Goal: Task Accomplishment & Management: Manage account settings

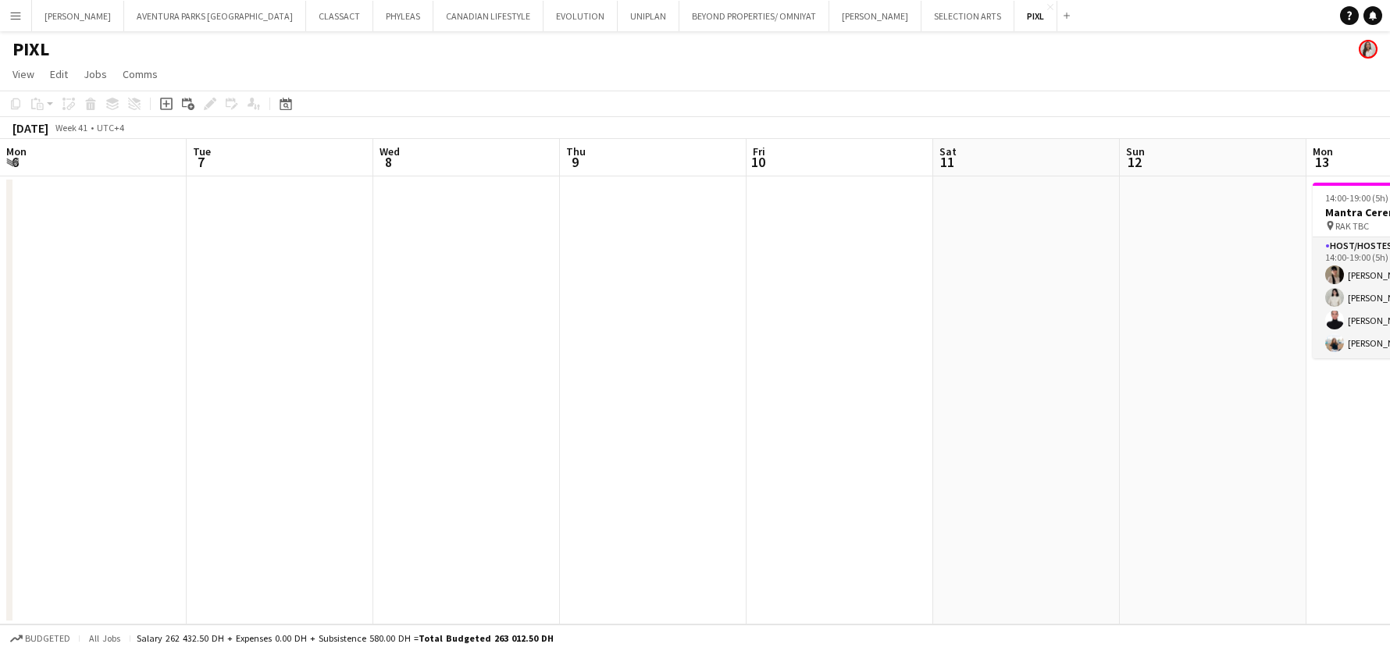
scroll to position [0, 544]
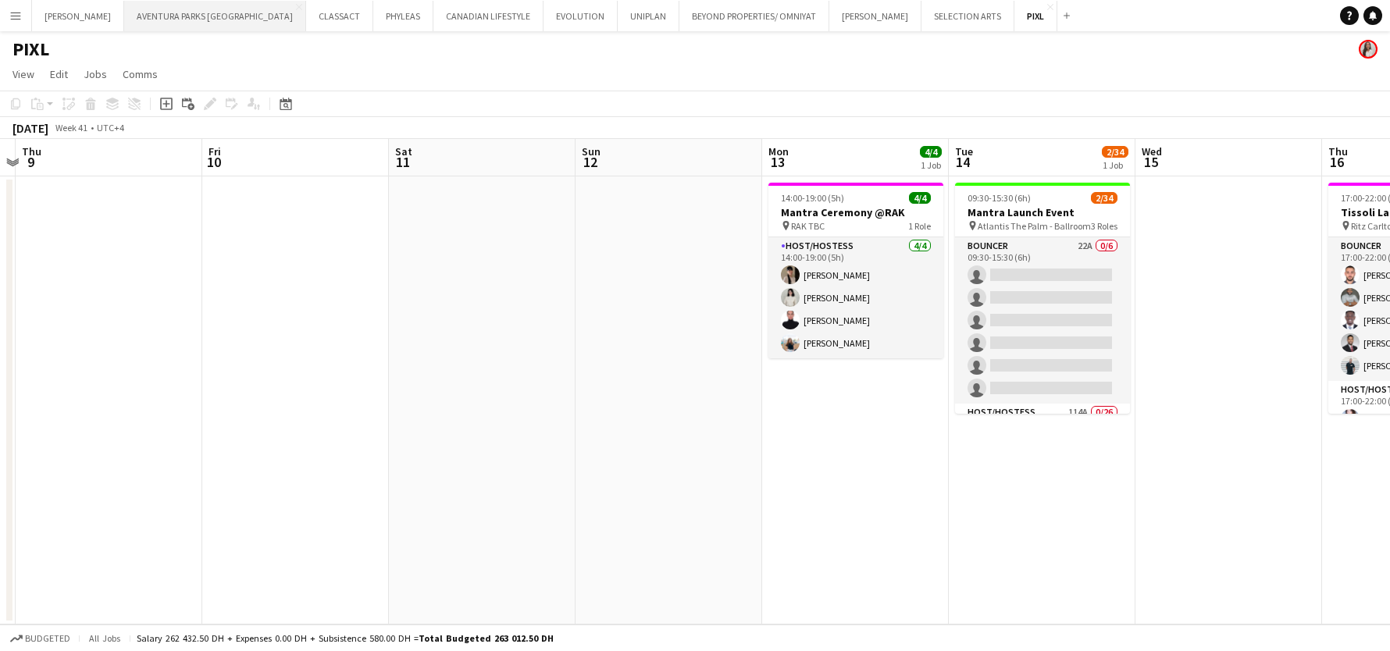
click at [152, 21] on button "AVENTURA PARKS DUBAI Close" at bounding box center [215, 16] width 182 height 30
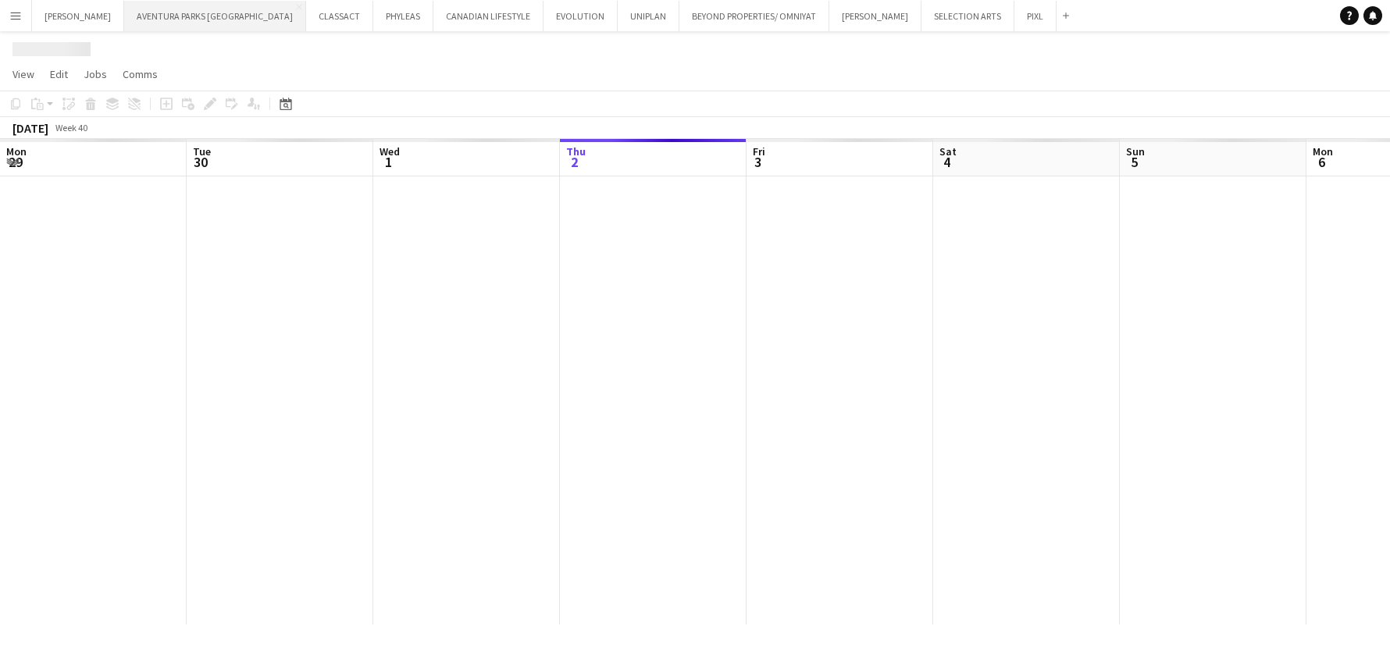
scroll to position [0, 373]
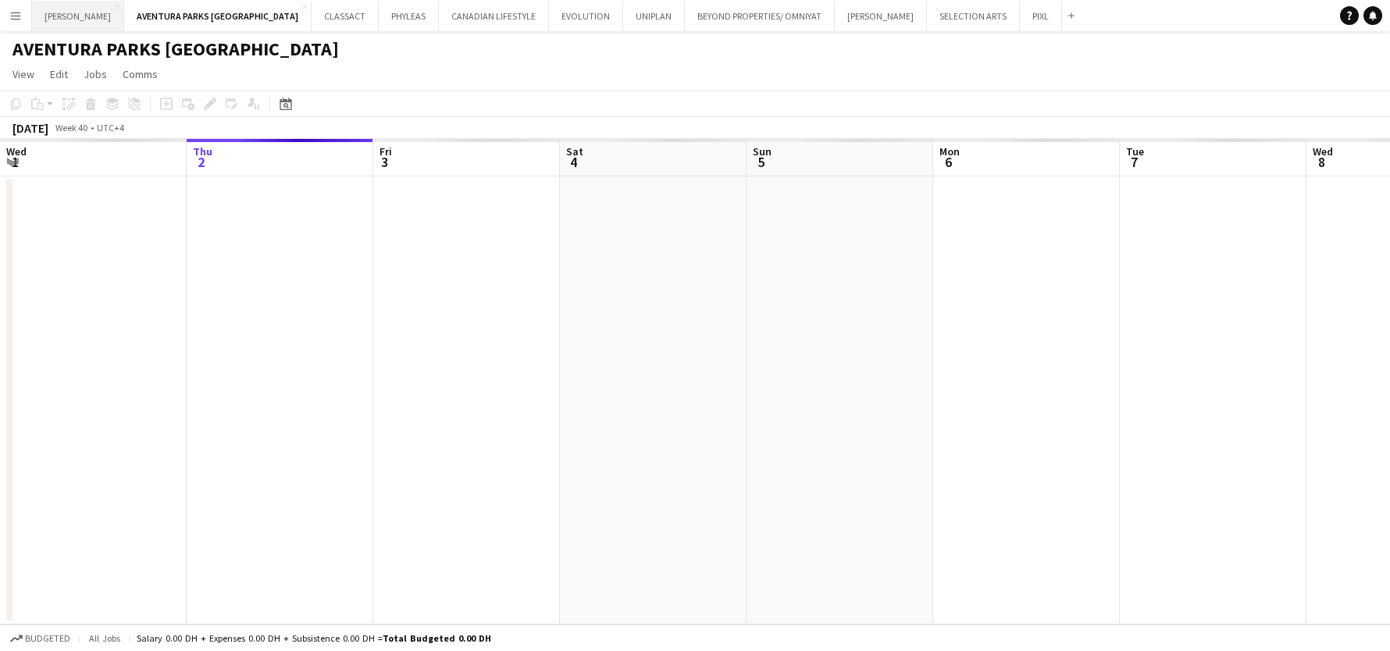
click at [89, 17] on button "[PERSON_NAME] Close" at bounding box center [78, 16] width 92 height 30
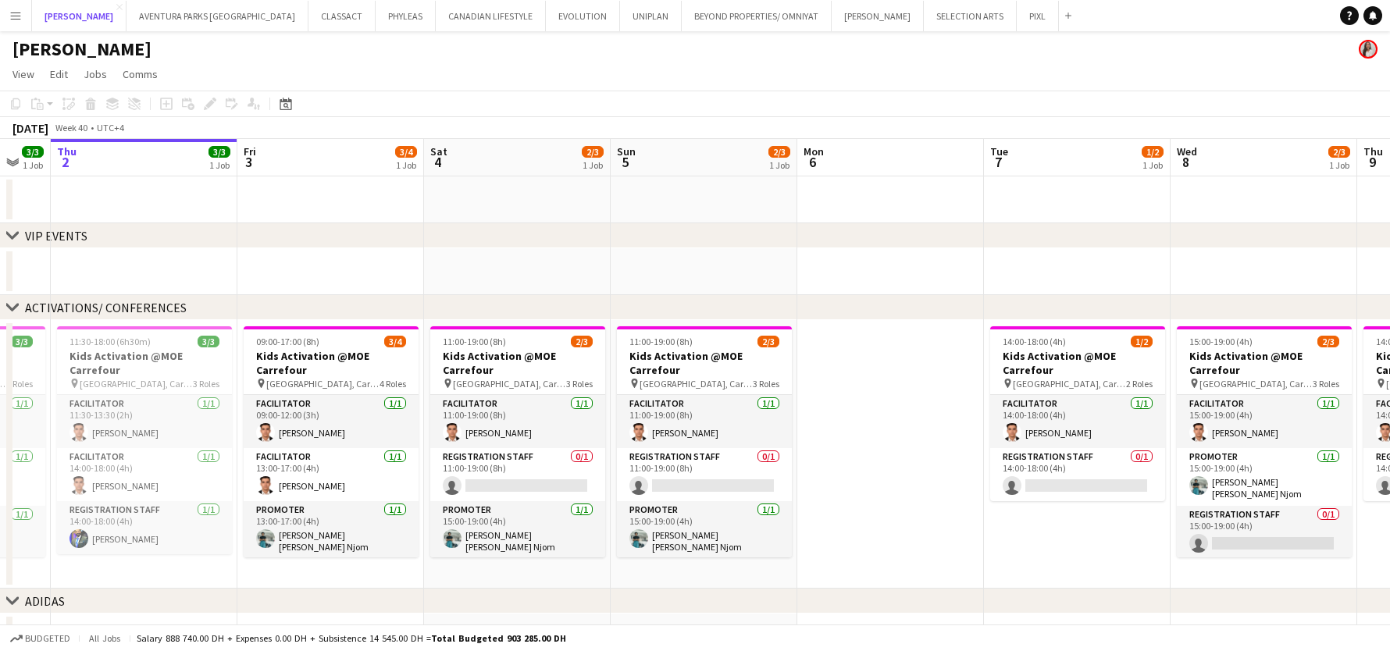
scroll to position [0, 566]
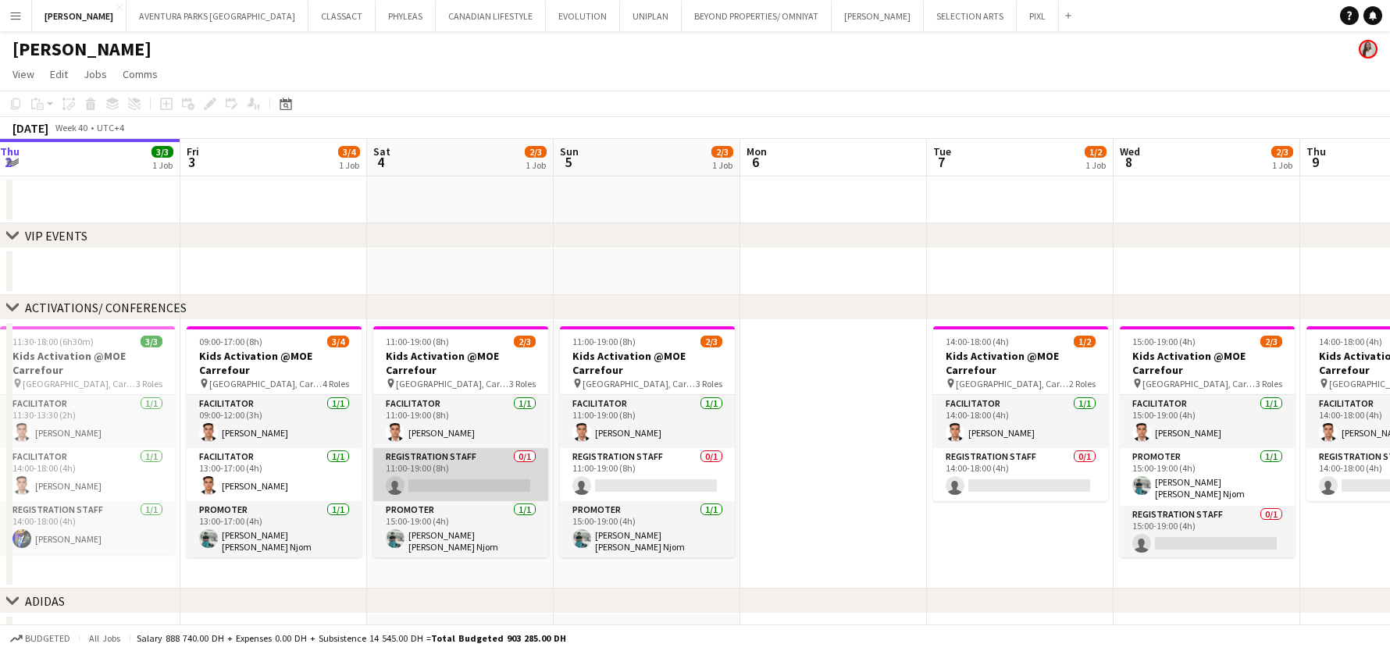
click at [448, 471] on app-card-role "Registration Staff 0/1 11:00-19:00 (8h) single-neutral-actions" at bounding box center [460, 474] width 175 height 53
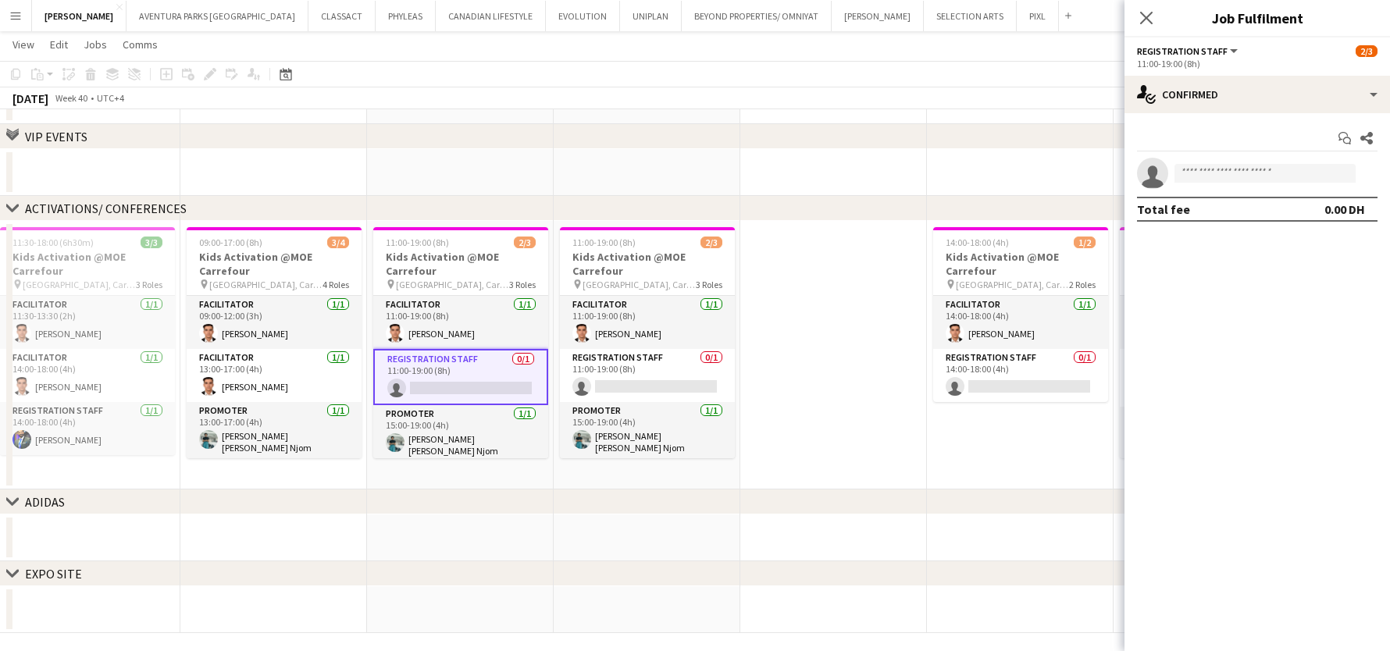
scroll to position [13, 0]
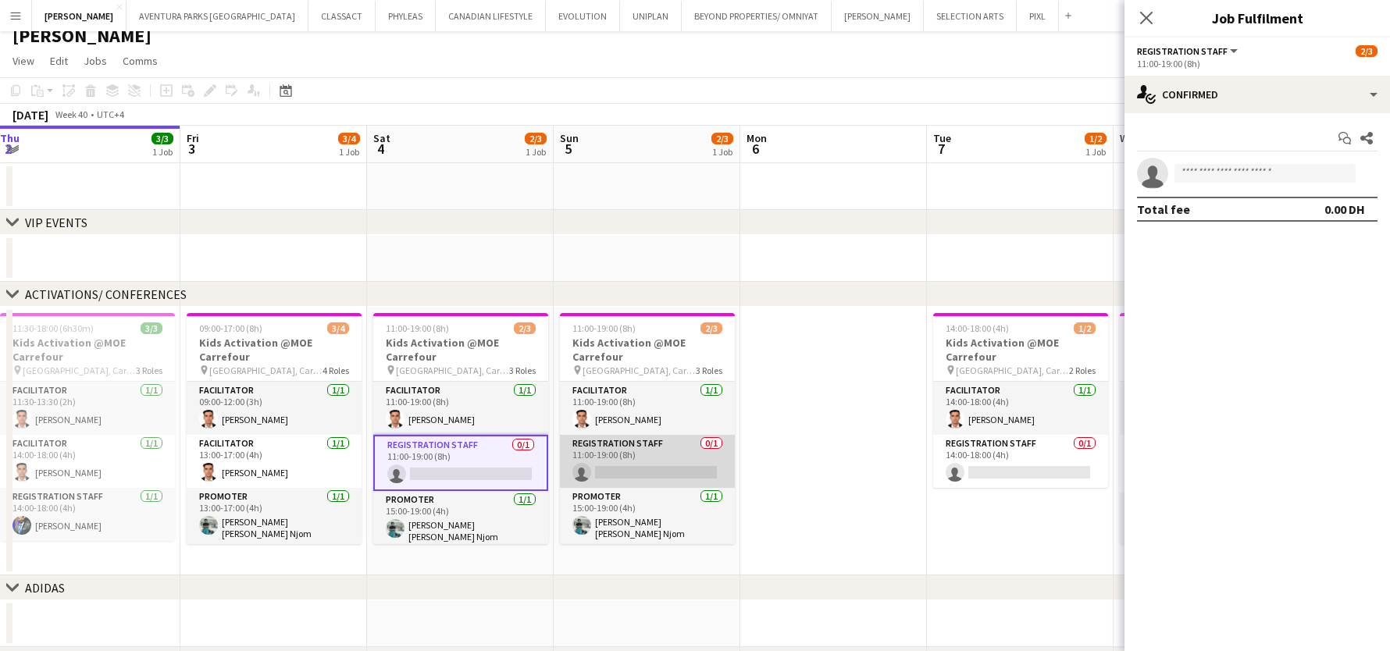
click at [618, 455] on app-card-role "Registration Staff 0/1 11:00-19:00 (8h) single-neutral-actions" at bounding box center [647, 461] width 175 height 53
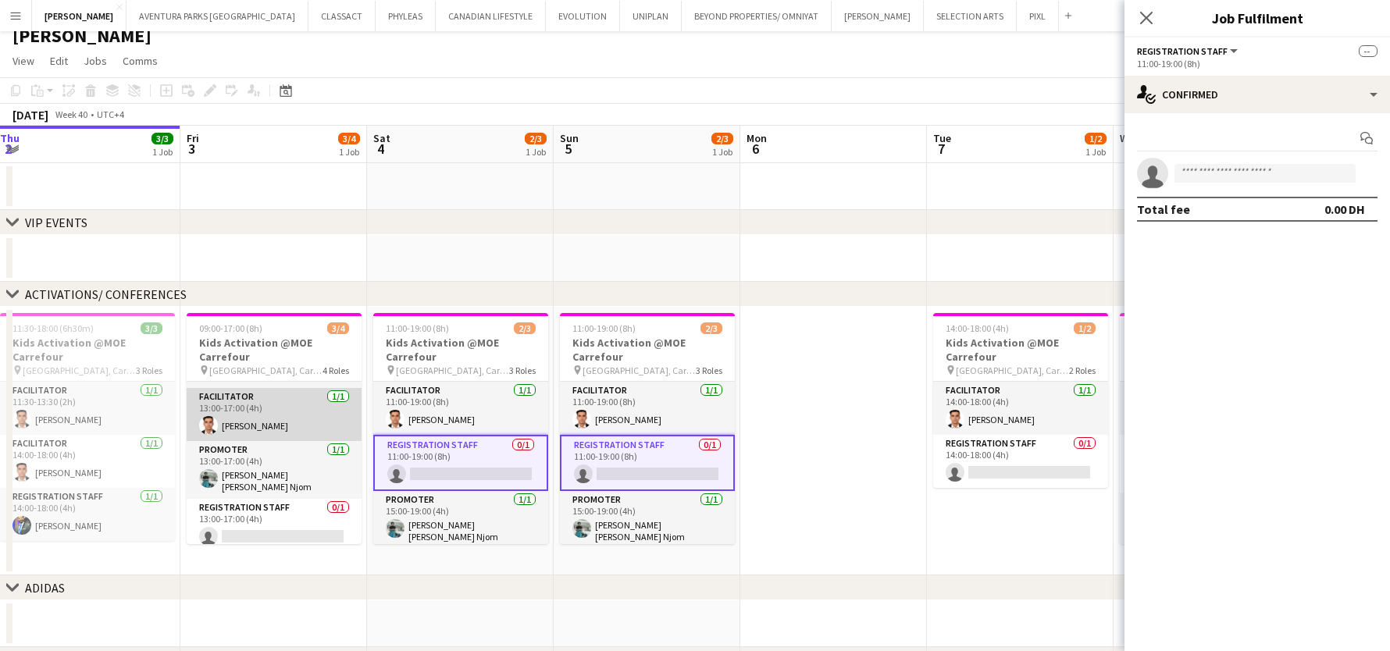
scroll to position [49, 0]
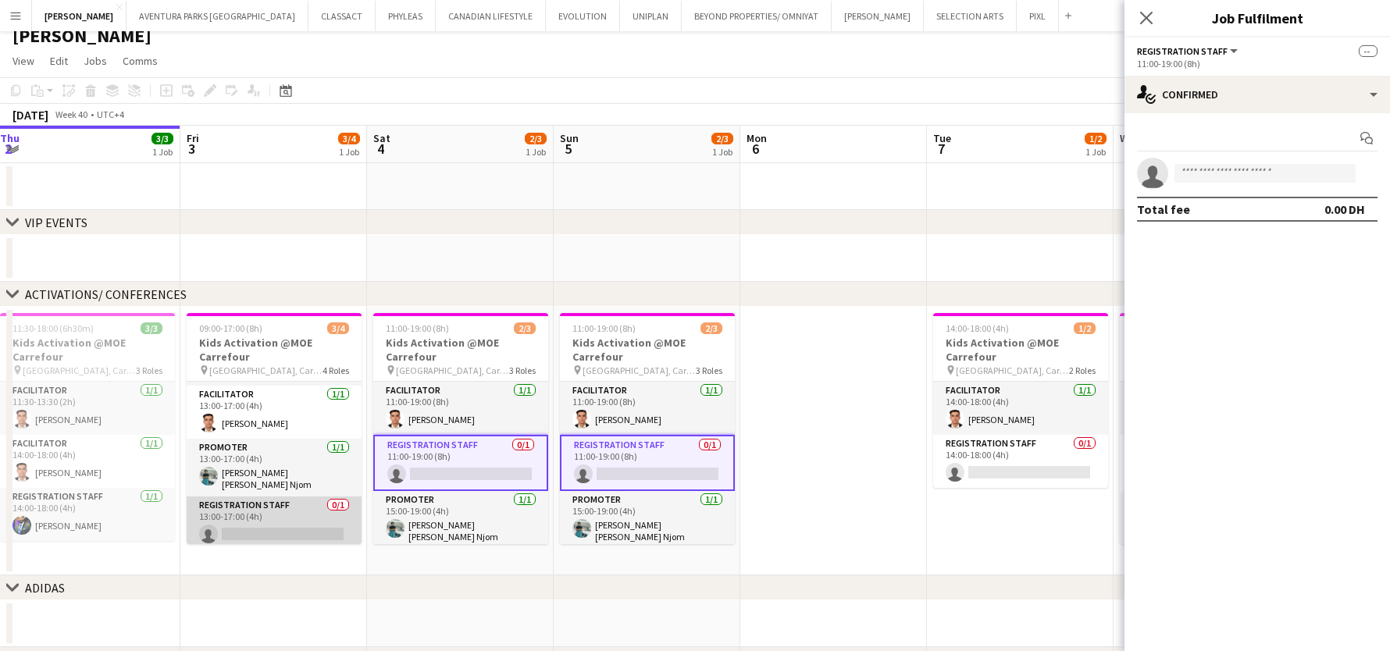
click at [270, 512] on app-card-role "Registration Staff 0/1 13:00-17:00 (4h) single-neutral-actions" at bounding box center [274, 523] width 175 height 53
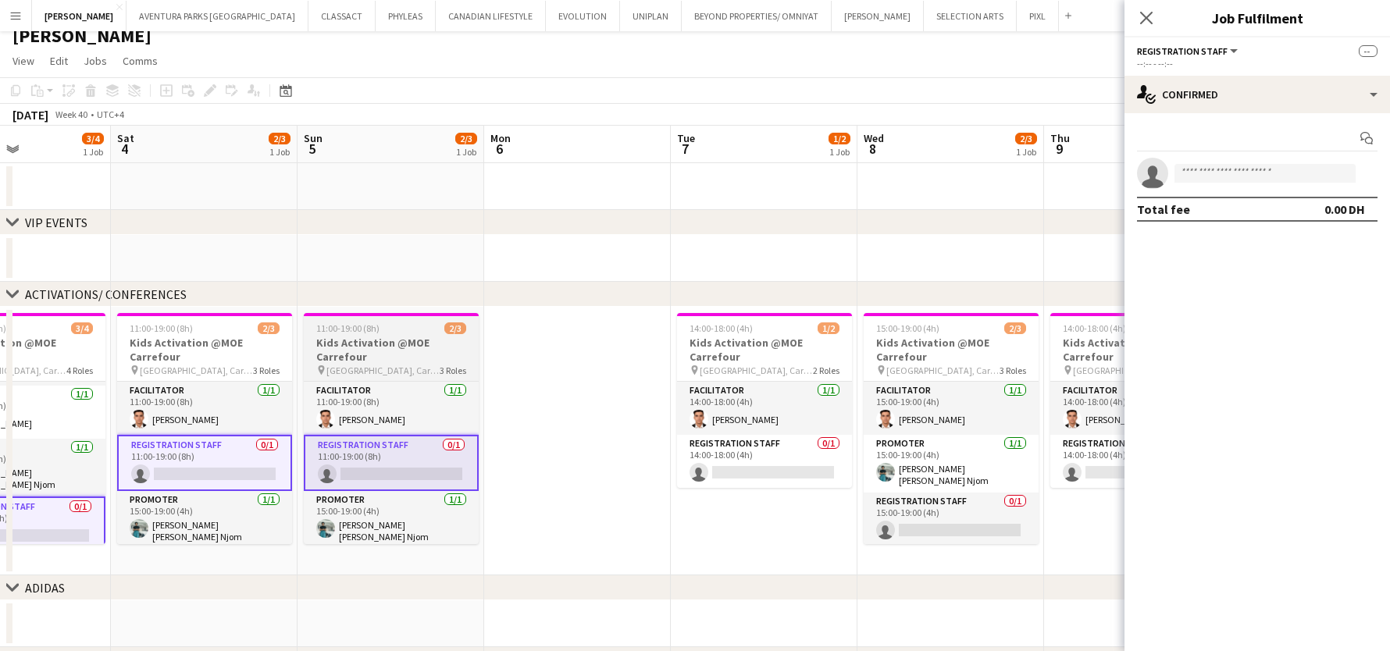
scroll to position [0, 498]
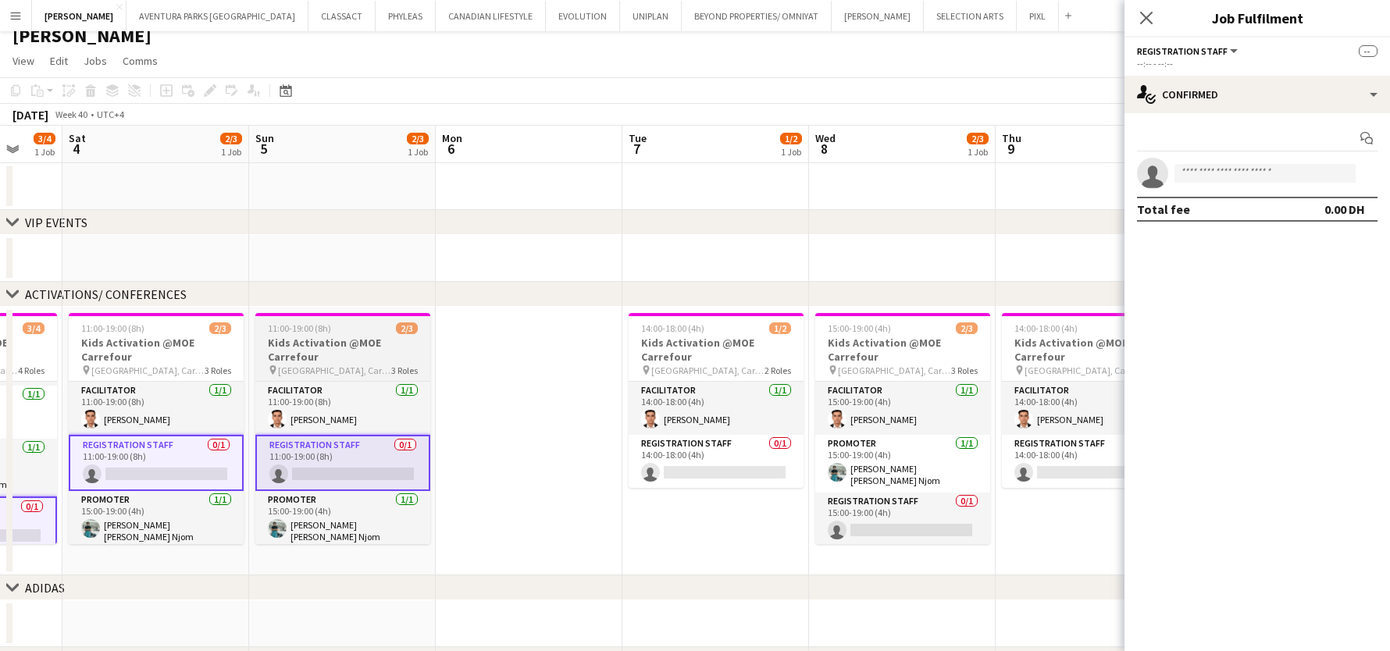
click at [662, 469] on app-card-role "Registration Staff 0/1 14:00-18:00 (4h) single-neutral-actions" at bounding box center [716, 461] width 175 height 53
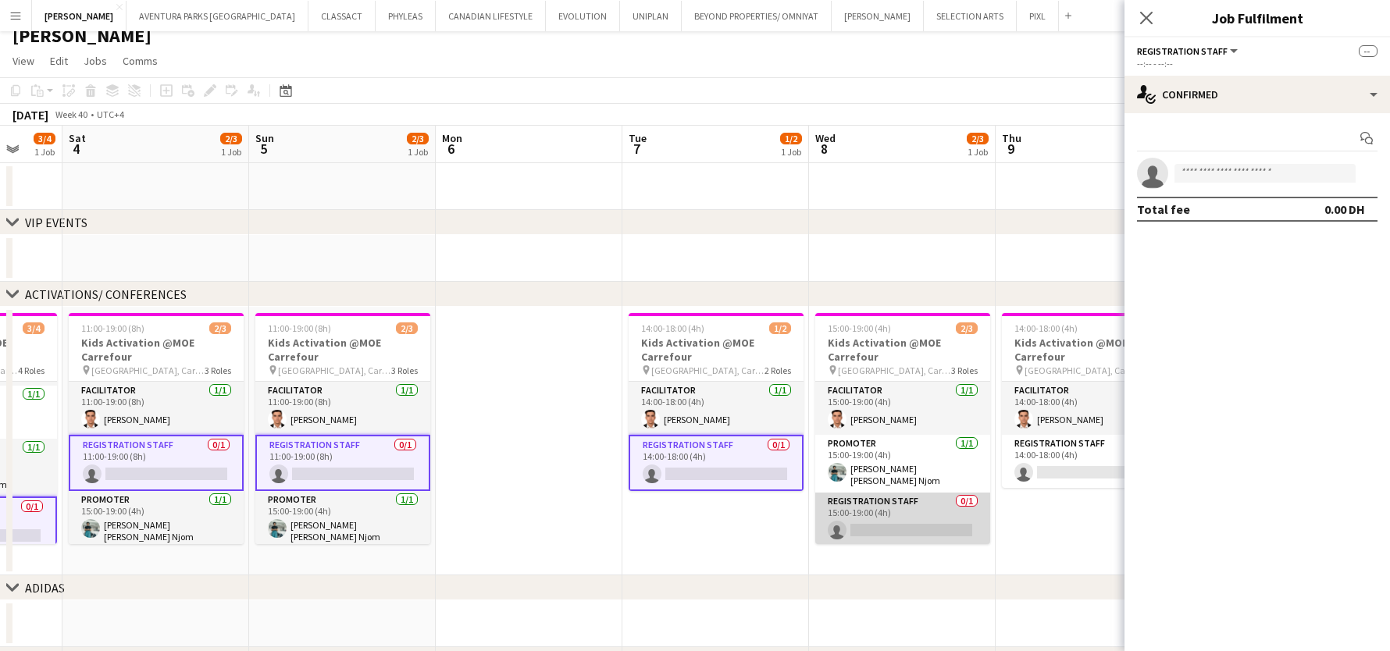
click at [843, 513] on app-card-role "Registration Staff 0/1 15:00-19:00 (4h) single-neutral-actions" at bounding box center [902, 519] width 175 height 53
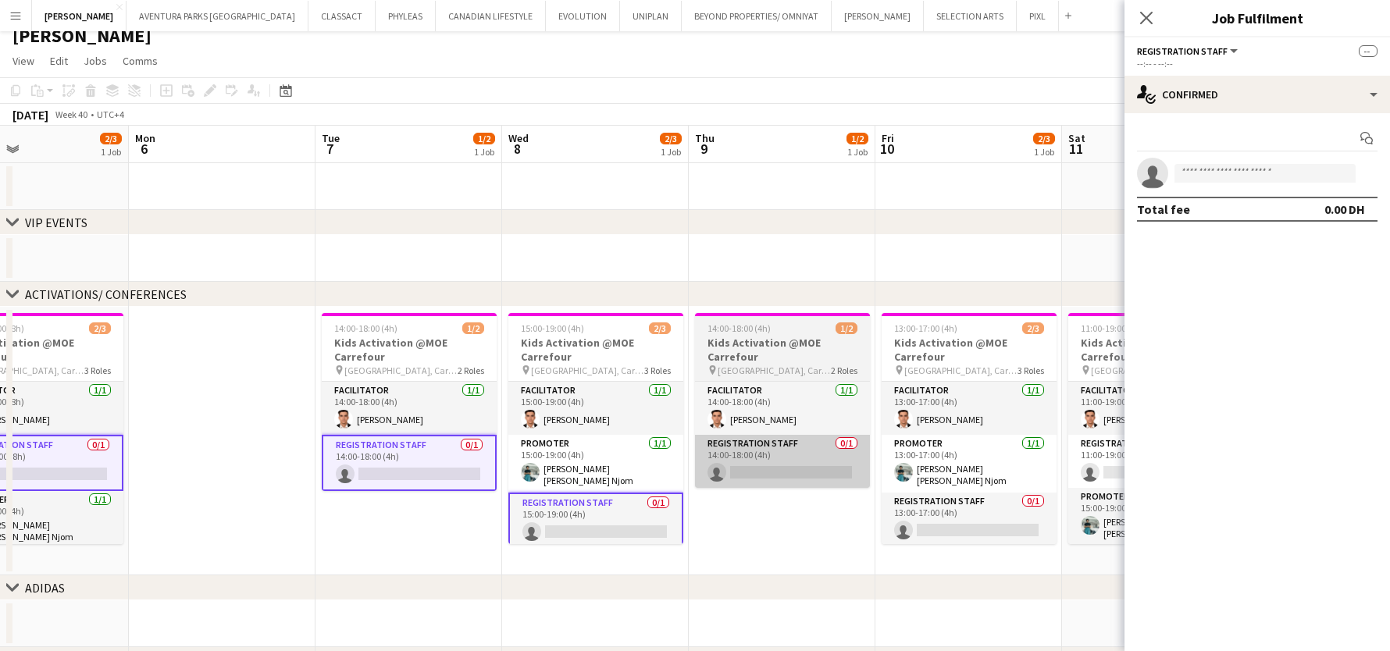
scroll to position [0, 631]
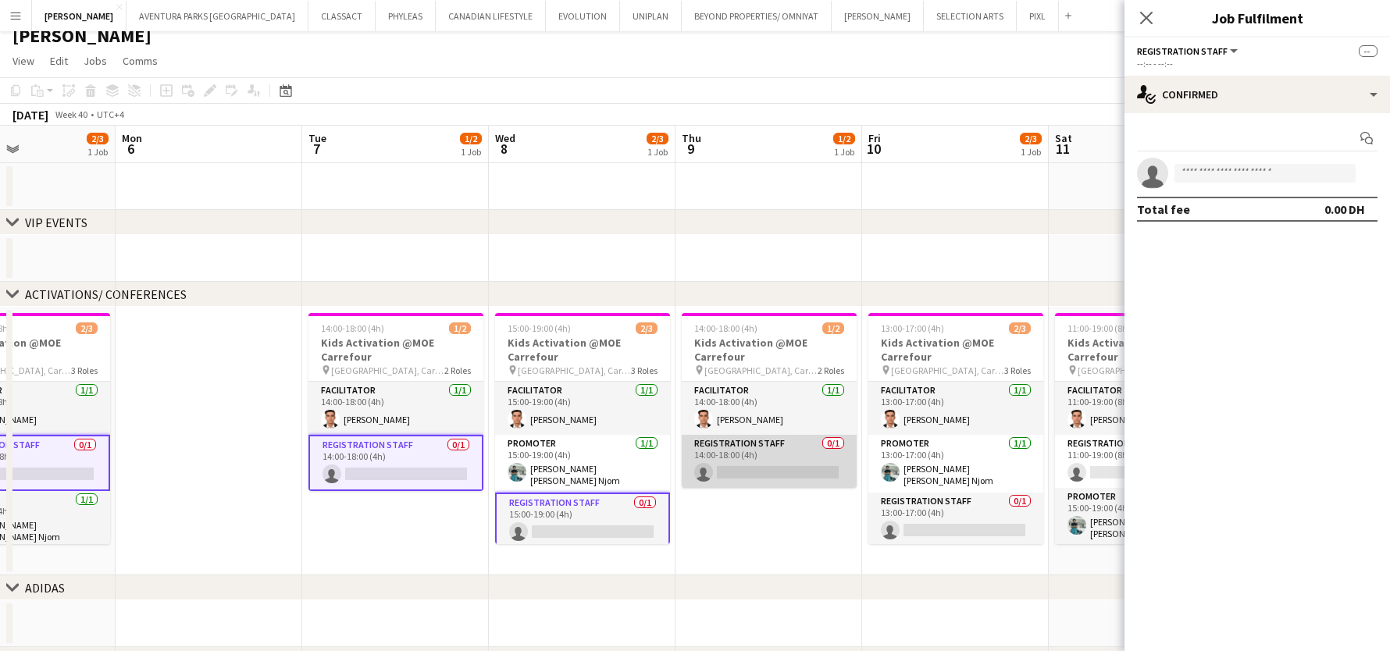
click at [778, 463] on app-card-role "Registration Staff 0/1 14:00-18:00 (4h) single-neutral-actions" at bounding box center [769, 461] width 175 height 53
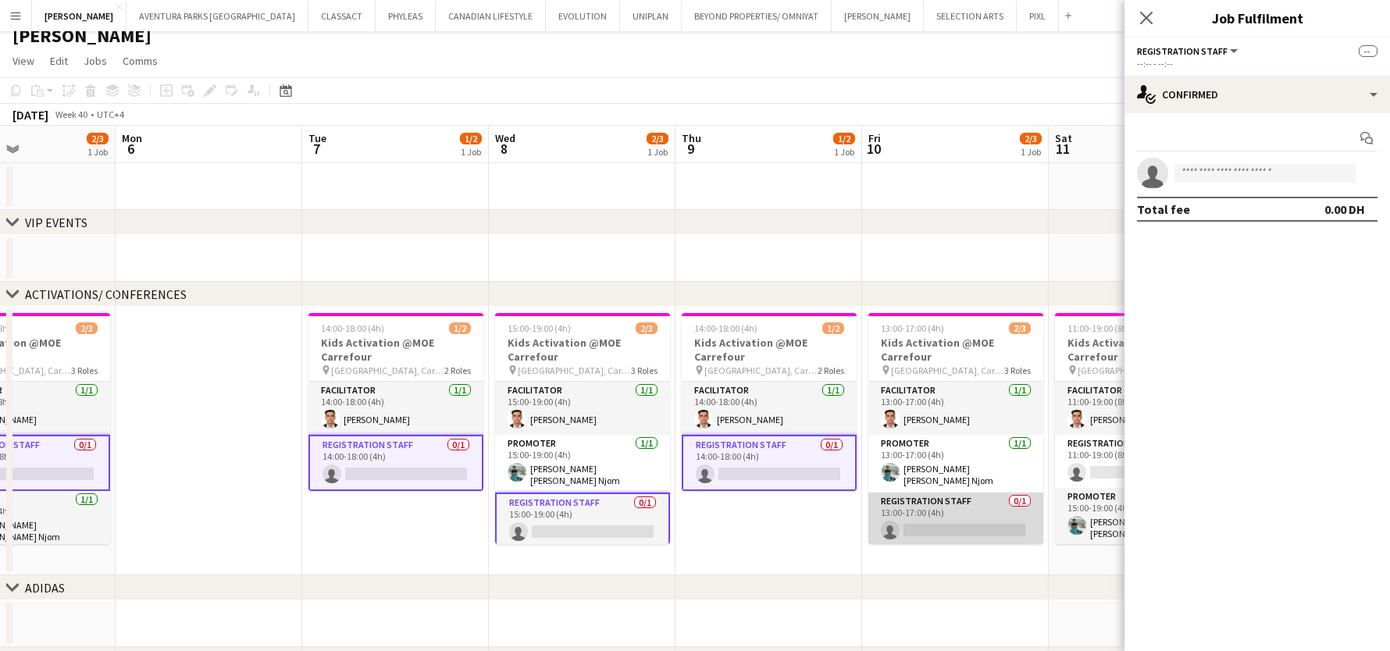
click at [909, 500] on app-card-role "Registration Staff 0/1 13:00-17:00 (4h) single-neutral-actions" at bounding box center [956, 519] width 175 height 53
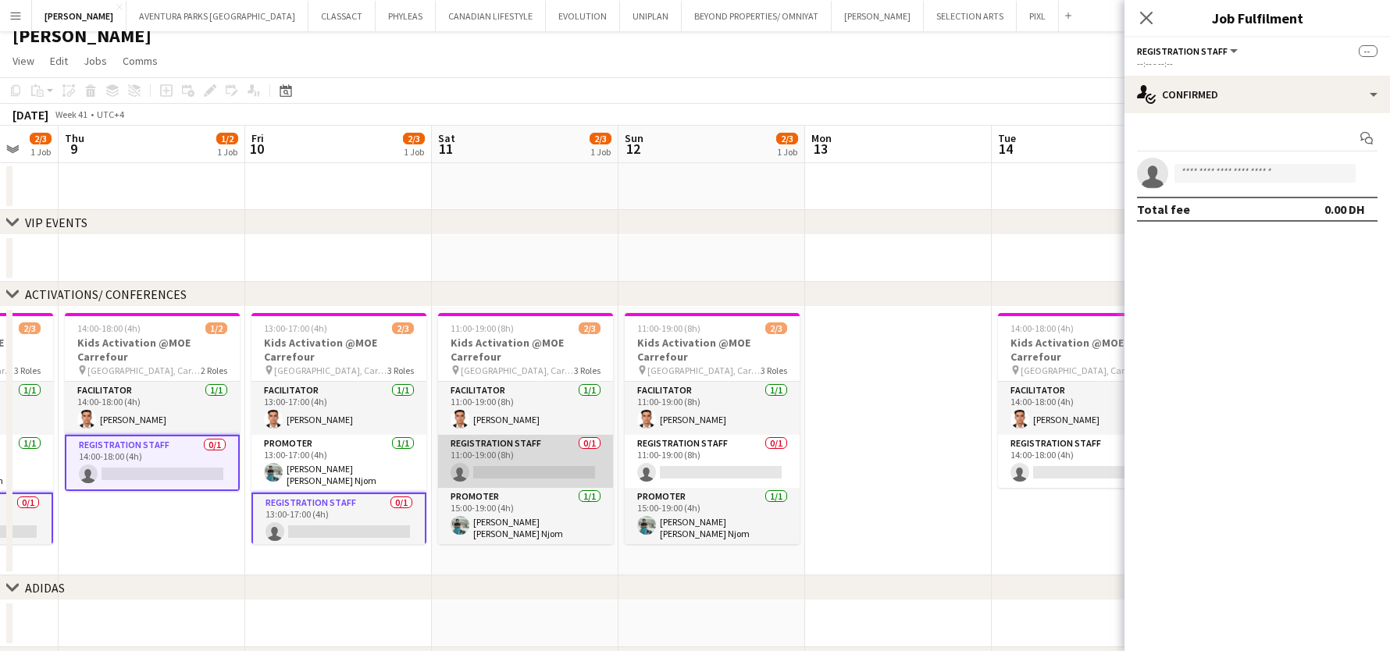
click at [463, 445] on app-card-role "Registration Staff 0/1 11:00-19:00 (8h) single-neutral-actions" at bounding box center [525, 461] width 175 height 53
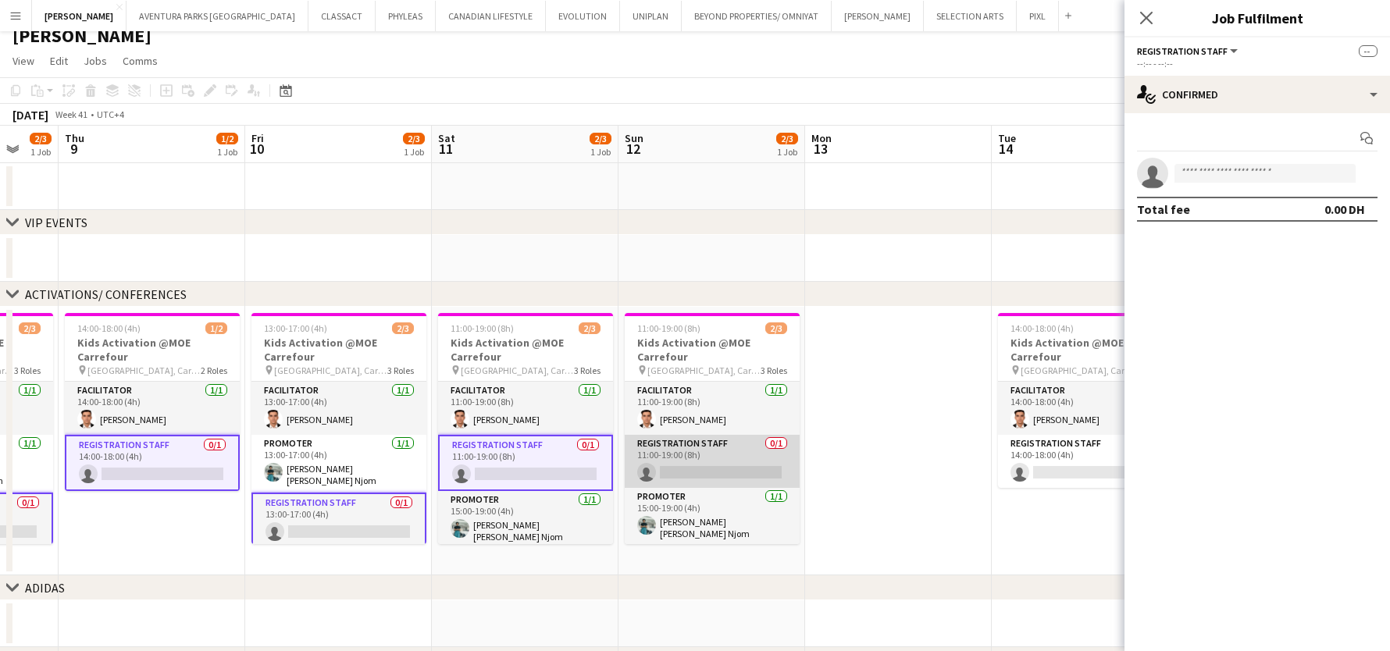
click at [700, 441] on app-card-role "Registration Staff 0/1 11:00-19:00 (8h) single-neutral-actions" at bounding box center [712, 461] width 175 height 53
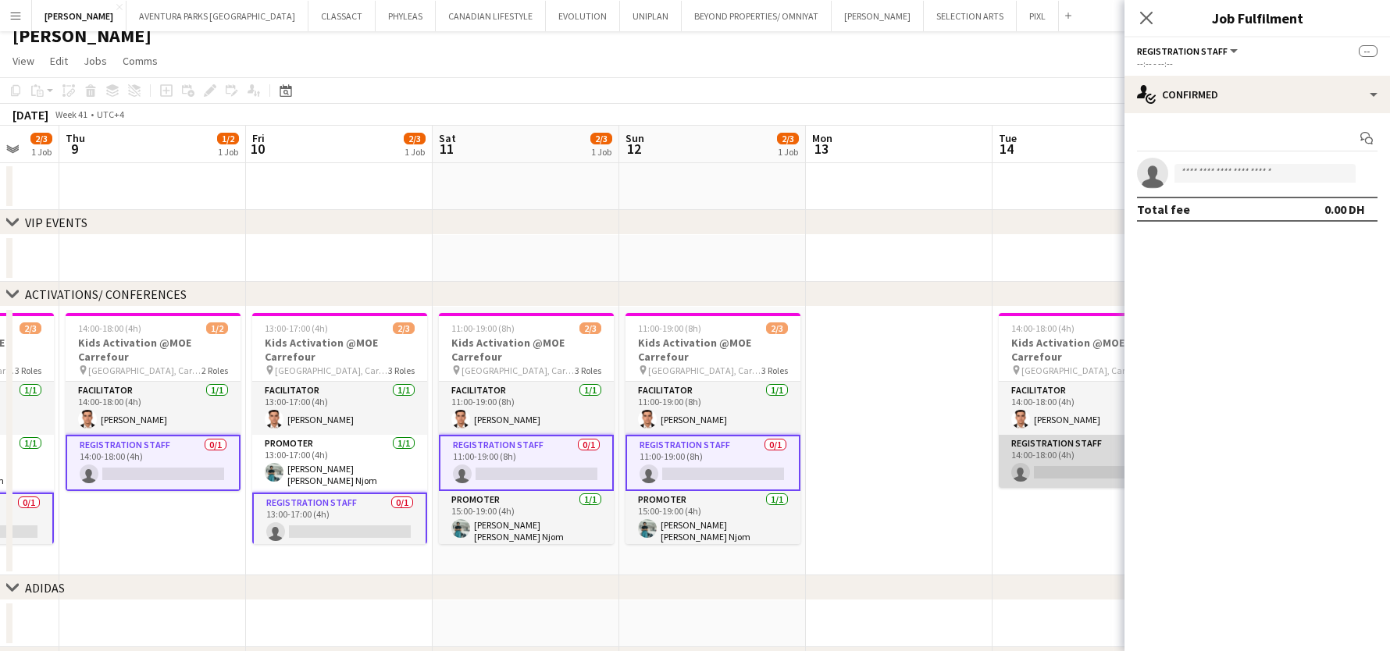
click at [1020, 459] on app-card-role "Registration Staff 0/1 14:00-18:00 (4h) single-neutral-actions" at bounding box center [1086, 461] width 175 height 53
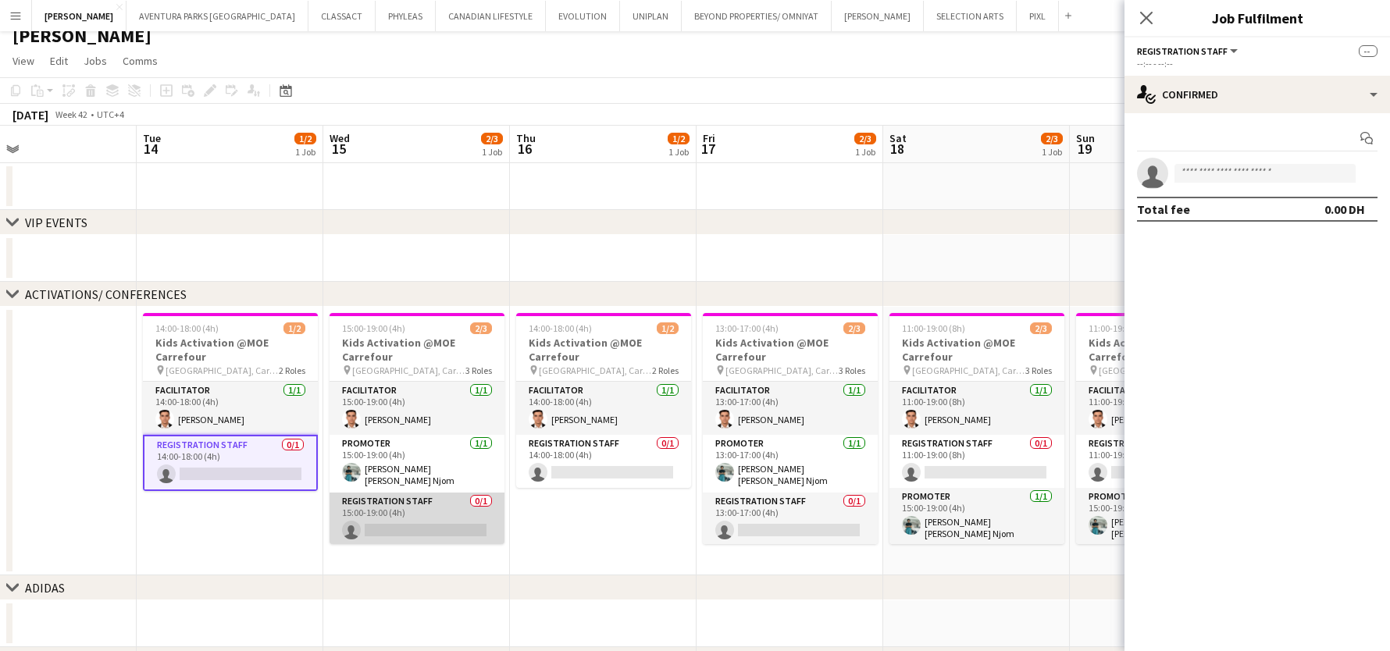
scroll to position [0, 609]
click at [409, 515] on app-card-role "Registration Staff 0/1 15:00-19:00 (4h) single-neutral-actions" at bounding box center [417, 519] width 175 height 53
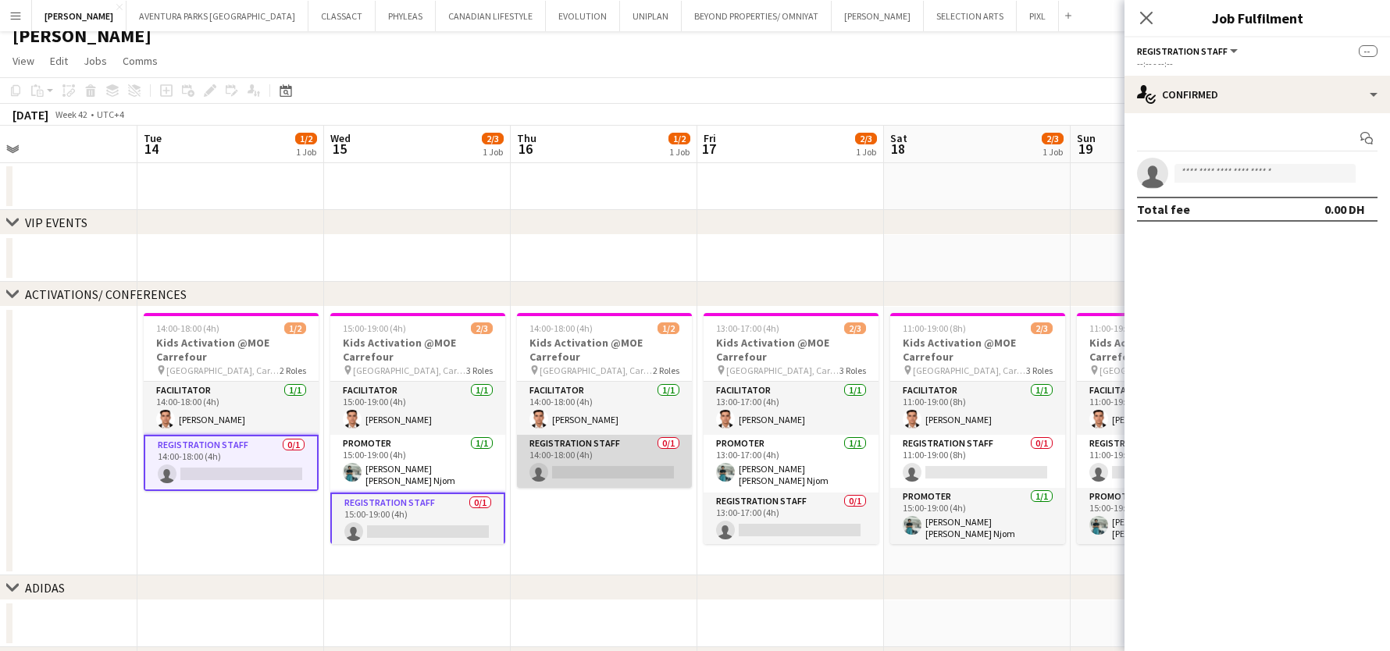
click at [596, 454] on app-card-role "Registration Staff 0/1 14:00-18:00 (4h) single-neutral-actions" at bounding box center [604, 461] width 175 height 53
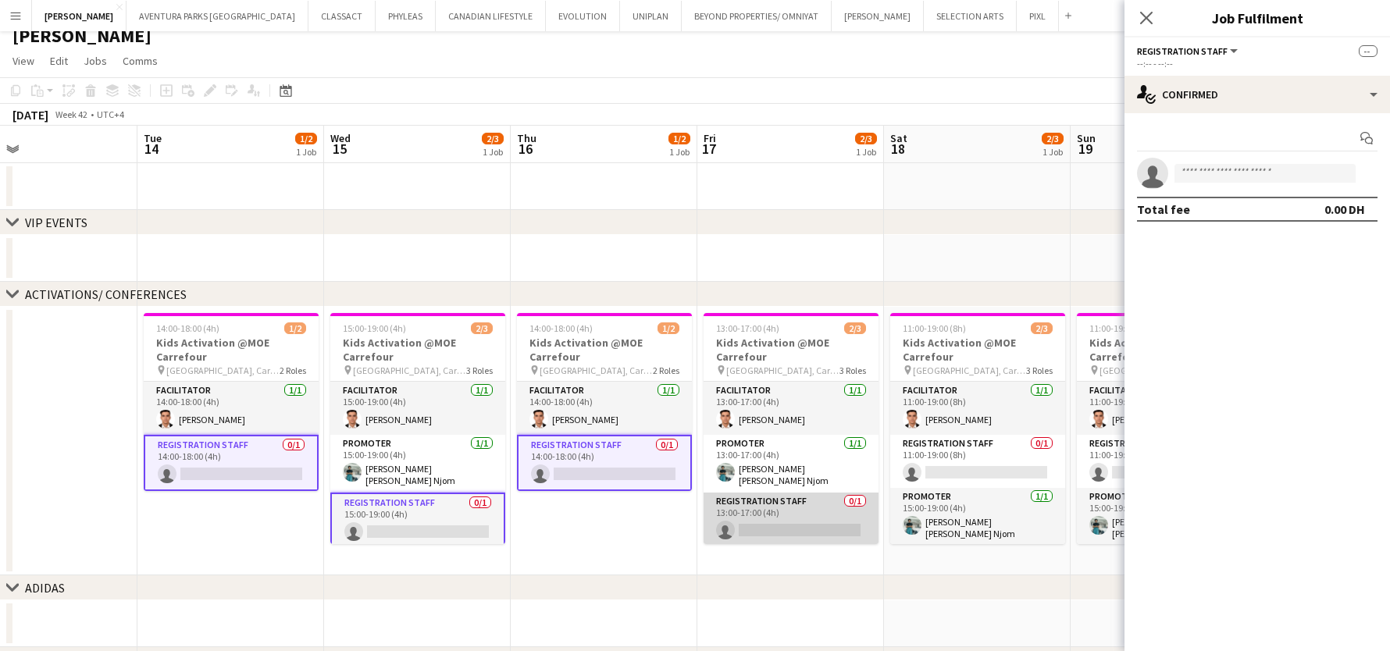
click at [759, 500] on app-card-role "Registration Staff 0/1 13:00-17:00 (4h) single-neutral-actions" at bounding box center [791, 519] width 175 height 53
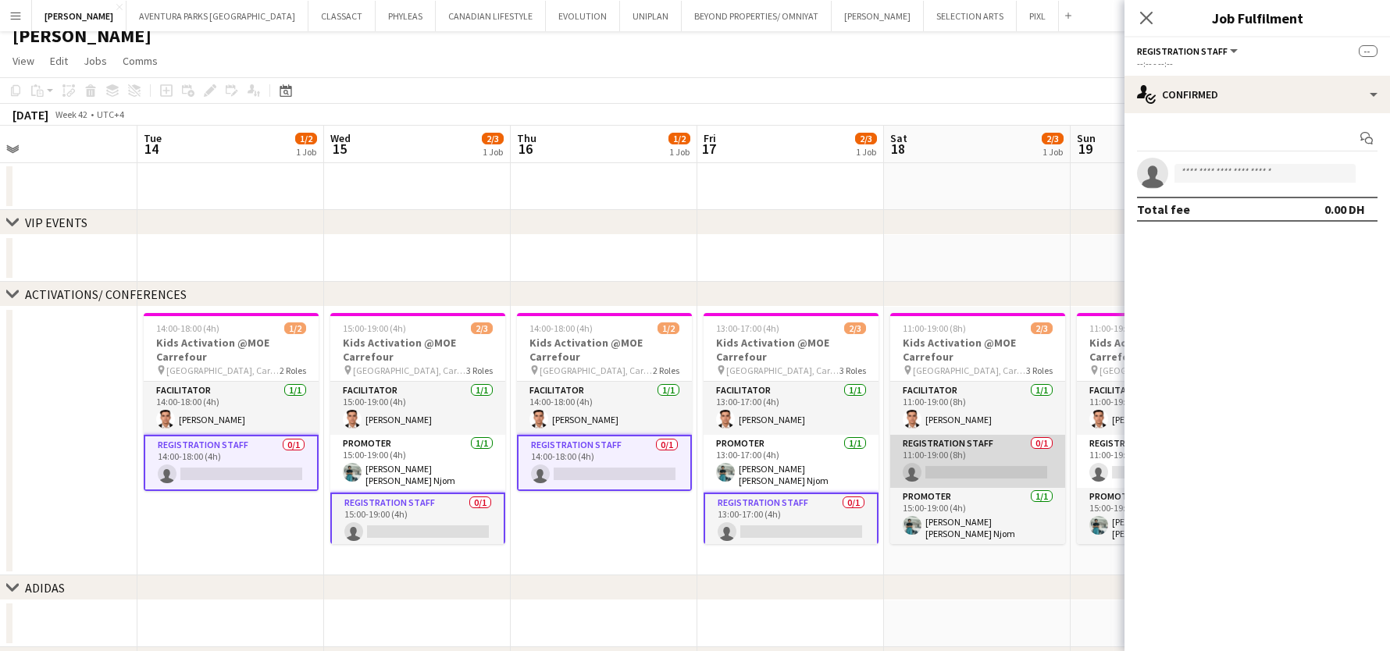
click at [949, 451] on app-card-role "Registration Staff 0/1 11:00-19:00 (8h) single-neutral-actions" at bounding box center [977, 461] width 175 height 53
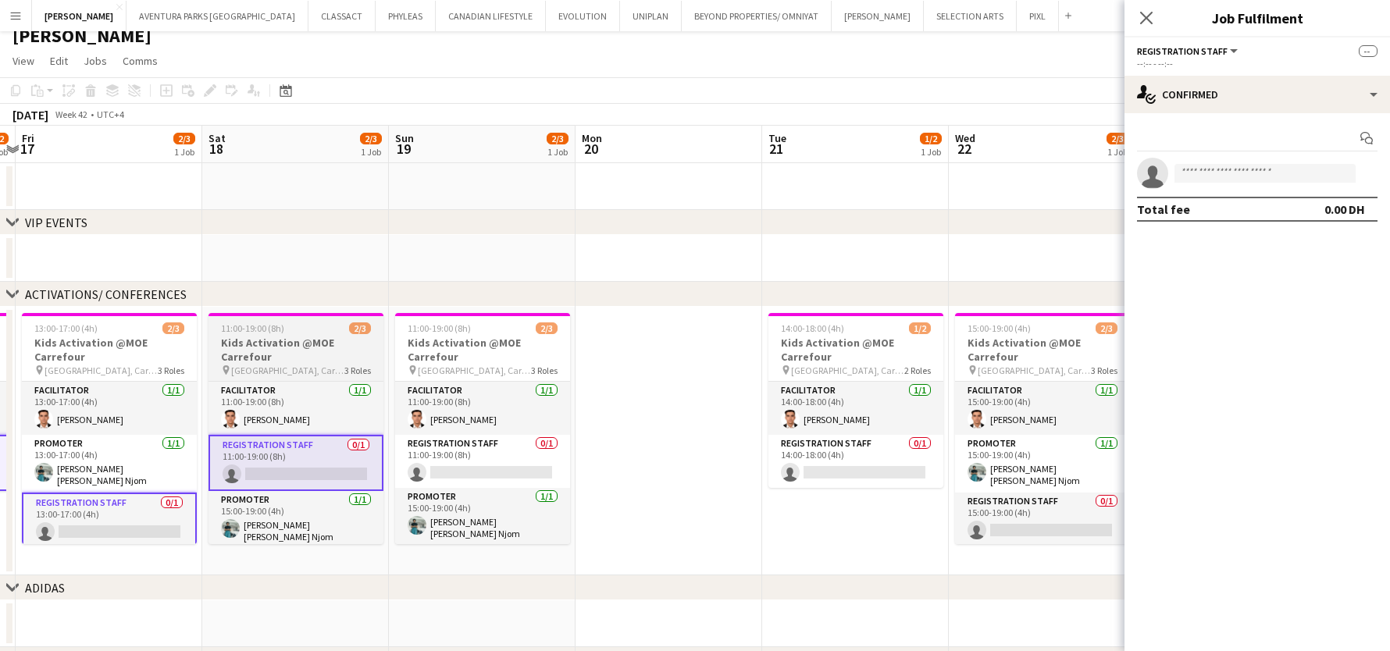
scroll to position [0, 558]
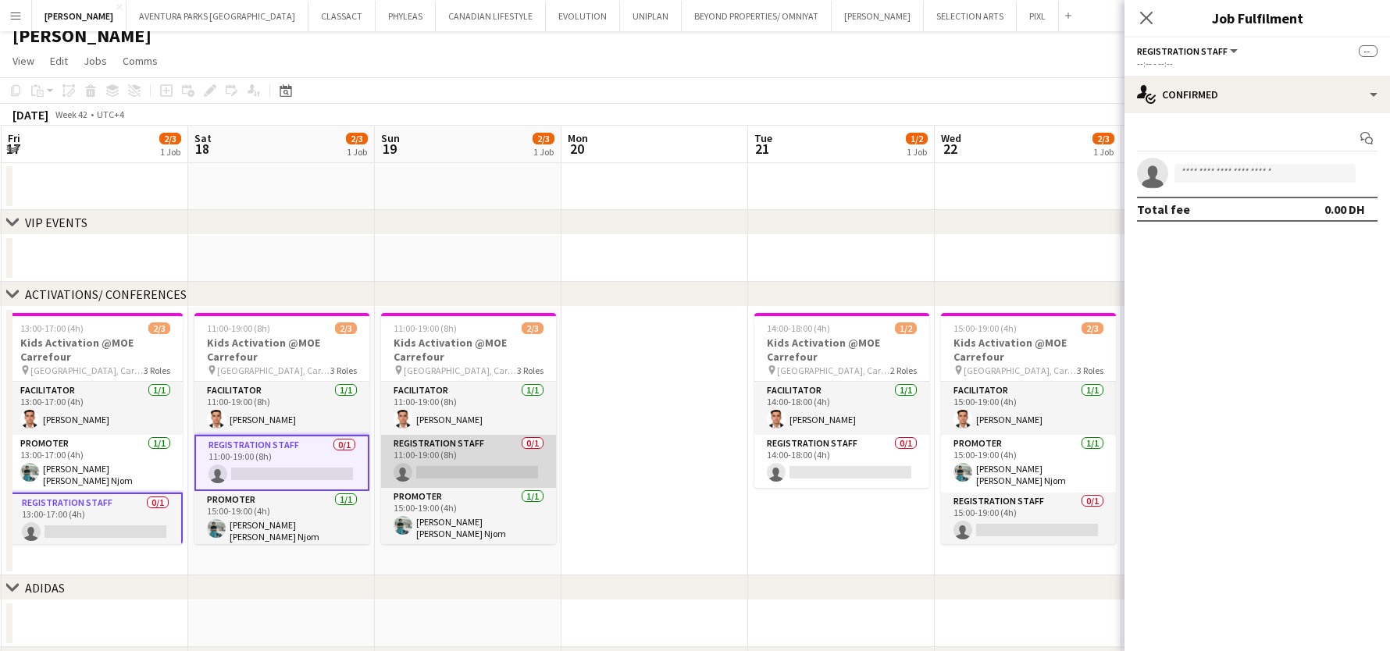
click at [452, 461] on app-card-role "Registration Staff 0/1 11:00-19:00 (8h) single-neutral-actions" at bounding box center [468, 461] width 175 height 53
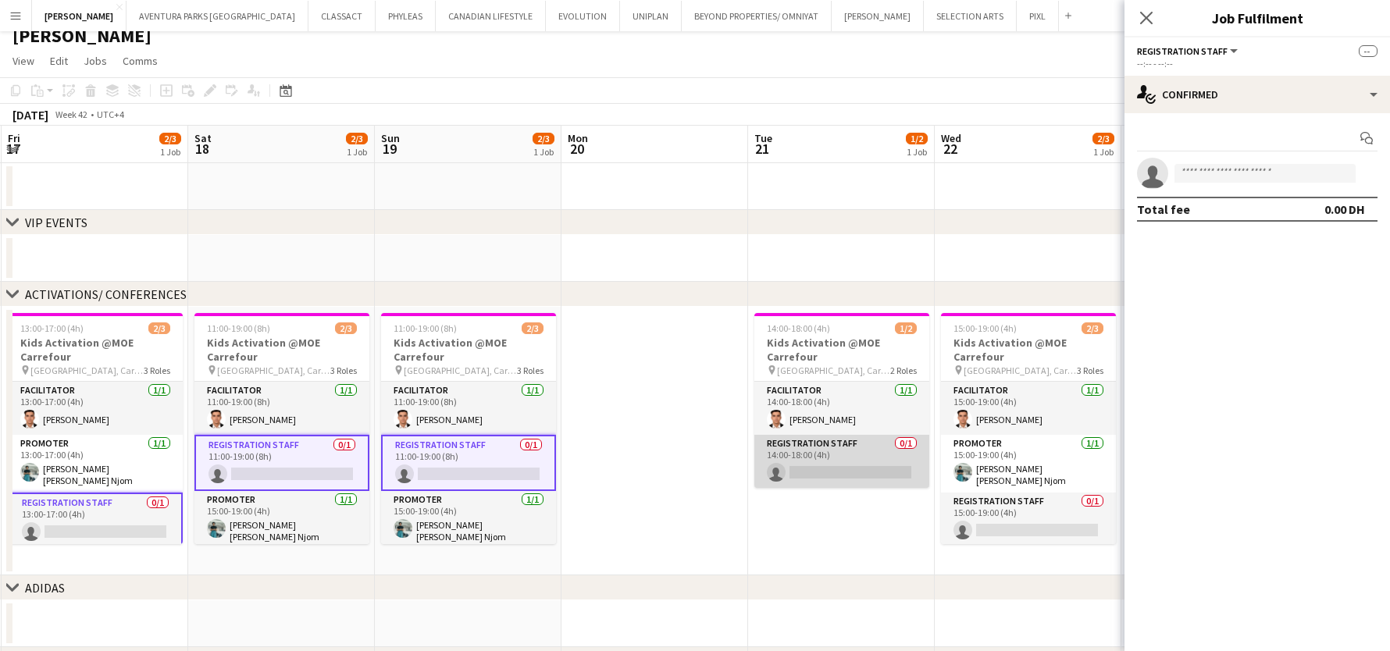
click at [912, 465] on app-card-role "Registration Staff 0/1 14:00-18:00 (4h) single-neutral-actions" at bounding box center [842, 461] width 175 height 53
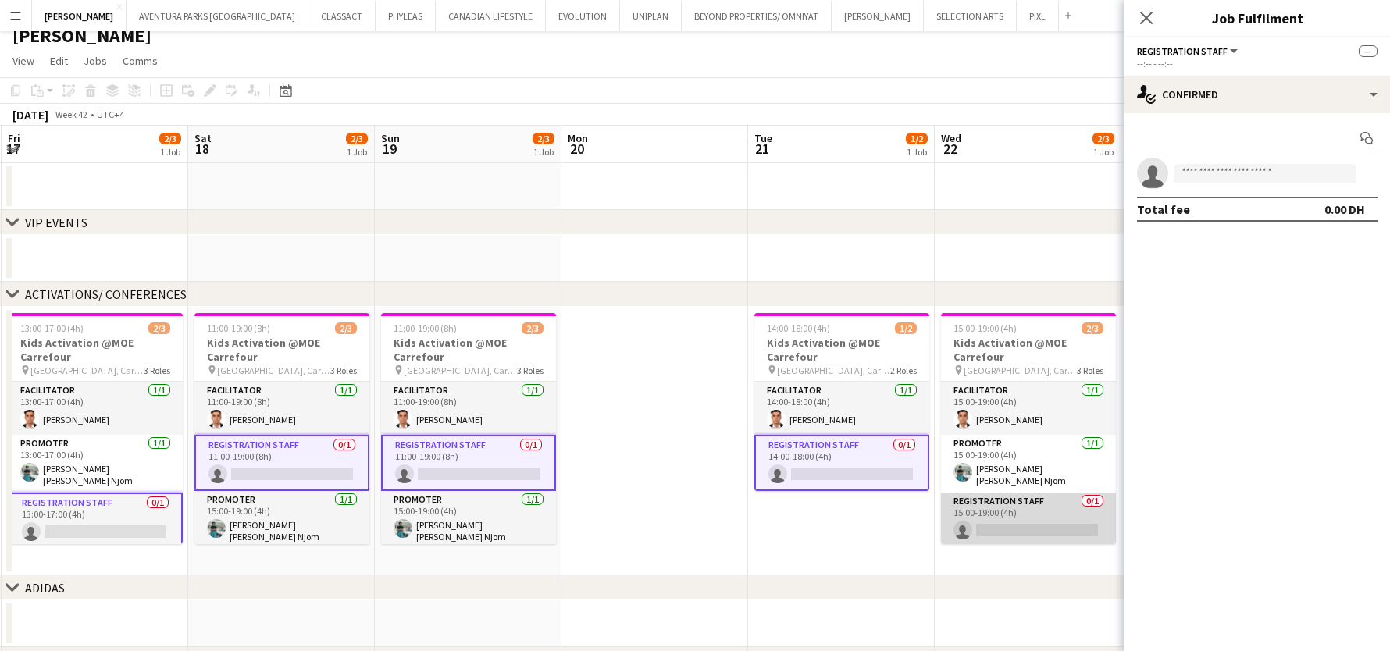
click at [967, 501] on app-card-role "Registration Staff 0/1 15:00-19:00 (4h) single-neutral-actions" at bounding box center [1028, 519] width 175 height 53
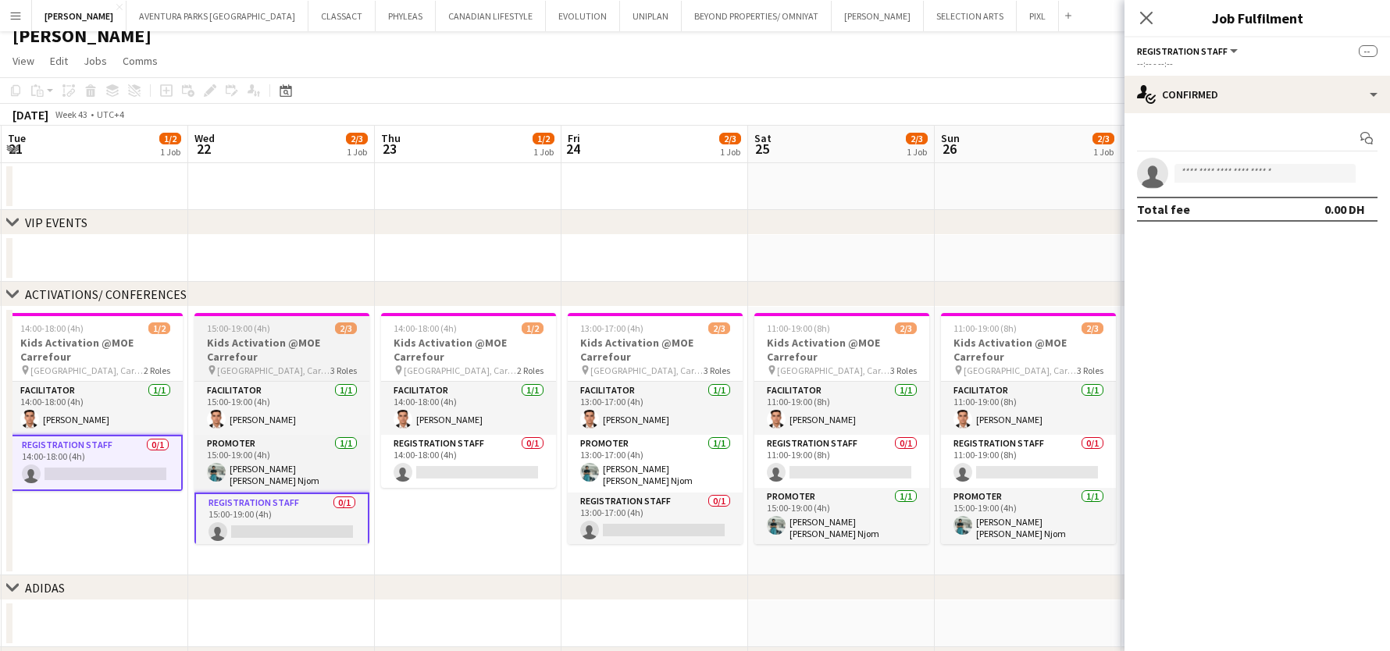
scroll to position [0, 568]
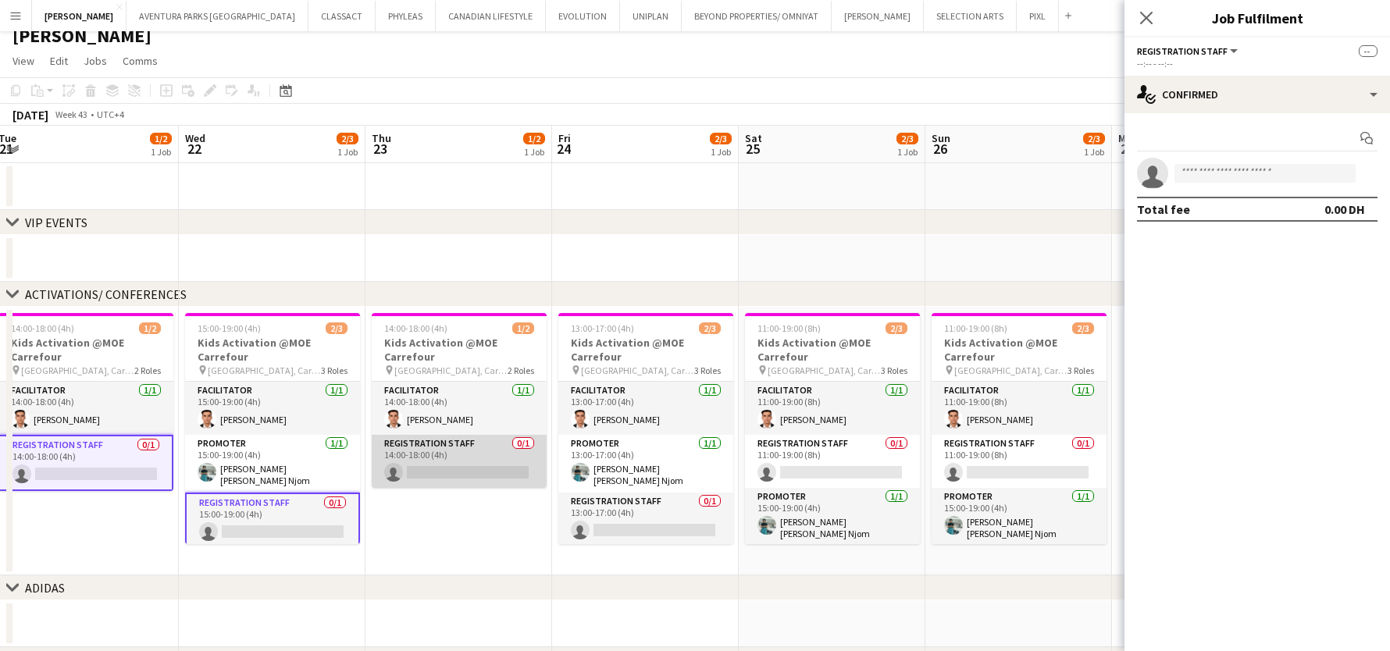
click at [433, 459] on app-card-role "Registration Staff 0/1 14:00-18:00 (4h) single-neutral-actions" at bounding box center [459, 461] width 175 height 53
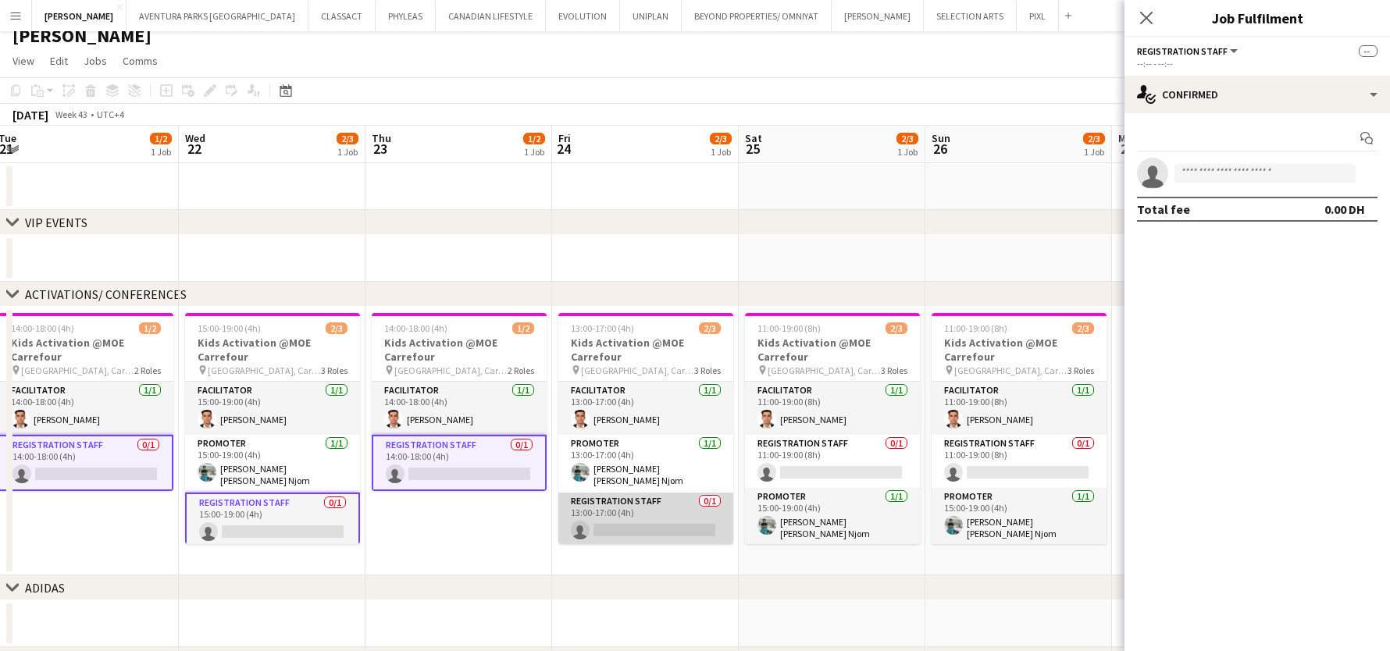
click at [601, 505] on app-card-role "Registration Staff 0/1 13:00-17:00 (4h) single-neutral-actions" at bounding box center [645, 519] width 175 height 53
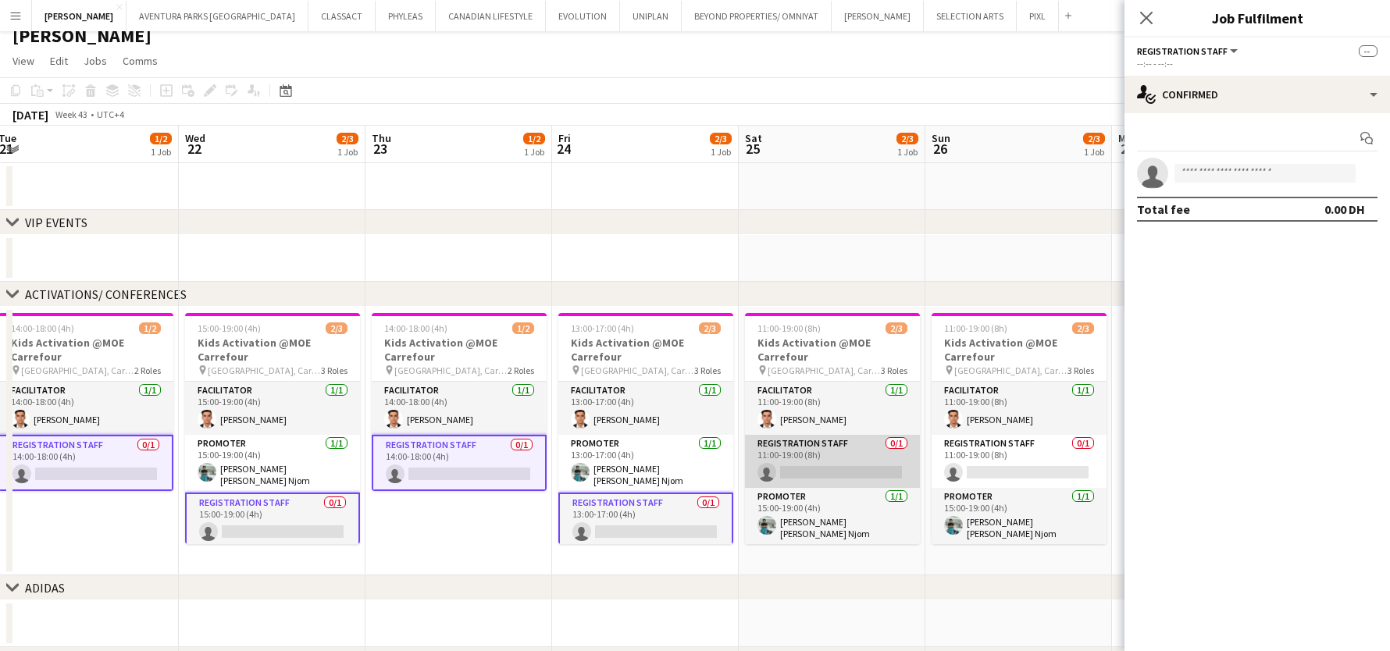
click at [816, 471] on app-card-role "Registration Staff 0/1 11:00-19:00 (8h) single-neutral-actions" at bounding box center [832, 461] width 175 height 53
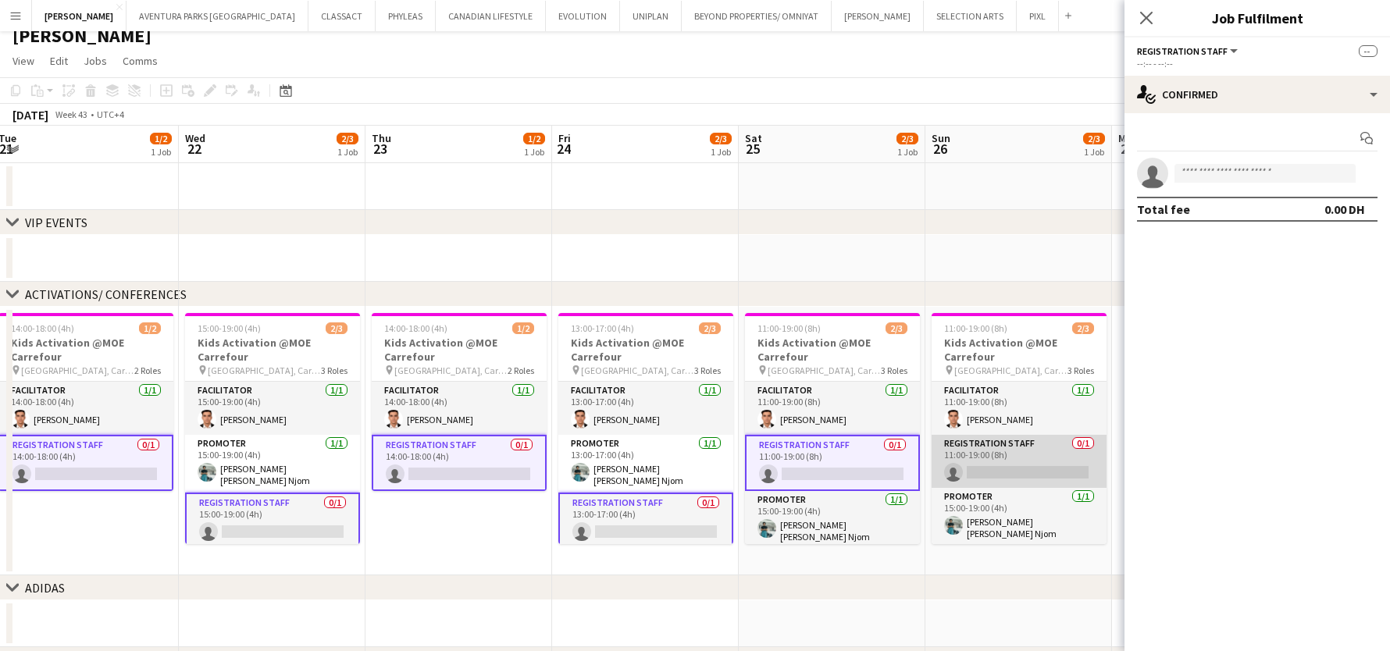
click at [987, 471] on app-card-role "Registration Staff 0/1 11:00-19:00 (8h) single-neutral-actions" at bounding box center [1019, 461] width 175 height 53
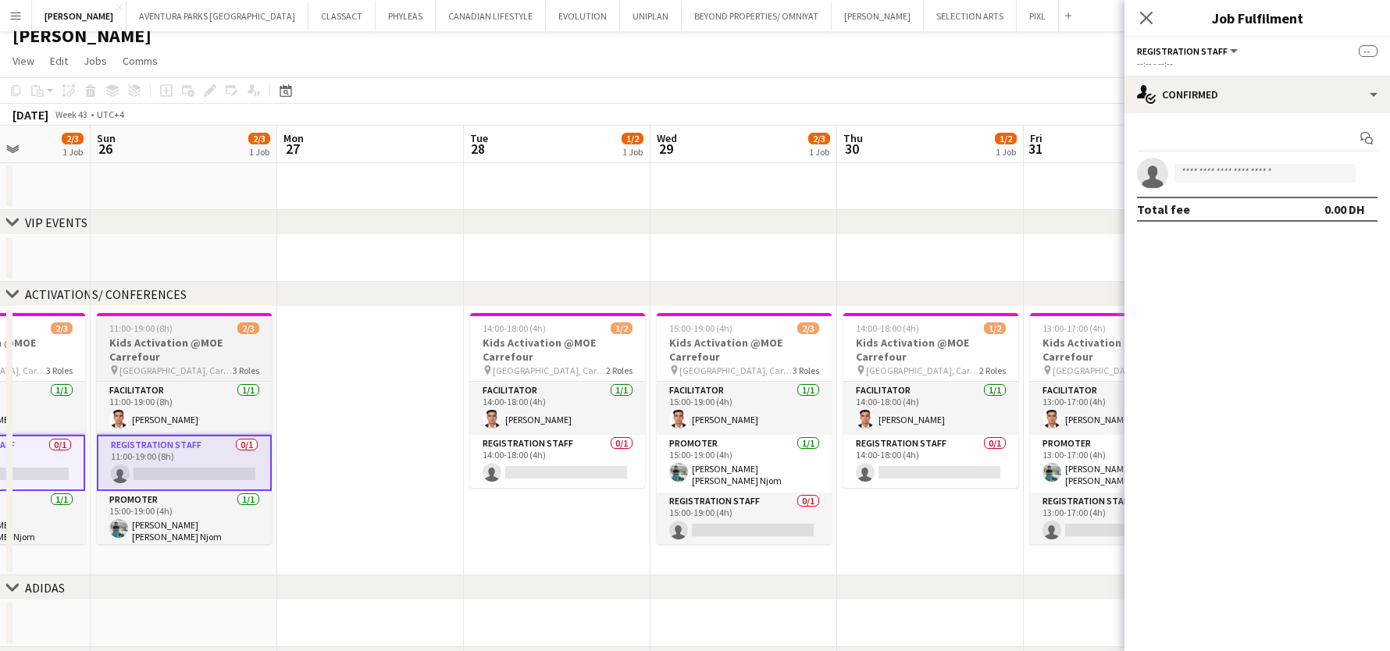
scroll to position [0, 680]
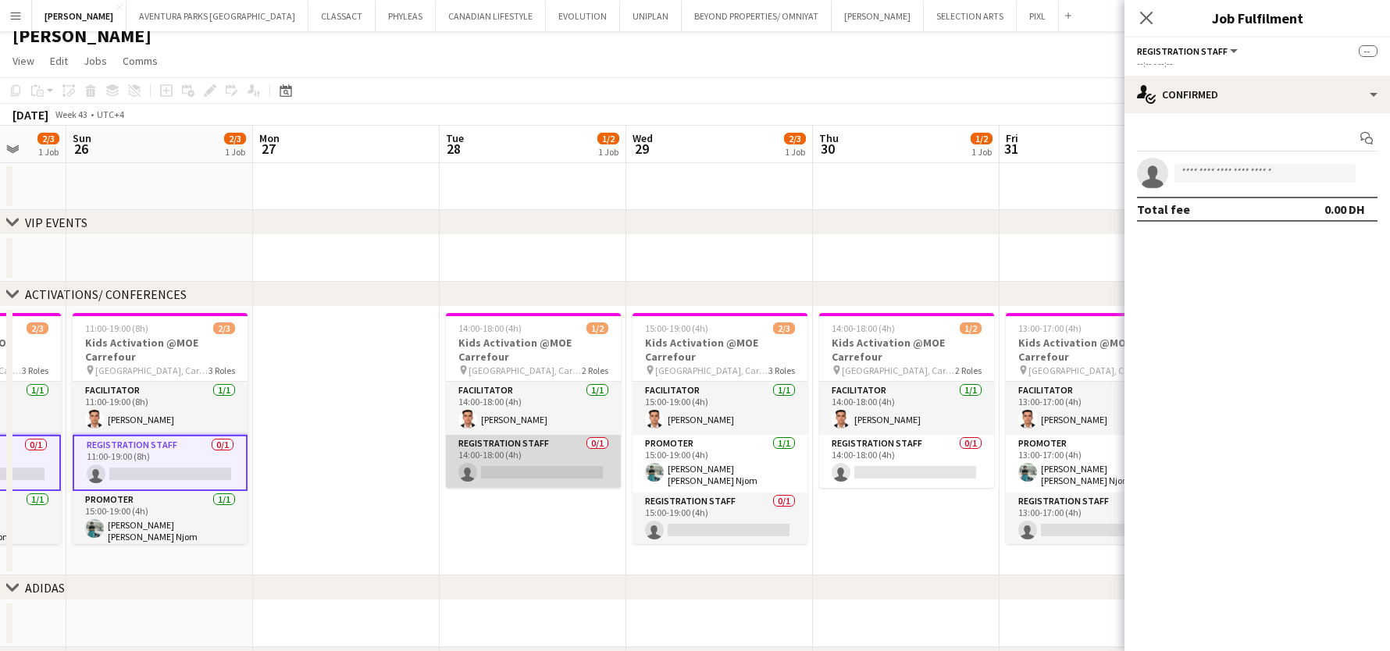
click at [491, 464] on app-card-role "Registration Staff 0/1 14:00-18:00 (4h) single-neutral-actions" at bounding box center [533, 461] width 175 height 53
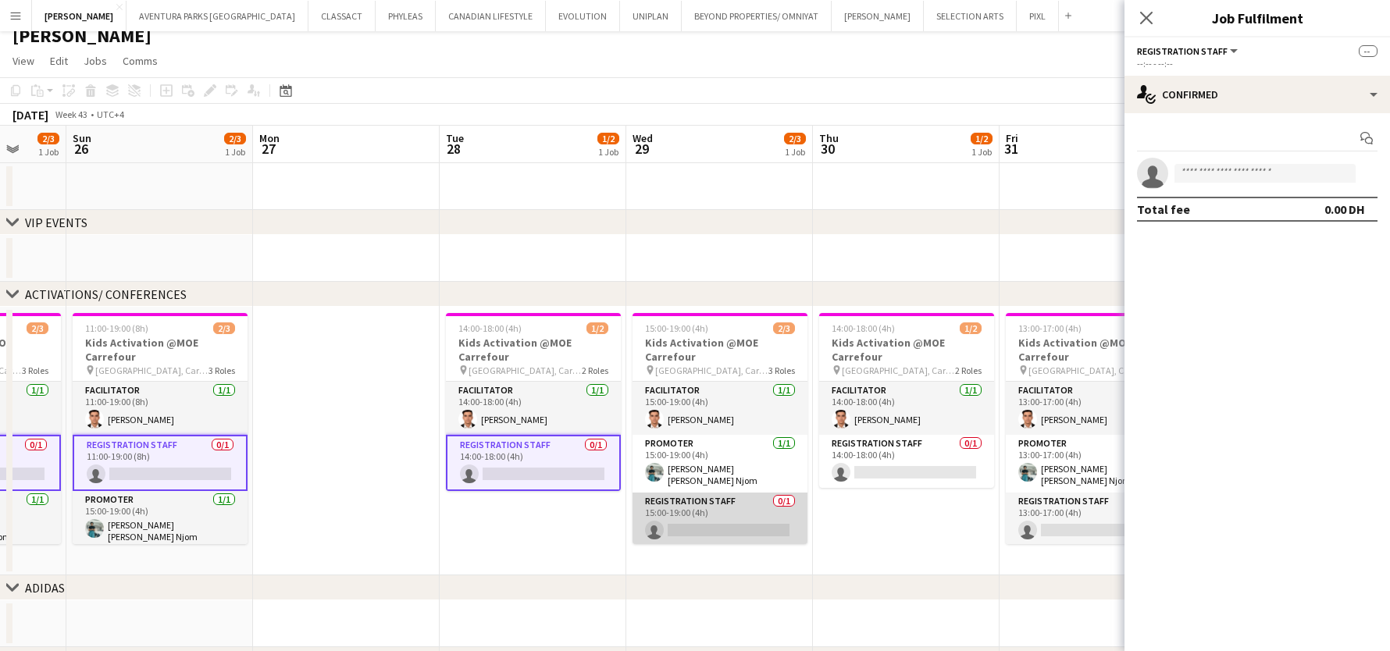
click at [704, 512] on app-card-role "Registration Staff 0/1 15:00-19:00 (4h) single-neutral-actions" at bounding box center [720, 519] width 175 height 53
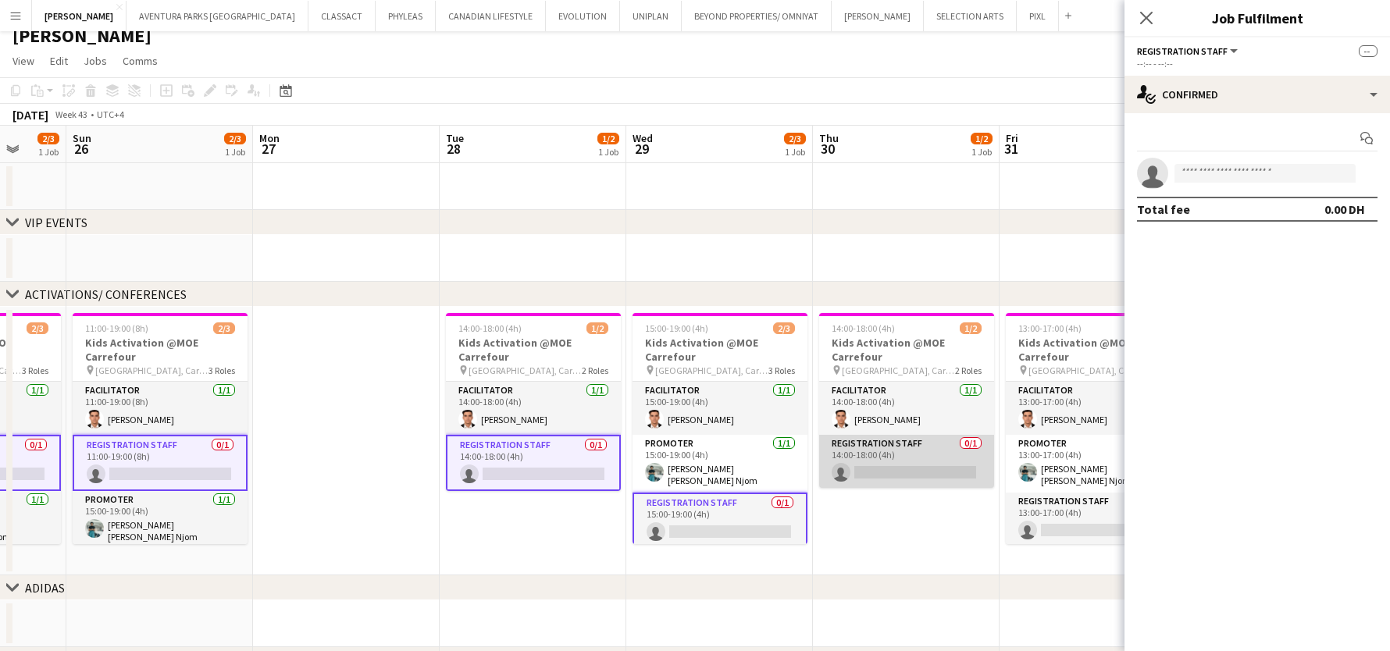
click at [868, 459] on app-card-role "Registration Staff 0/1 14:00-18:00 (4h) single-neutral-actions" at bounding box center [906, 461] width 175 height 53
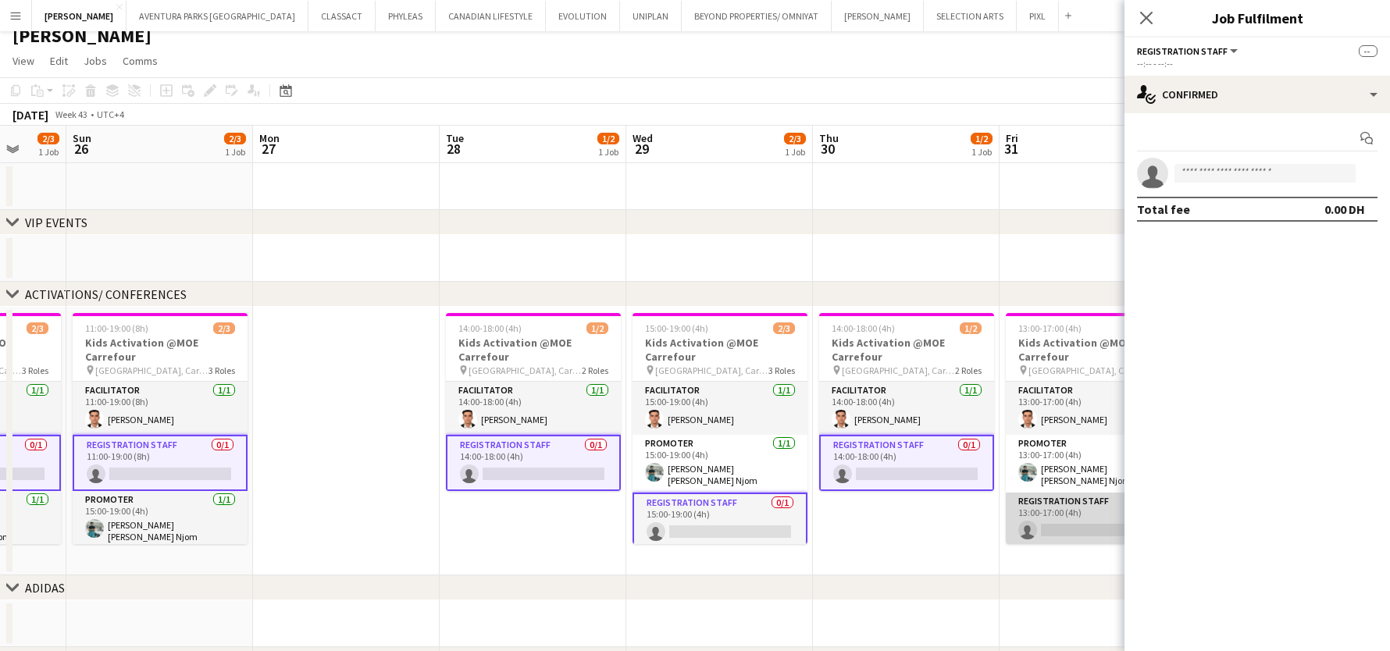
click at [1047, 513] on app-card-role "Registration Staff 0/1 13:00-17:00 (4h) single-neutral-actions" at bounding box center [1093, 519] width 175 height 53
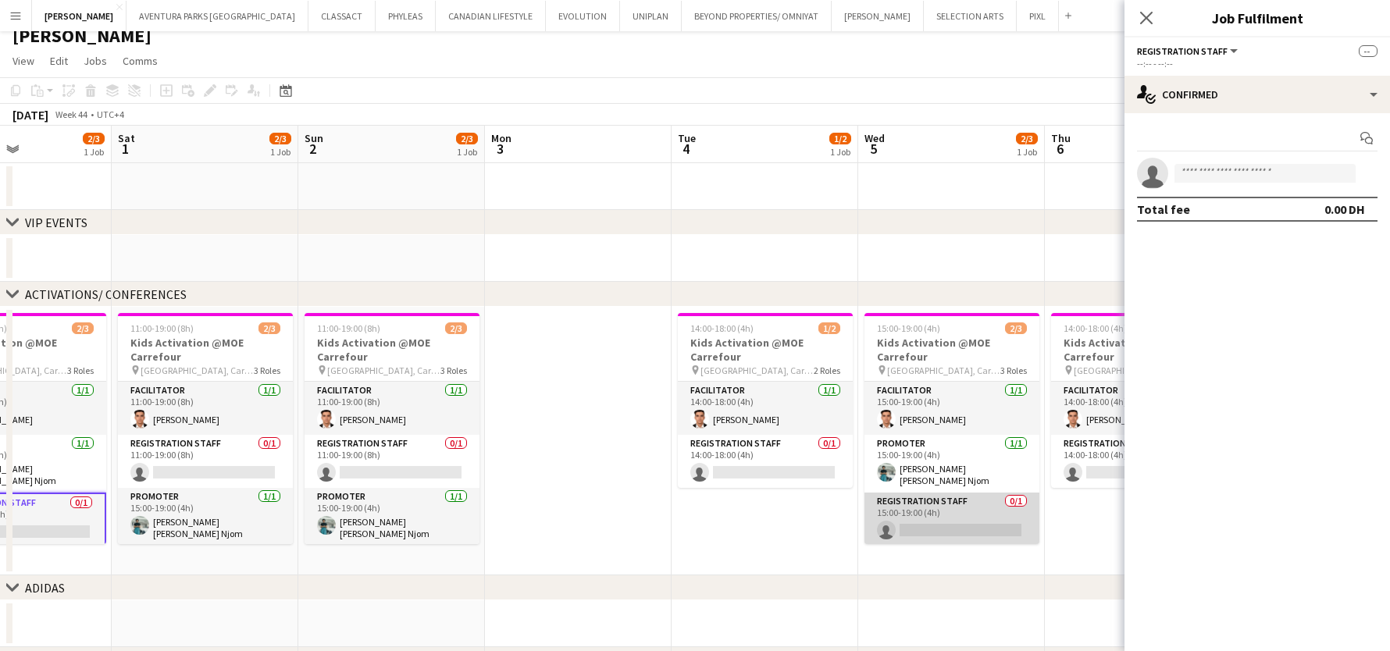
scroll to position [0, 663]
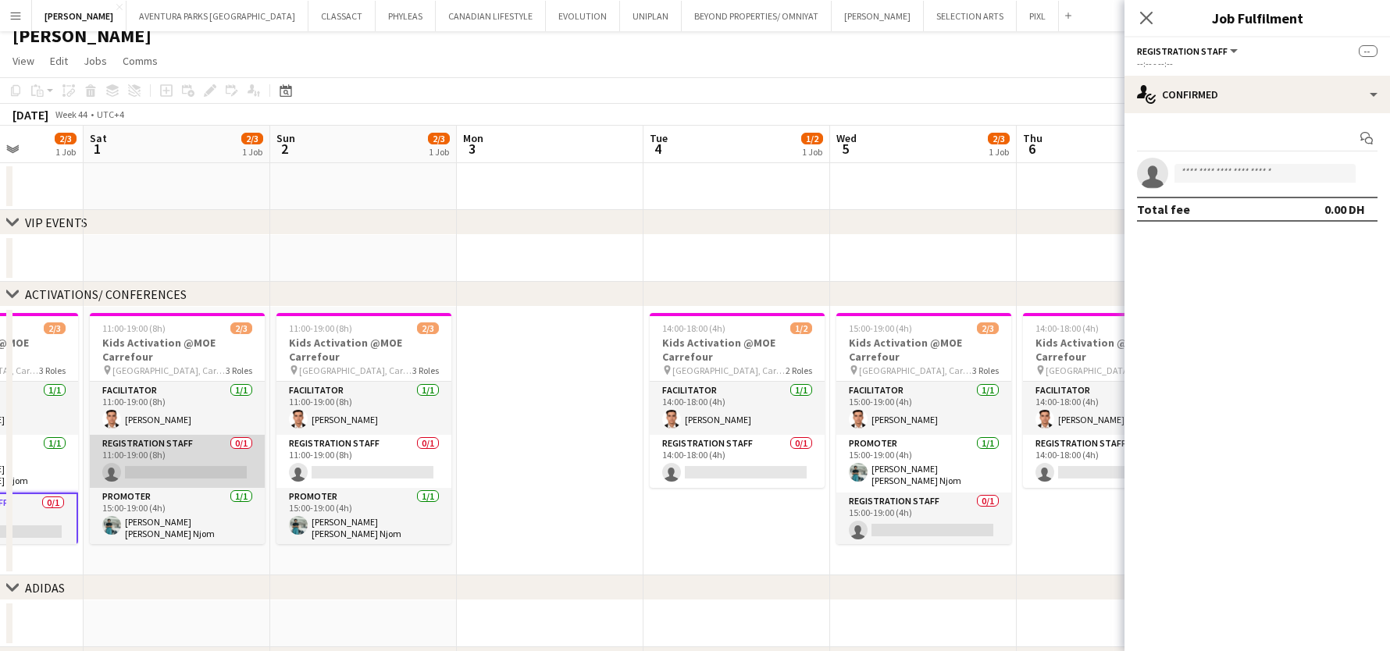
click at [140, 469] on app-card-role "Registration Staff 0/1 11:00-19:00 (8h) single-neutral-actions" at bounding box center [177, 461] width 175 height 53
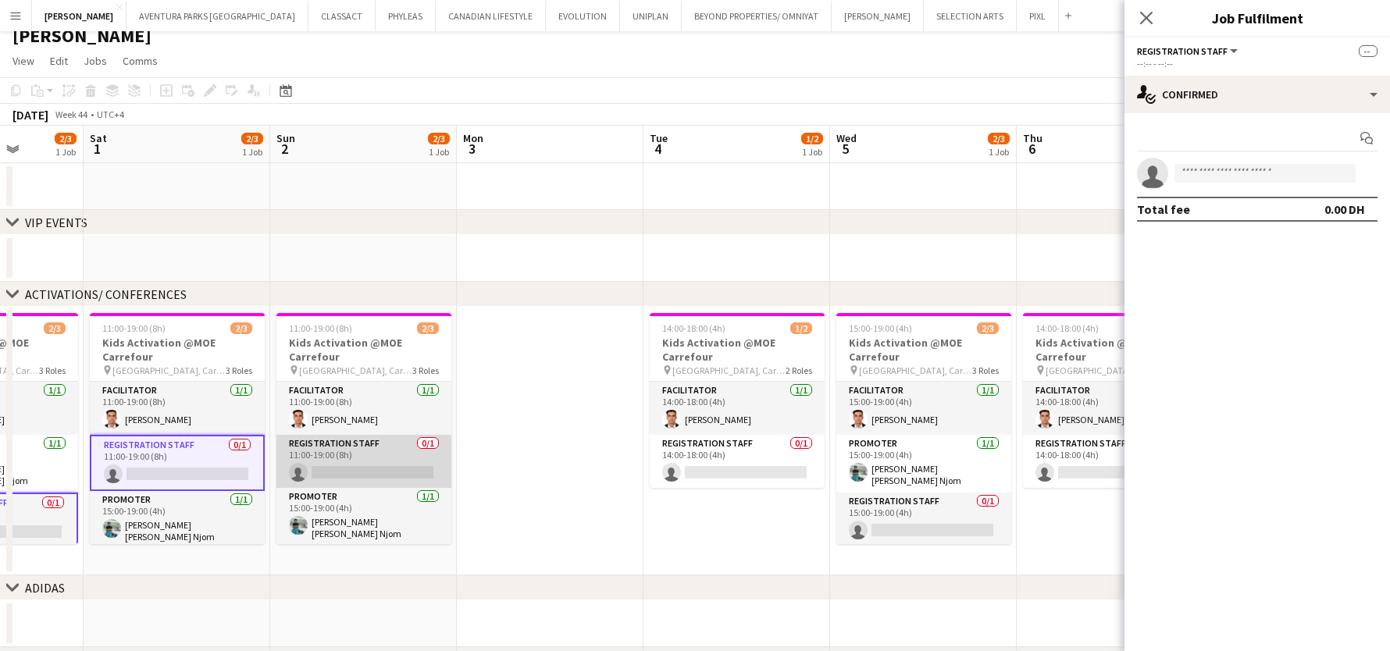
click at [364, 467] on app-card-role "Registration Staff 0/1 11:00-19:00 (8h) single-neutral-actions" at bounding box center [364, 461] width 175 height 53
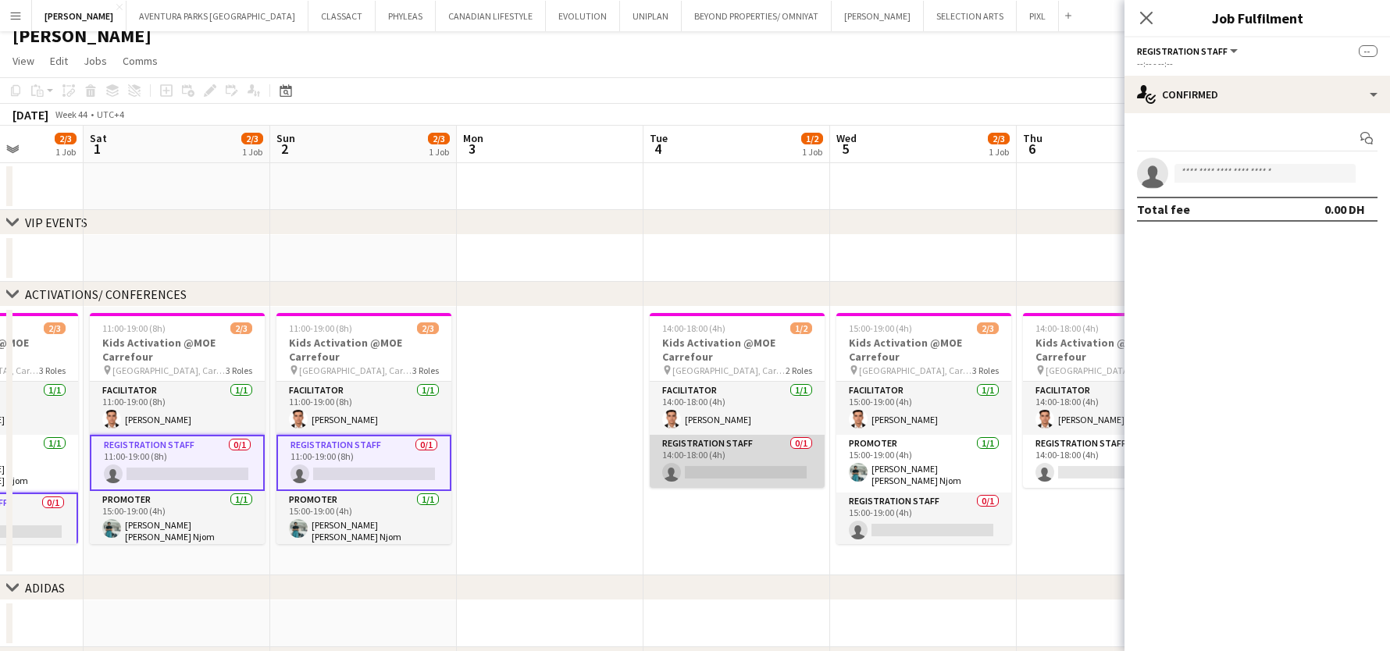
click at [740, 458] on app-card-role "Registration Staff 0/1 14:00-18:00 (4h) single-neutral-actions" at bounding box center [737, 461] width 175 height 53
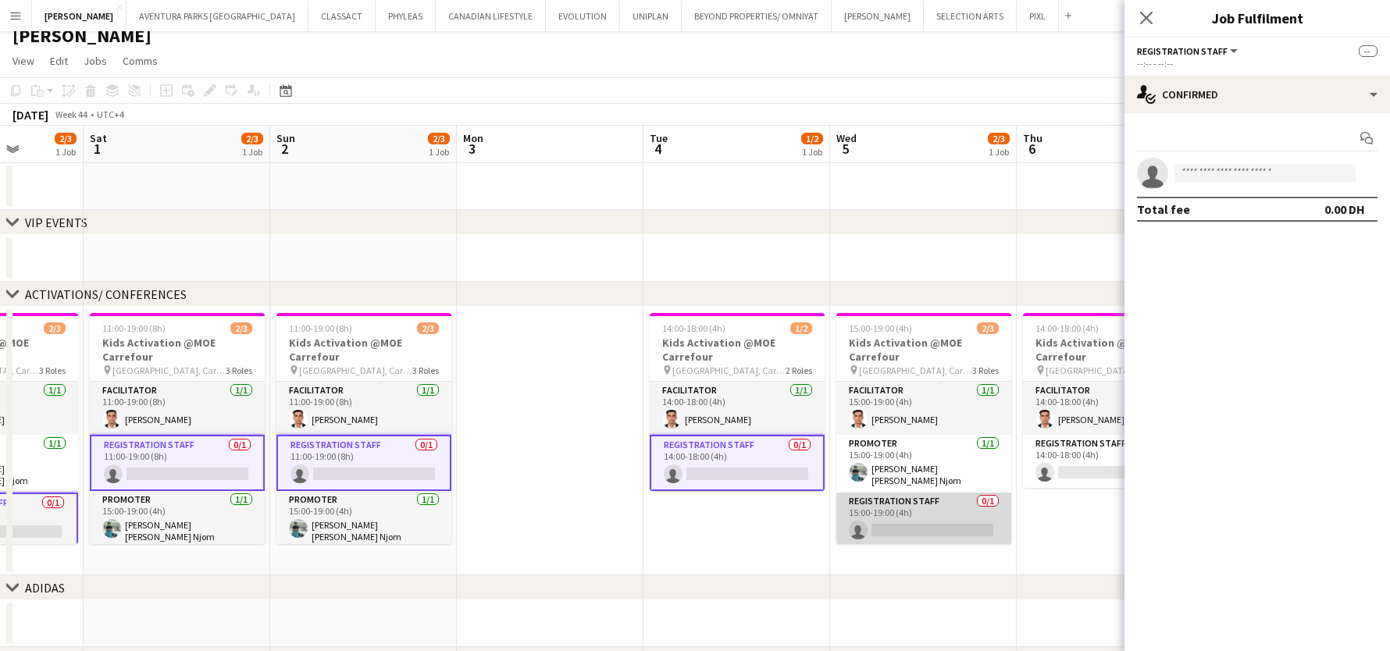
click at [861, 520] on app-card-role "Registration Staff 0/1 15:00-19:00 (4h) single-neutral-actions" at bounding box center [924, 519] width 175 height 53
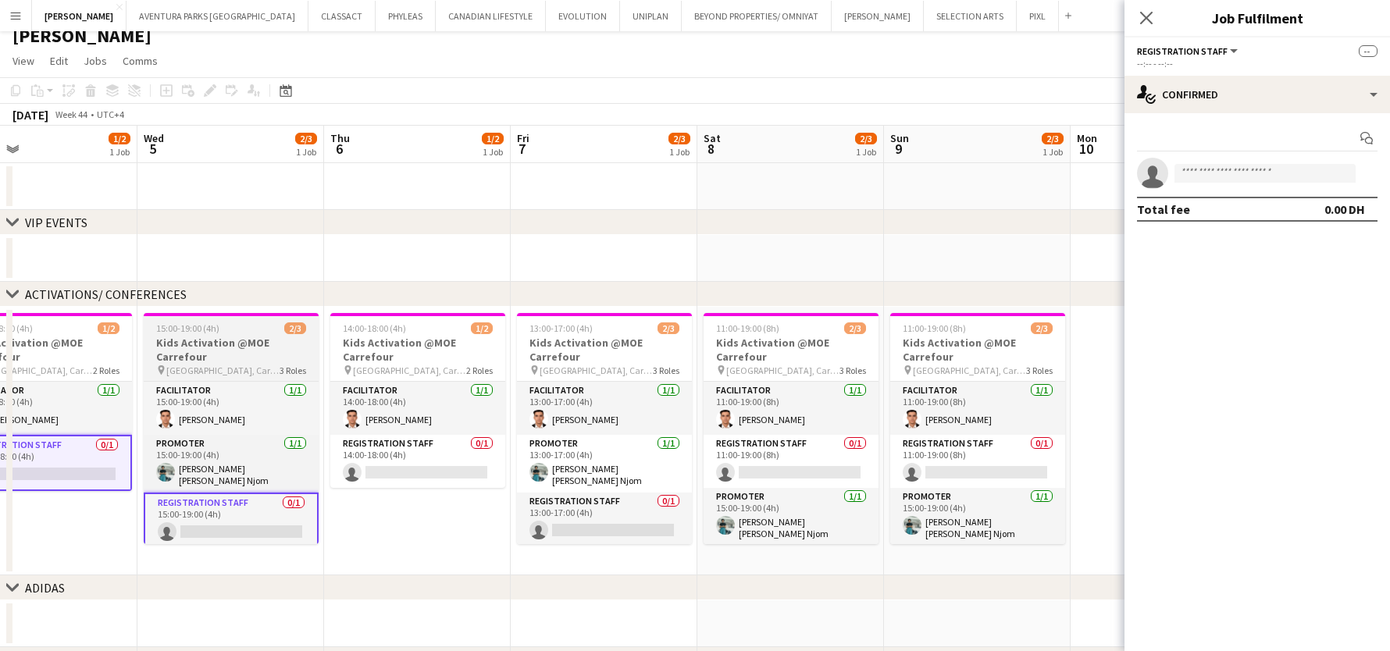
scroll to position [0, 424]
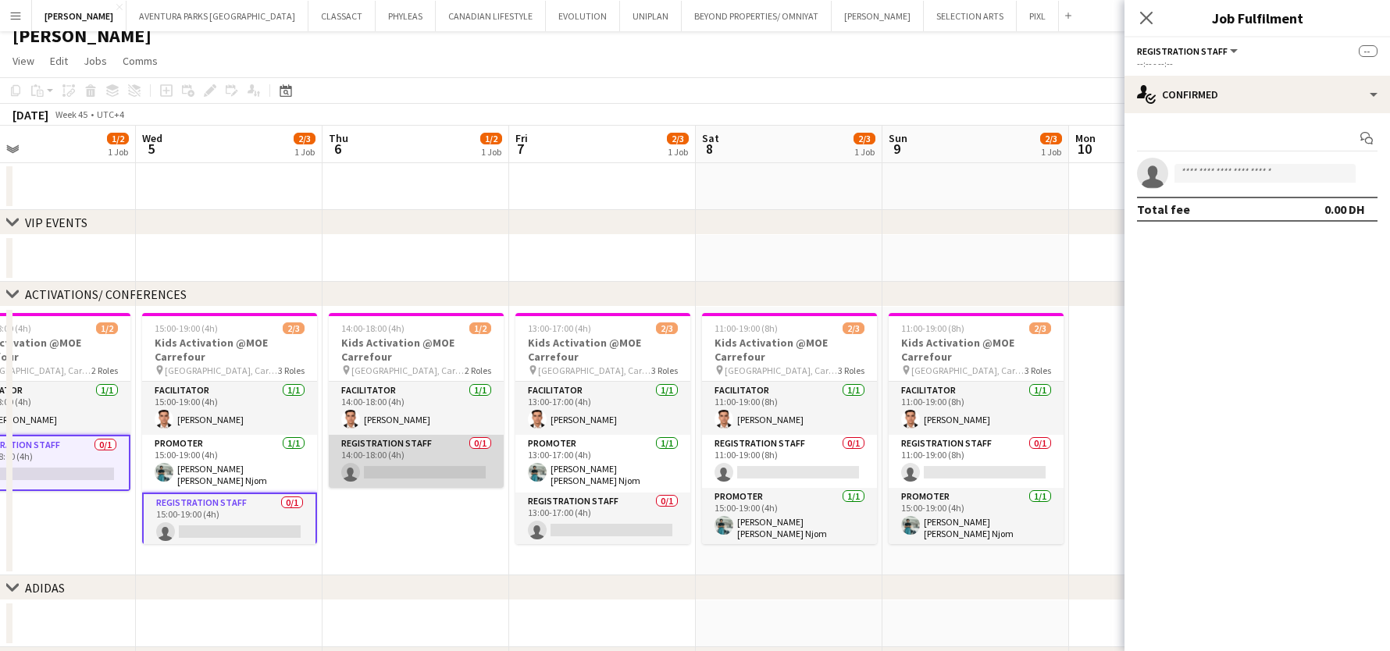
click at [379, 468] on app-card-role "Registration Staff 0/1 14:00-18:00 (4h) single-neutral-actions" at bounding box center [416, 461] width 175 height 53
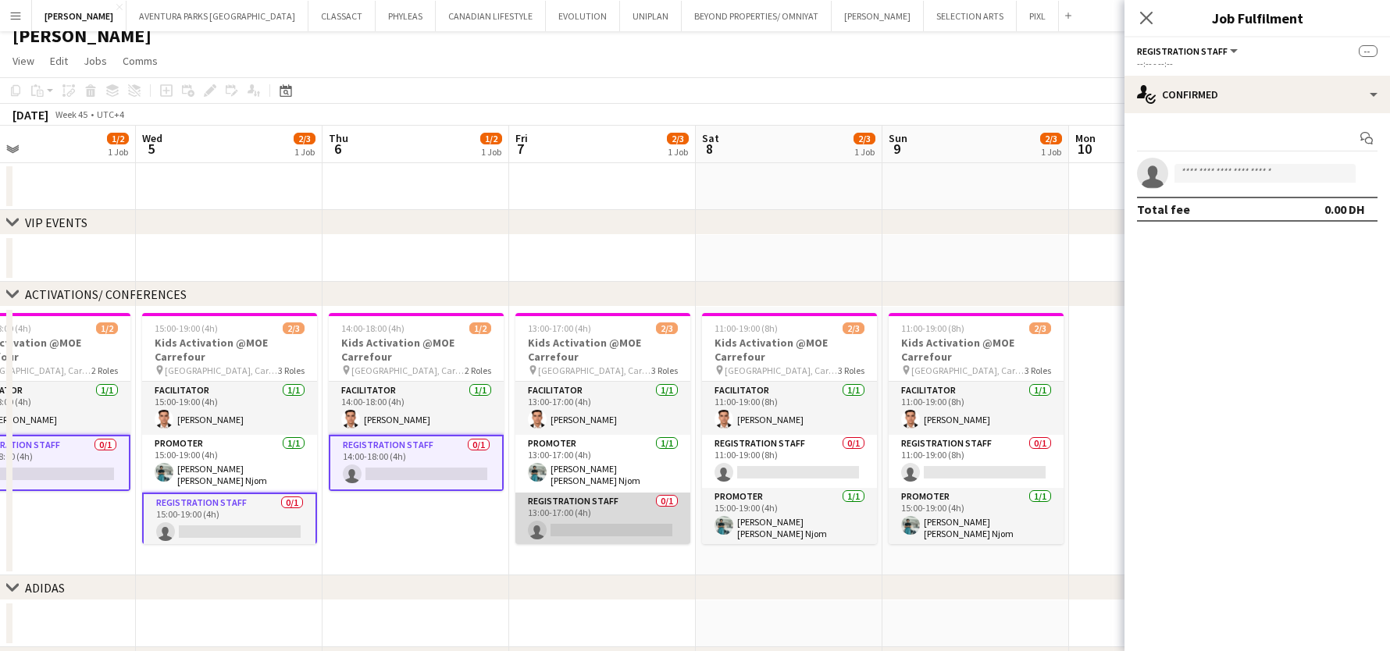
click at [600, 520] on app-card-role "Registration Staff 0/1 13:00-17:00 (4h) single-neutral-actions" at bounding box center [603, 519] width 175 height 53
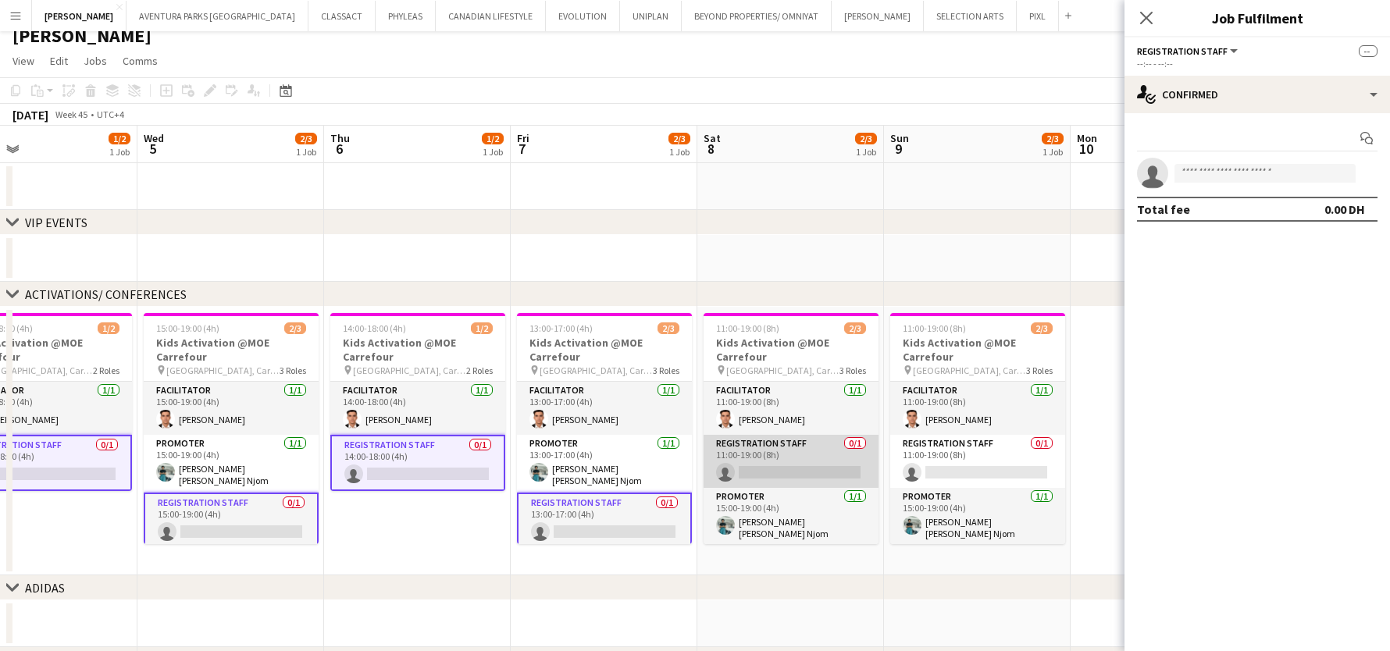
click at [748, 466] on app-card-role "Registration Staff 0/1 11:00-19:00 (8h) single-neutral-actions" at bounding box center [791, 461] width 175 height 53
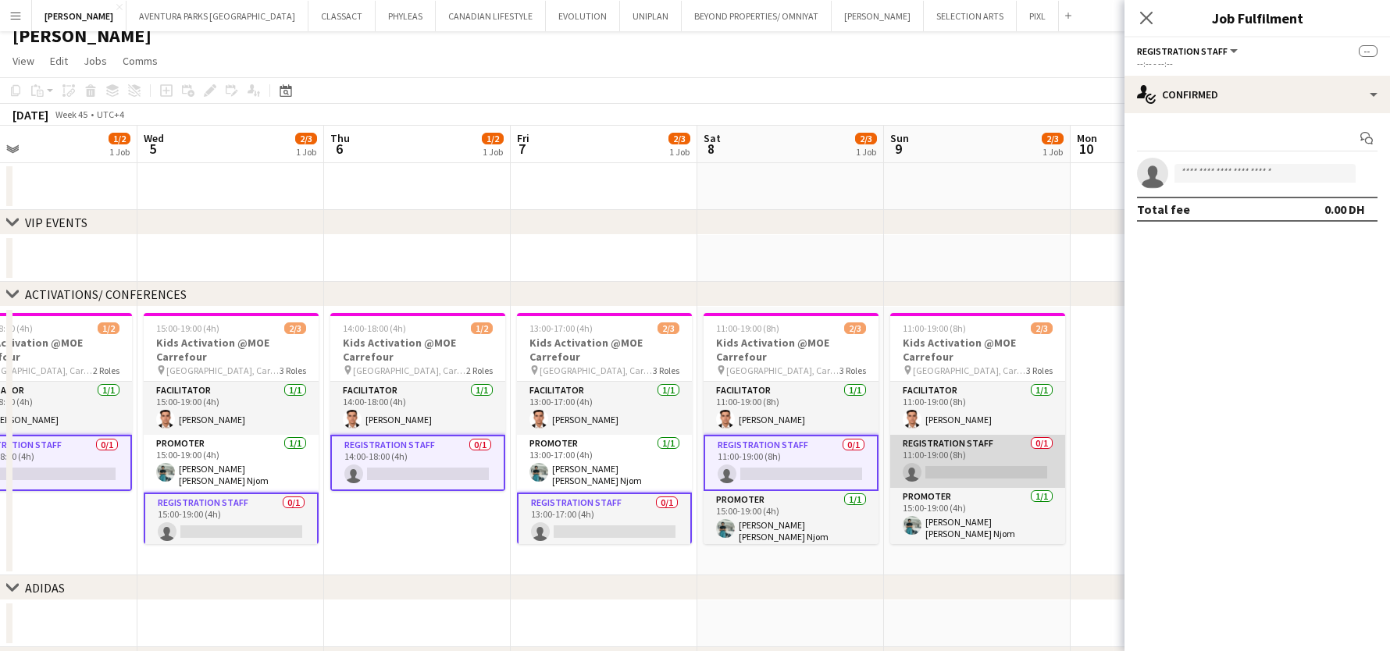
click at [962, 471] on app-card-role "Registration Staff 0/1 11:00-19:00 (8h) single-neutral-actions" at bounding box center [977, 461] width 175 height 53
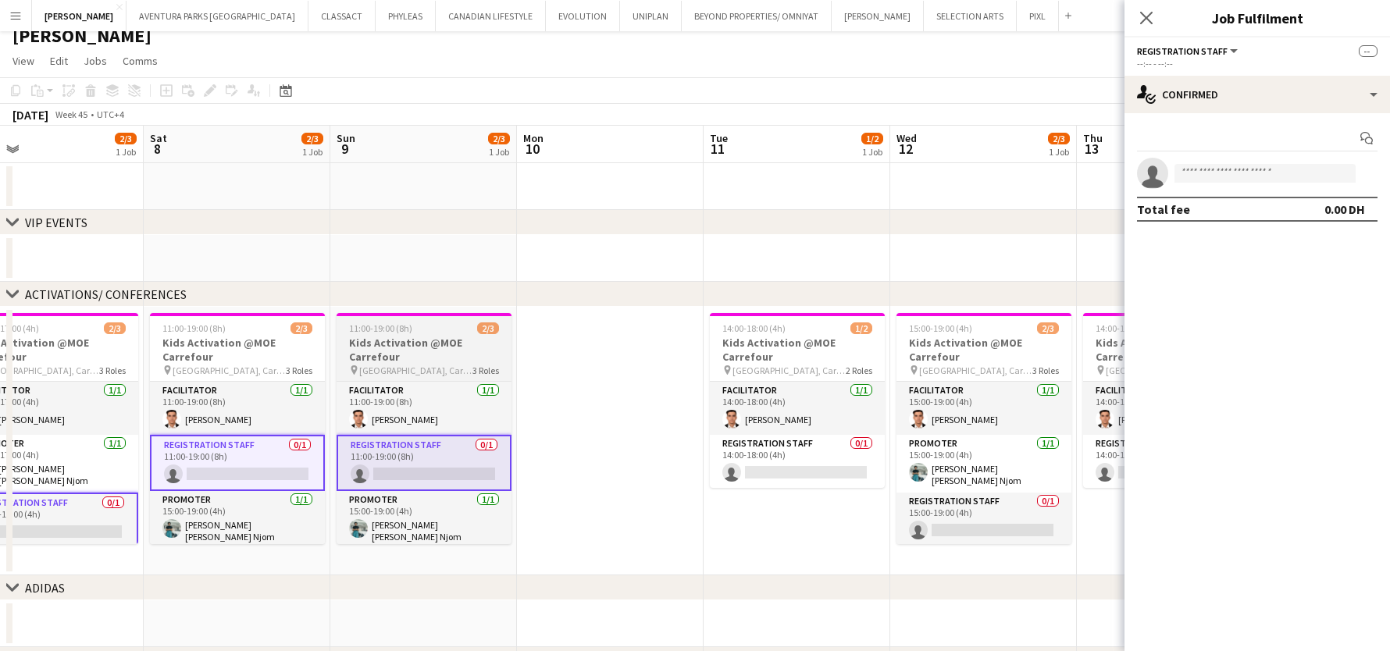
scroll to position [0, 642]
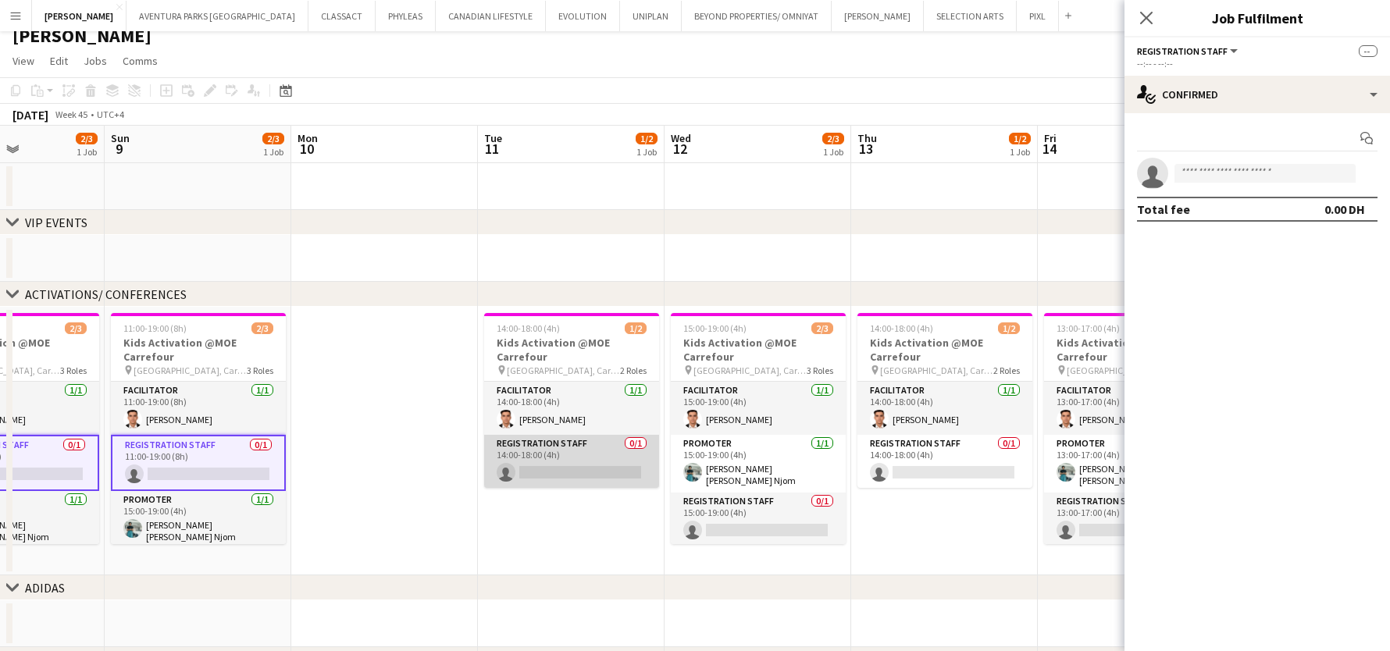
click at [561, 461] on app-card-role "Registration Staff 0/1 14:00-18:00 (4h) single-neutral-actions" at bounding box center [571, 461] width 175 height 53
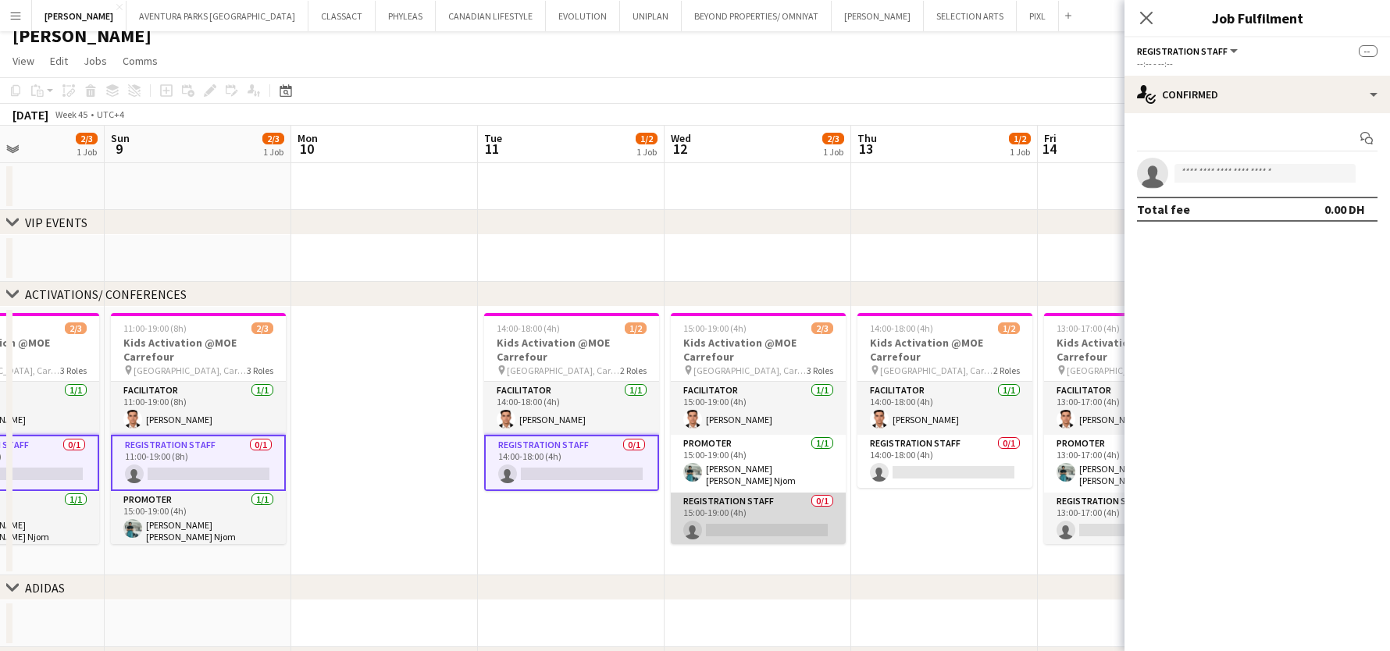
click at [728, 534] on app-card-role "Registration Staff 0/1 15:00-19:00 (4h) single-neutral-actions" at bounding box center [758, 519] width 175 height 53
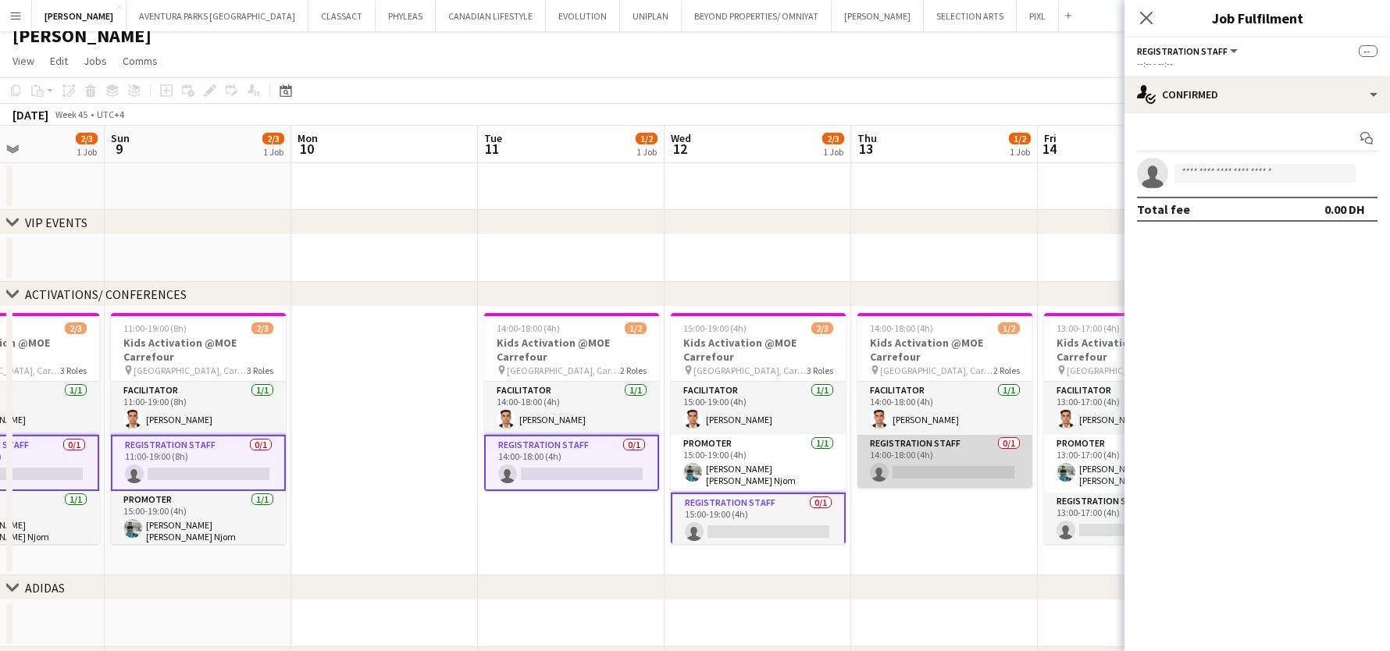
click at [943, 453] on app-card-role "Registration Staff 0/1 14:00-18:00 (4h) single-neutral-actions" at bounding box center [945, 461] width 175 height 53
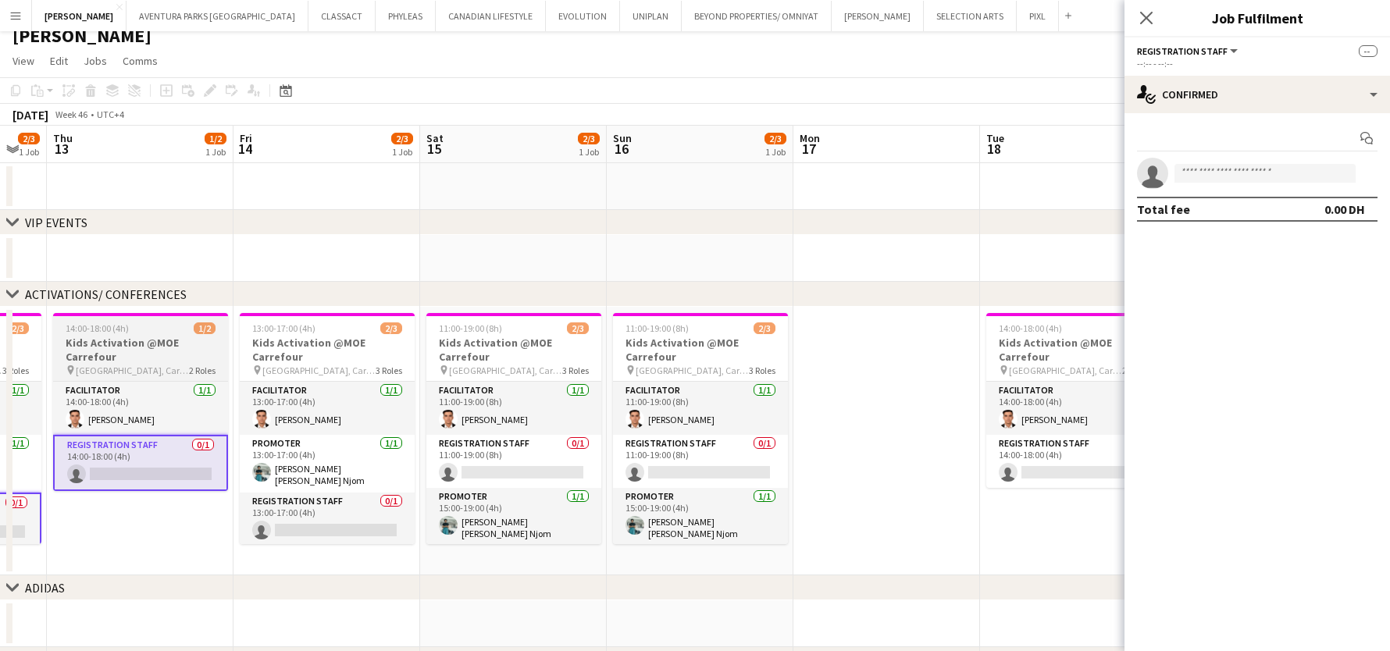
scroll to position [0, 514]
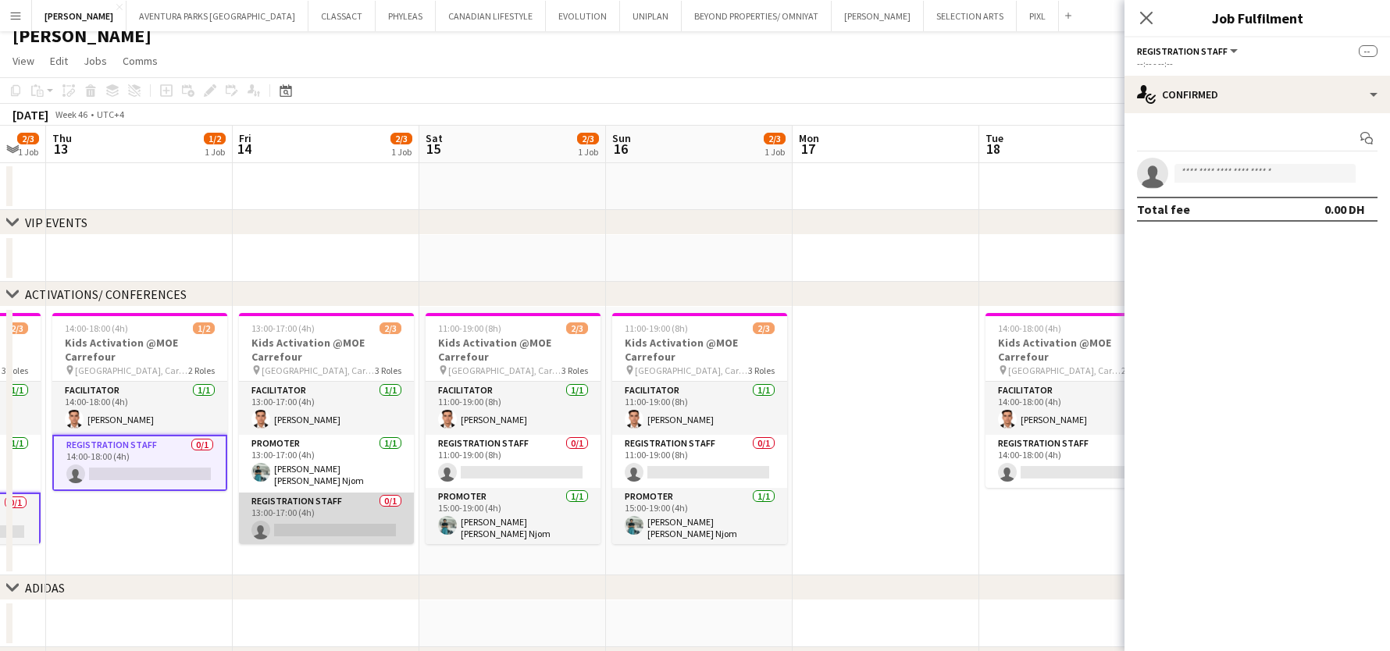
click at [355, 516] on app-card-role "Registration Staff 0/1 13:00-17:00 (4h) single-neutral-actions" at bounding box center [326, 519] width 175 height 53
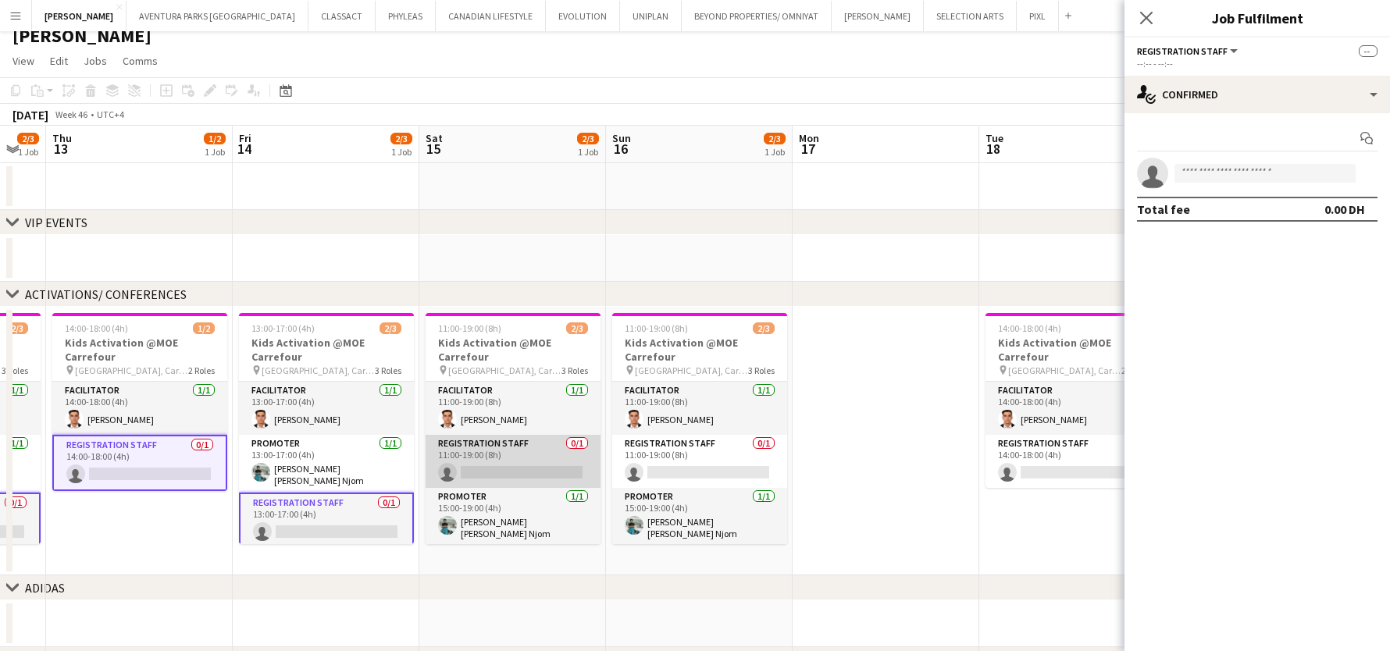
scroll to position [0, 513]
click at [484, 472] on app-card-role "Registration Staff 0/1 11:00-19:00 (8h) single-neutral-actions" at bounding box center [513, 461] width 175 height 53
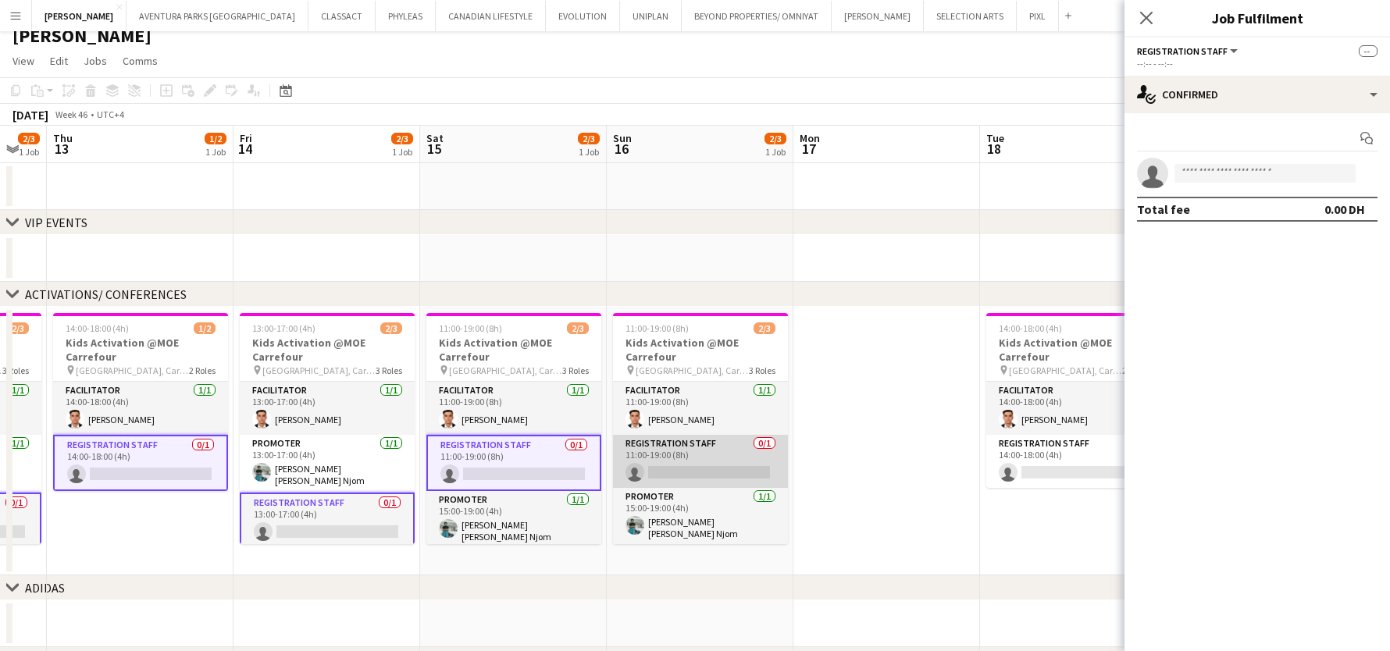
click at [777, 462] on app-card-role "Registration Staff 0/1 11:00-19:00 (8h) single-neutral-actions" at bounding box center [700, 461] width 175 height 53
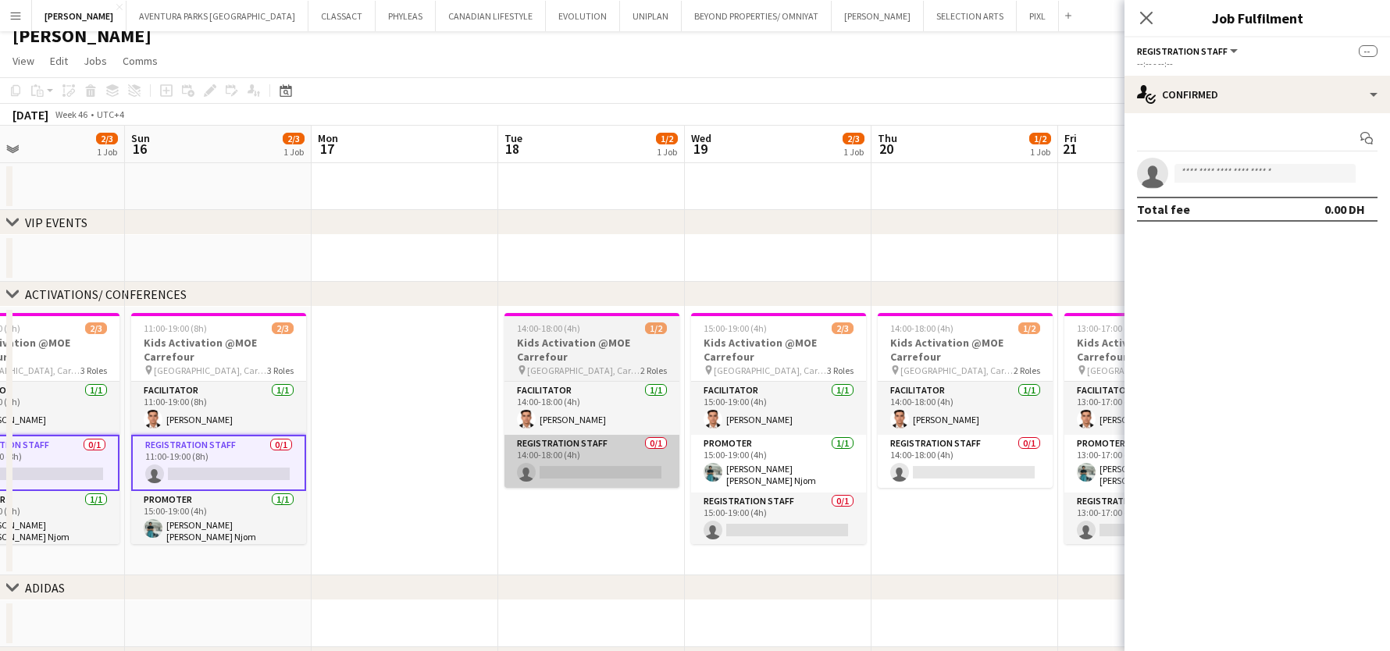
scroll to position [0, 628]
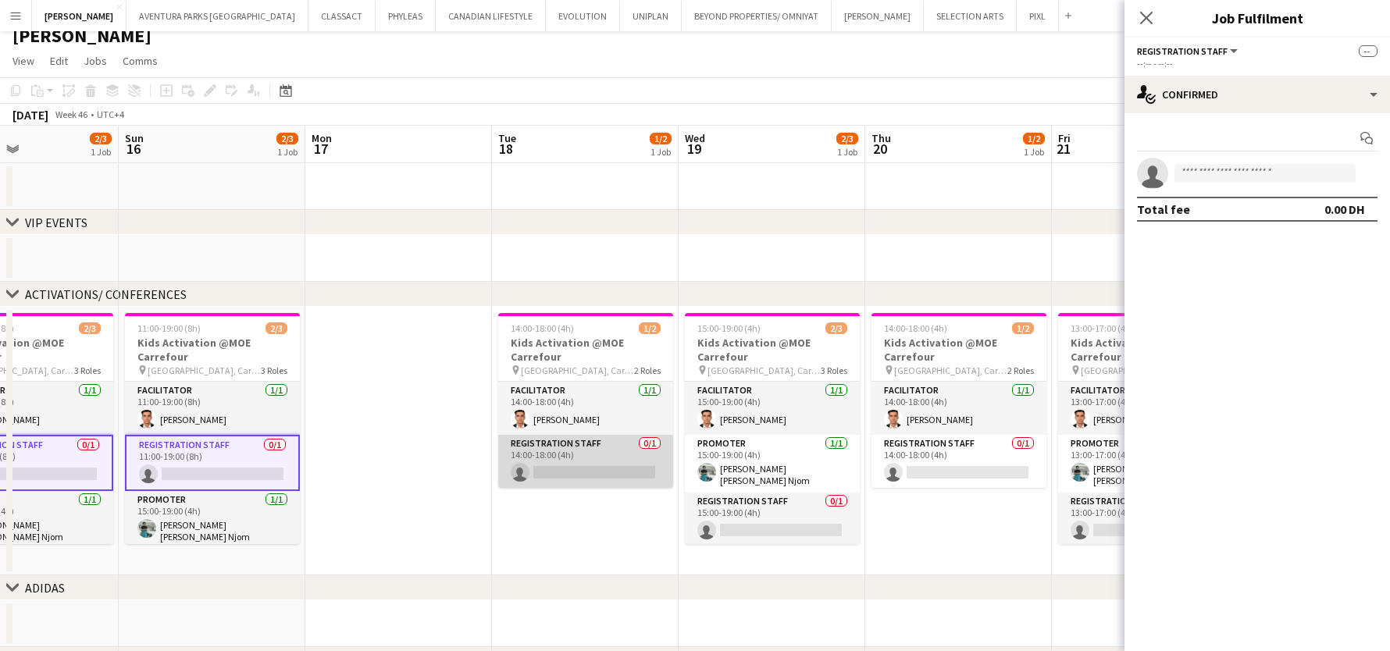
click at [579, 472] on app-card-role "Registration Staff 0/1 14:00-18:00 (4h) single-neutral-actions" at bounding box center [585, 461] width 175 height 53
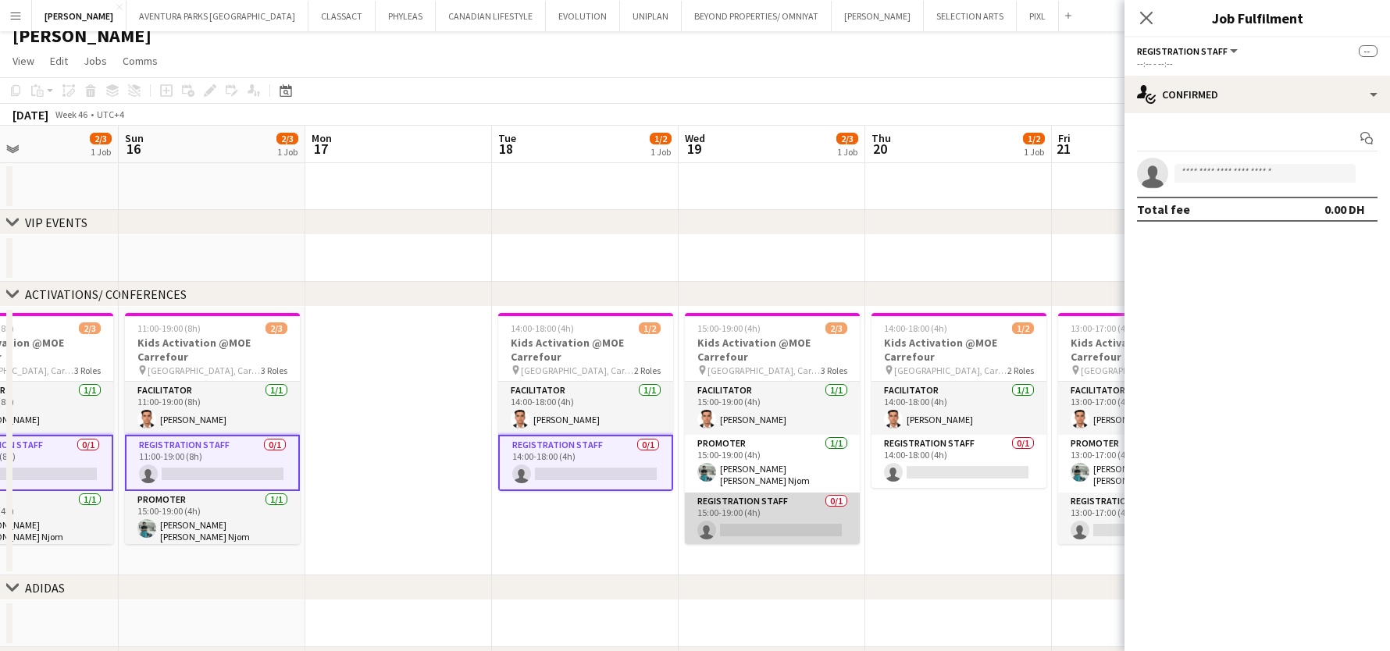
click at [708, 528] on app-card-role "Registration Staff 0/1 15:00-19:00 (4h) single-neutral-actions" at bounding box center [772, 519] width 175 height 53
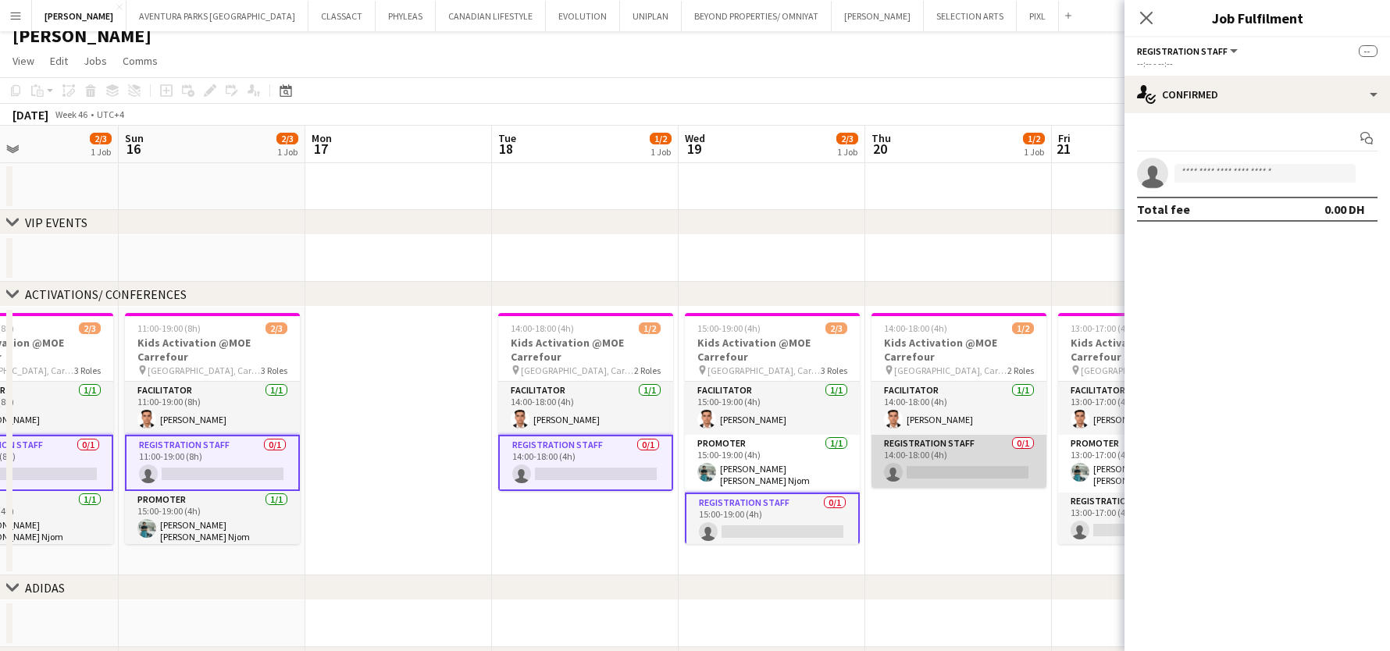
click at [958, 448] on app-card-role "Registration Staff 0/1 14:00-18:00 (4h) single-neutral-actions" at bounding box center [959, 461] width 175 height 53
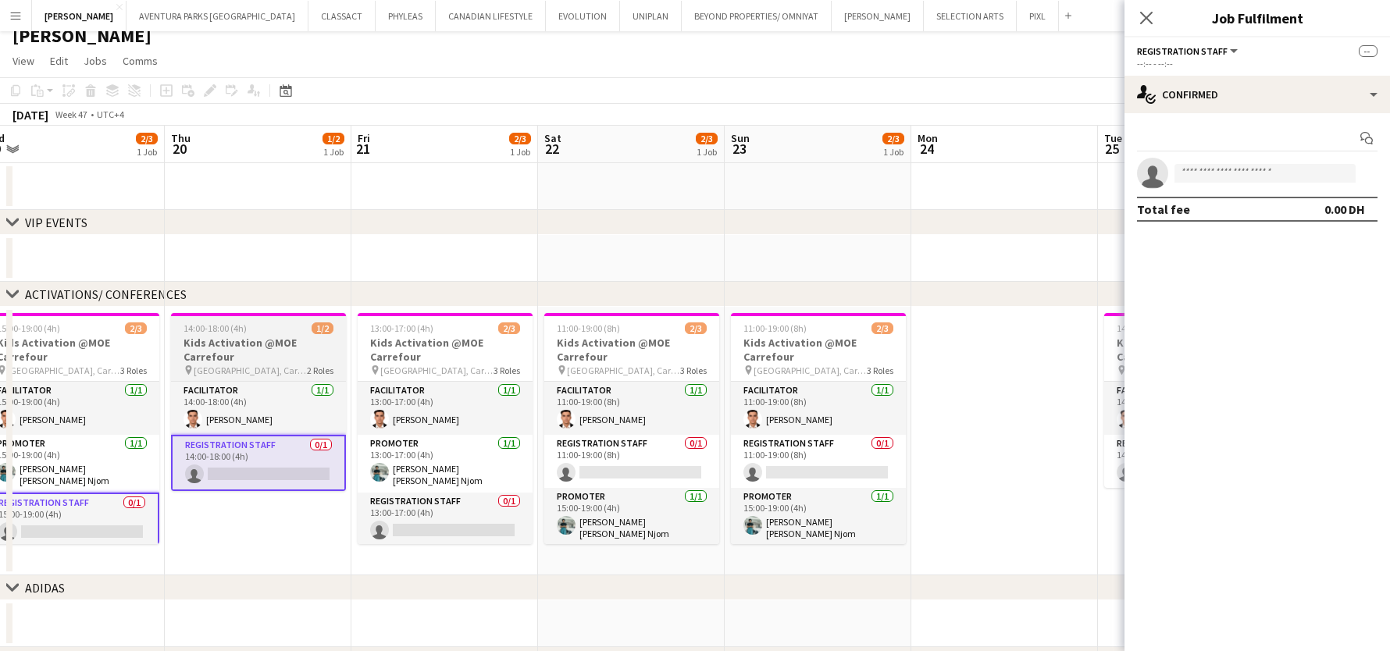
scroll to position [0, 590]
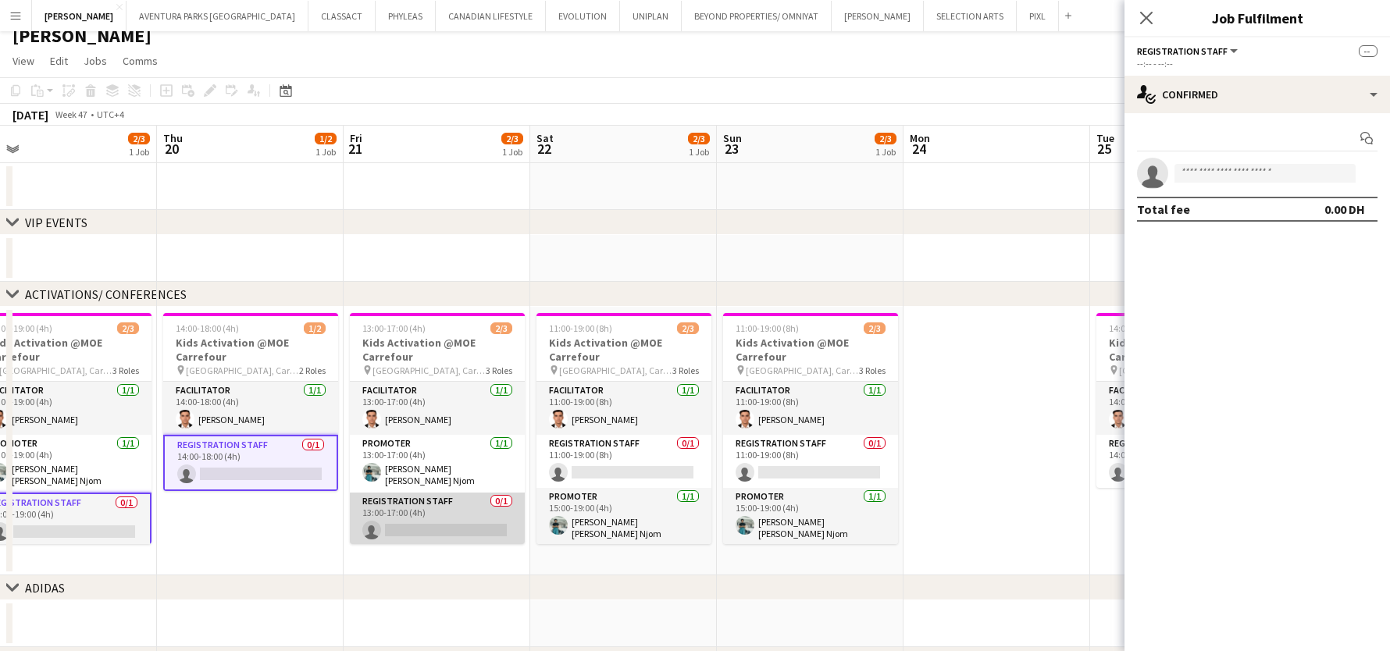
click at [496, 516] on app-card-role "Registration Staff 0/1 13:00-17:00 (4h) single-neutral-actions" at bounding box center [437, 519] width 175 height 53
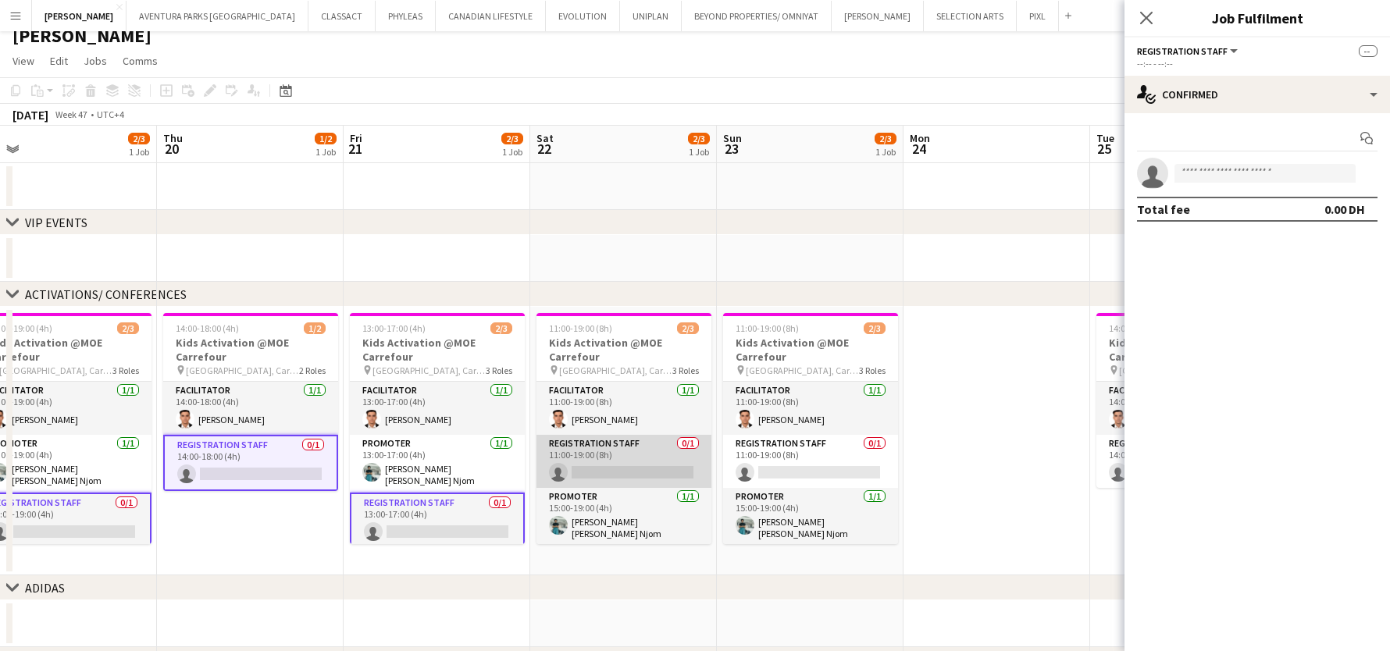
click at [624, 465] on app-card-role "Registration Staff 0/1 11:00-19:00 (8h) single-neutral-actions" at bounding box center [624, 461] width 175 height 53
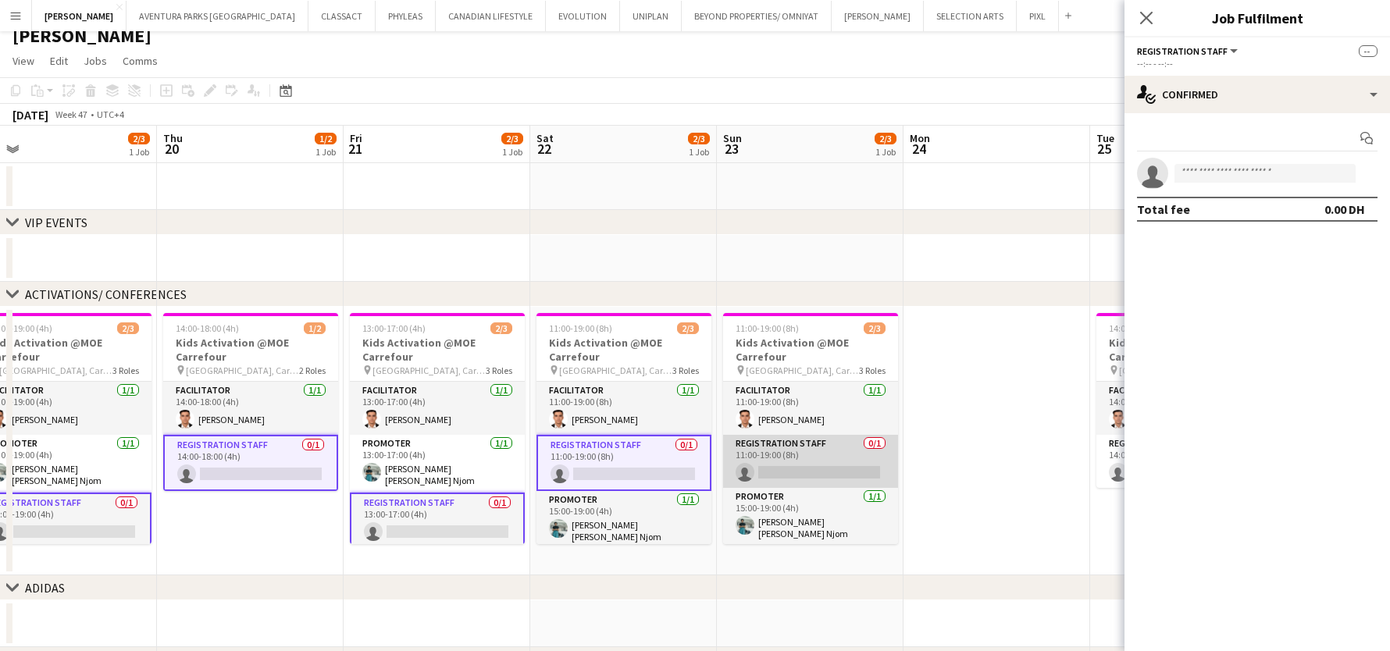
click at [818, 462] on app-card-role "Registration Staff 0/1 11:00-19:00 (8h) single-neutral-actions" at bounding box center [810, 461] width 175 height 53
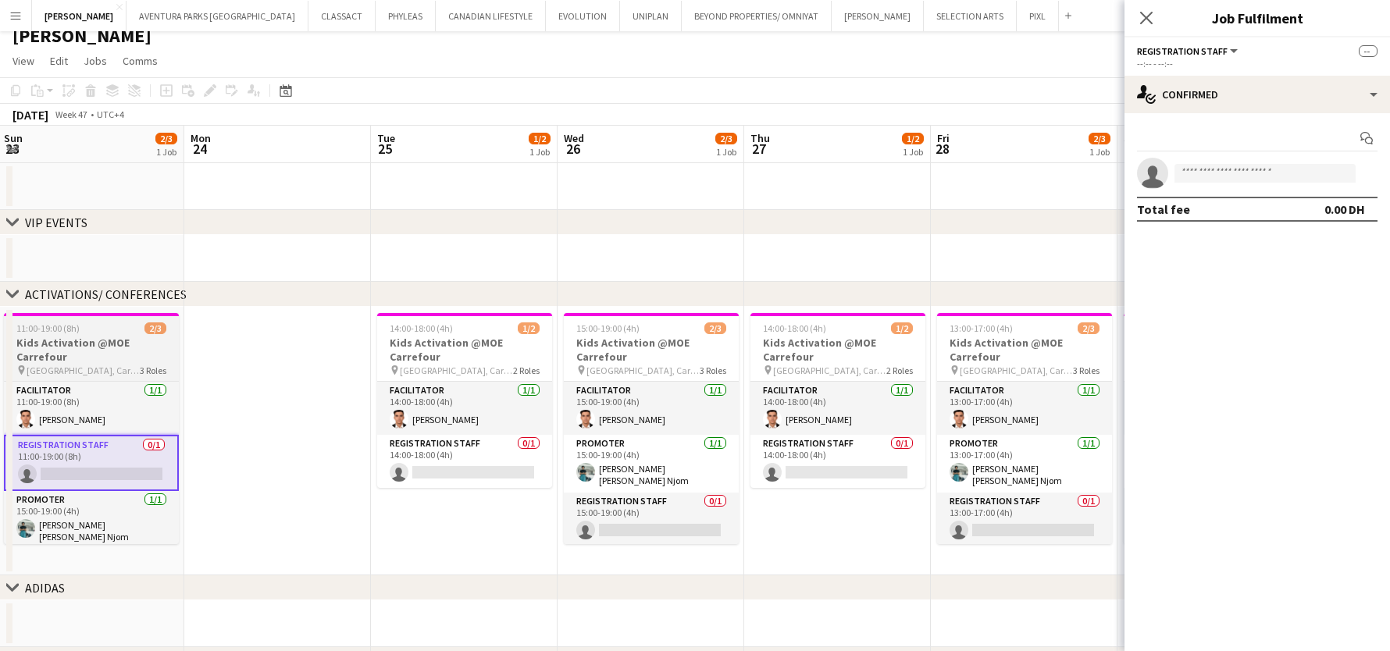
scroll to position [0, 565]
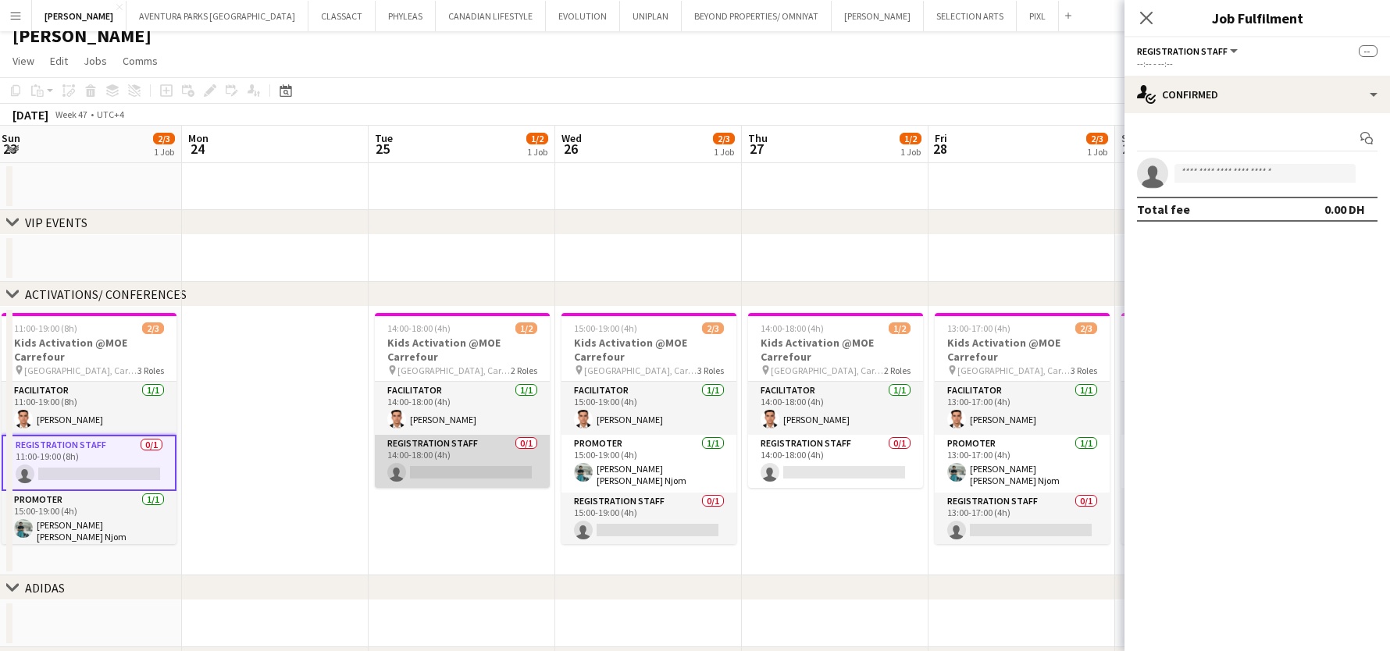
click at [476, 464] on app-card-role "Registration Staff 0/1 14:00-18:00 (4h) single-neutral-actions" at bounding box center [462, 461] width 175 height 53
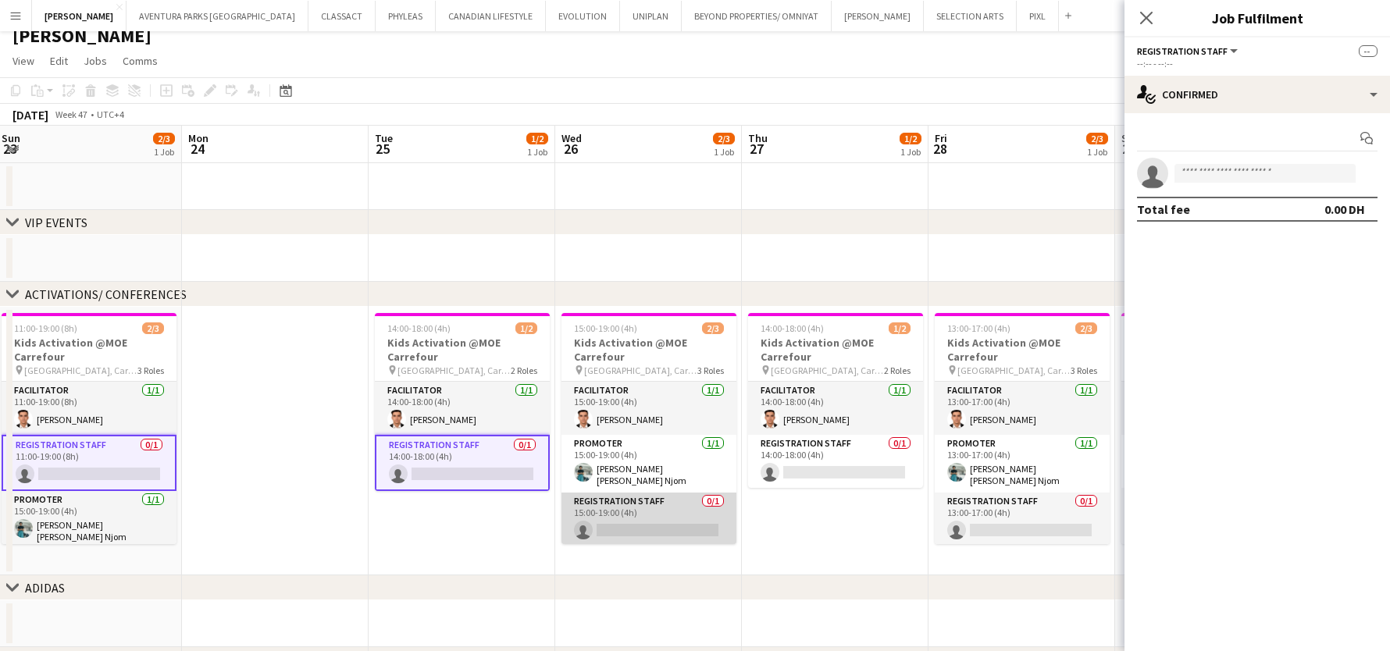
click at [583, 509] on app-card-role "Registration Staff 0/1 15:00-19:00 (4h) single-neutral-actions" at bounding box center [649, 519] width 175 height 53
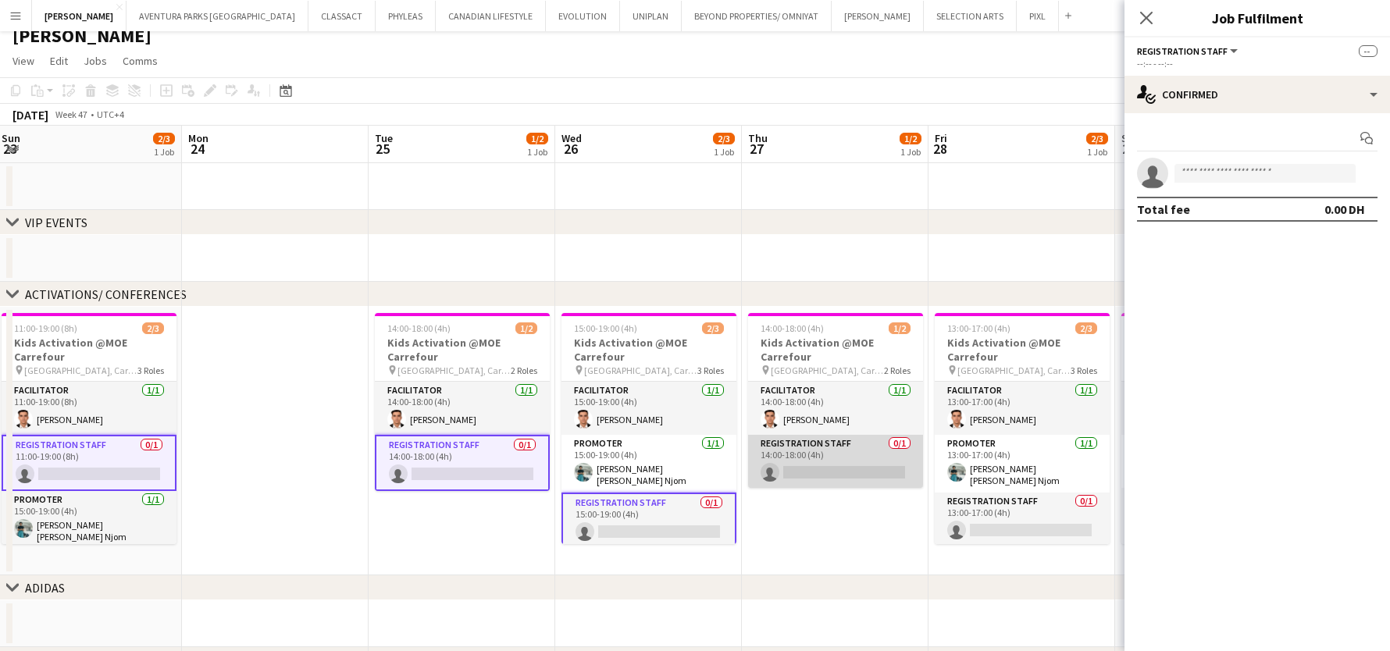
click at [836, 448] on app-card-role "Registration Staff 0/1 14:00-18:00 (4h) single-neutral-actions" at bounding box center [835, 461] width 175 height 53
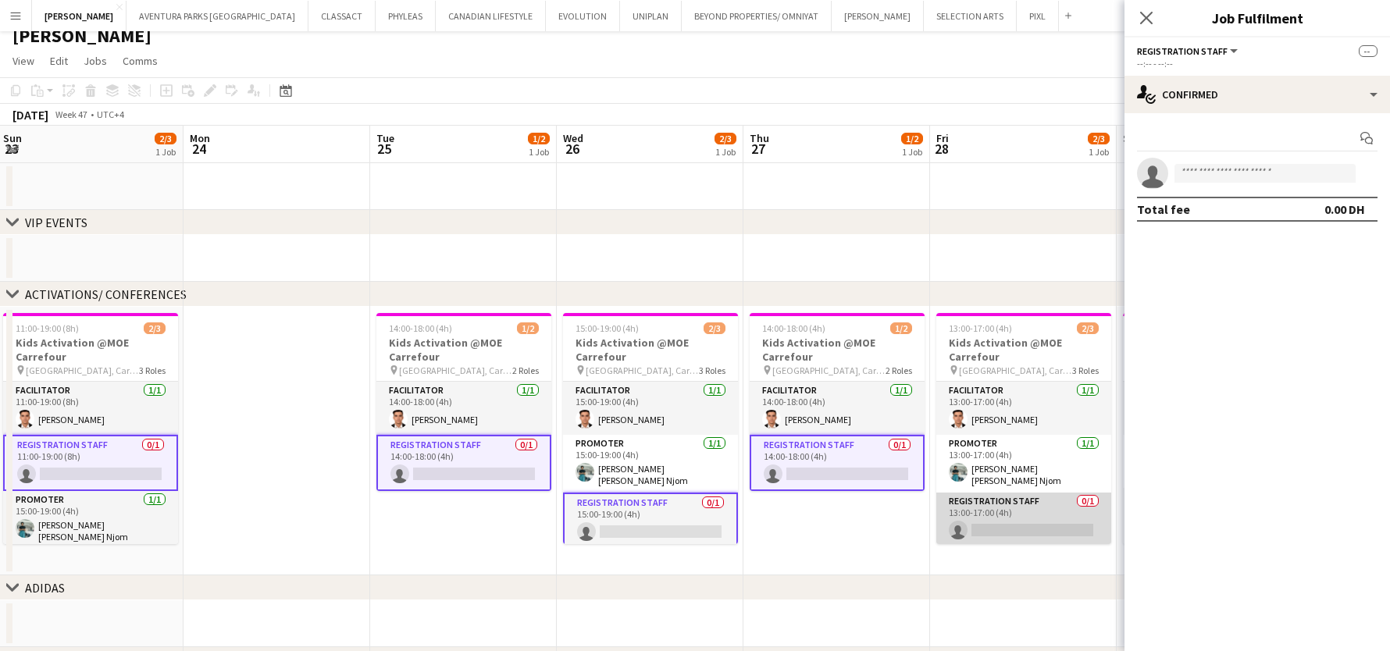
click at [997, 525] on app-card-role "Registration Staff 0/1 13:00-17:00 (4h) single-neutral-actions" at bounding box center [1024, 519] width 175 height 53
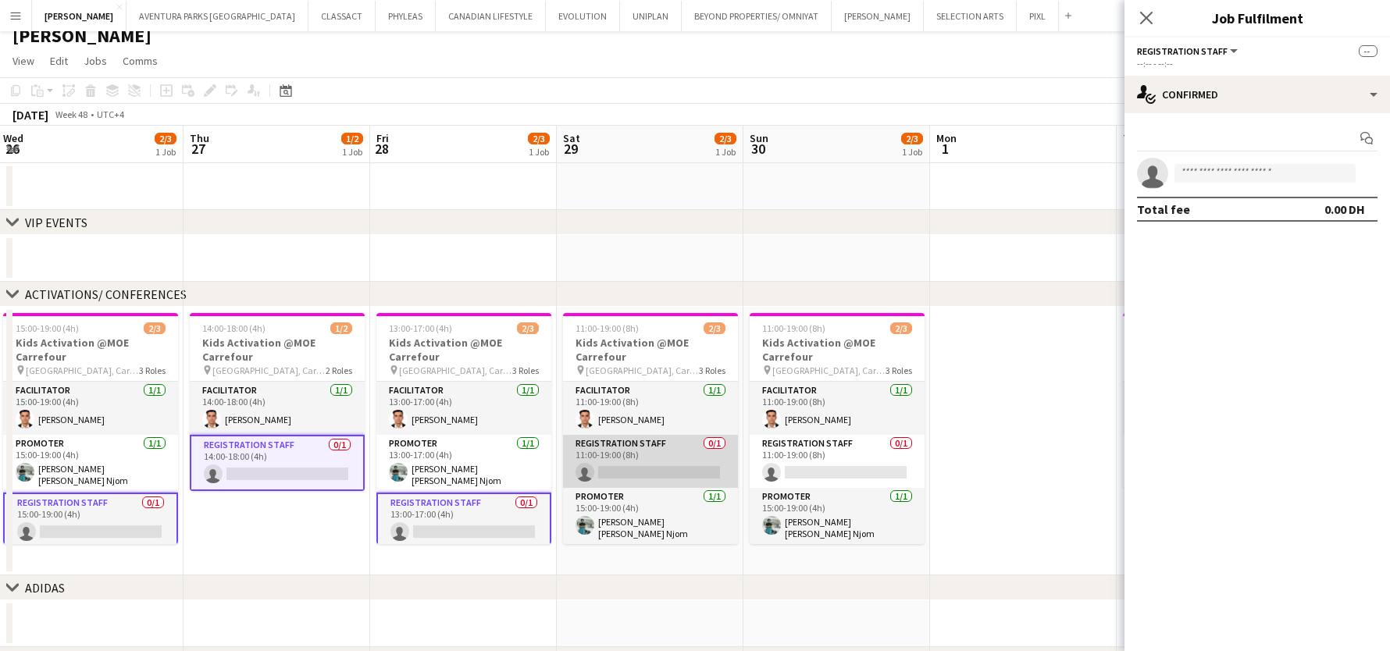
click at [656, 442] on app-card-role "Registration Staff 0/1 11:00-19:00 (8h) single-neutral-actions" at bounding box center [650, 461] width 175 height 53
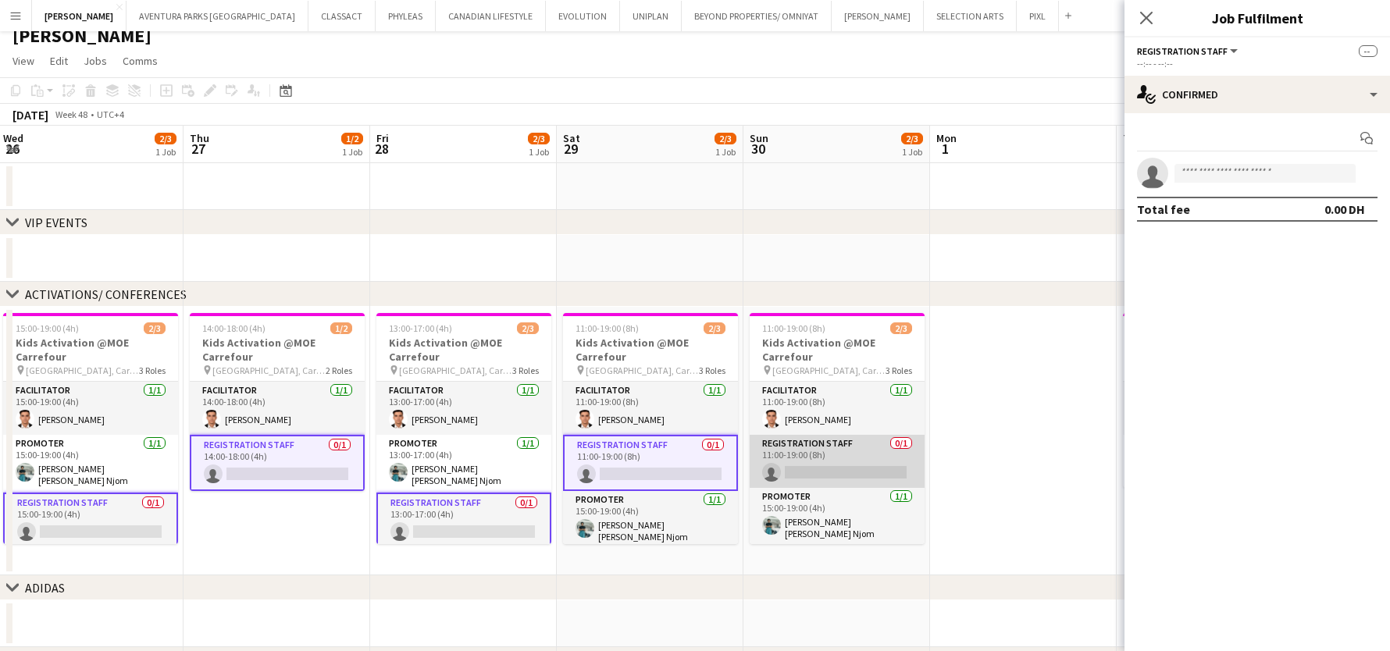
click at [860, 458] on app-card-role "Registration Staff 0/1 11:00-19:00 (8h) single-neutral-actions" at bounding box center [837, 461] width 175 height 53
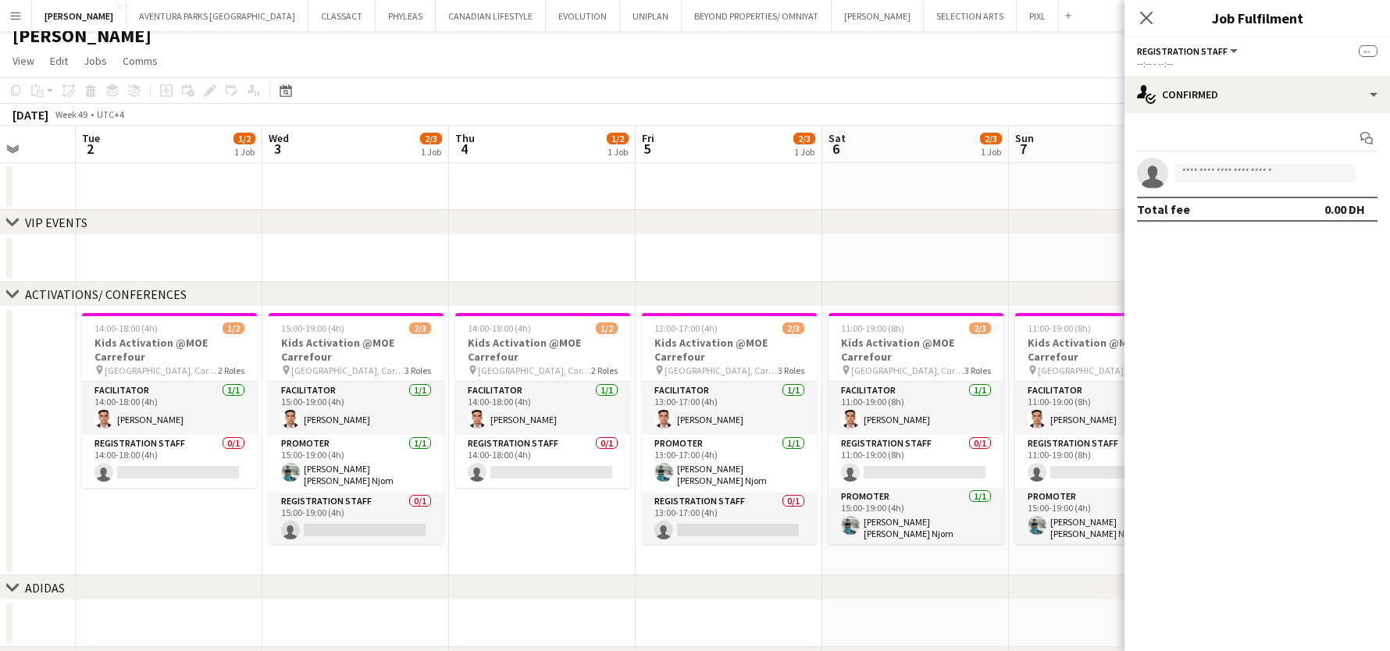
scroll to position [0, 684]
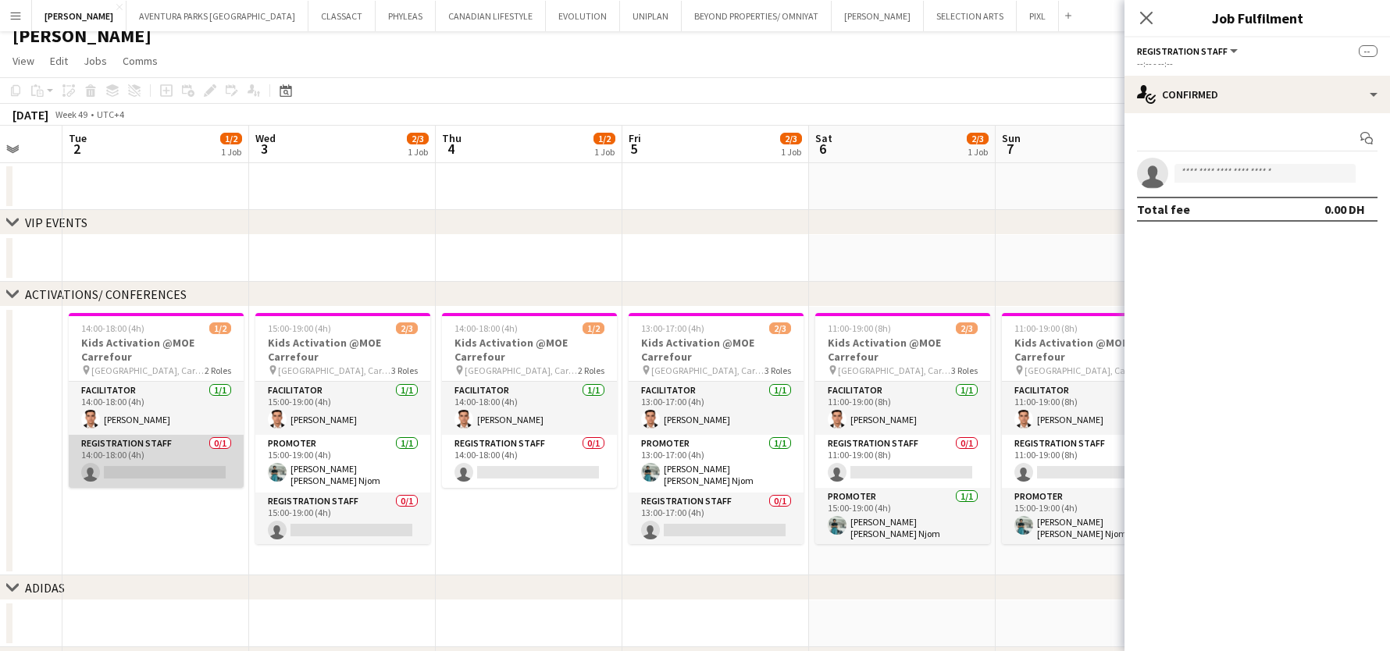
click at [178, 469] on app-card-role "Registration Staff 0/1 14:00-18:00 (4h) single-neutral-actions" at bounding box center [156, 461] width 175 height 53
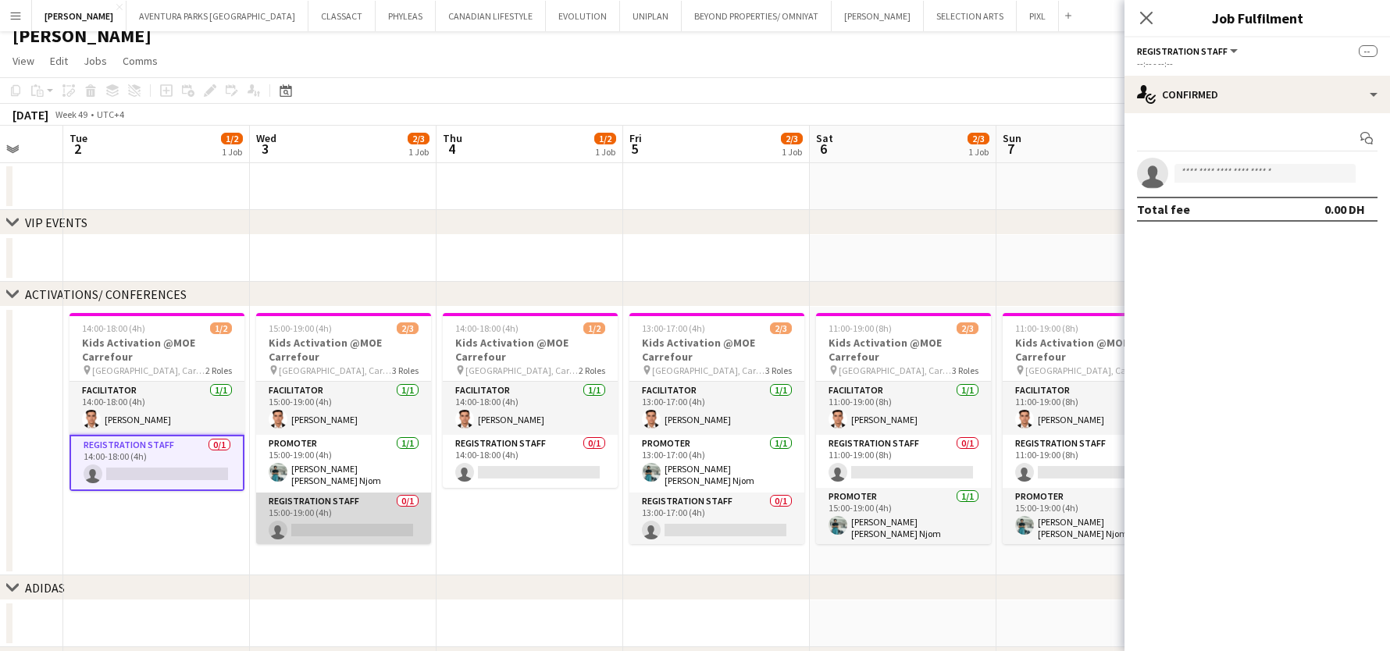
click at [278, 518] on app-card-role "Registration Staff 0/1 15:00-19:00 (4h) single-neutral-actions" at bounding box center [343, 519] width 175 height 53
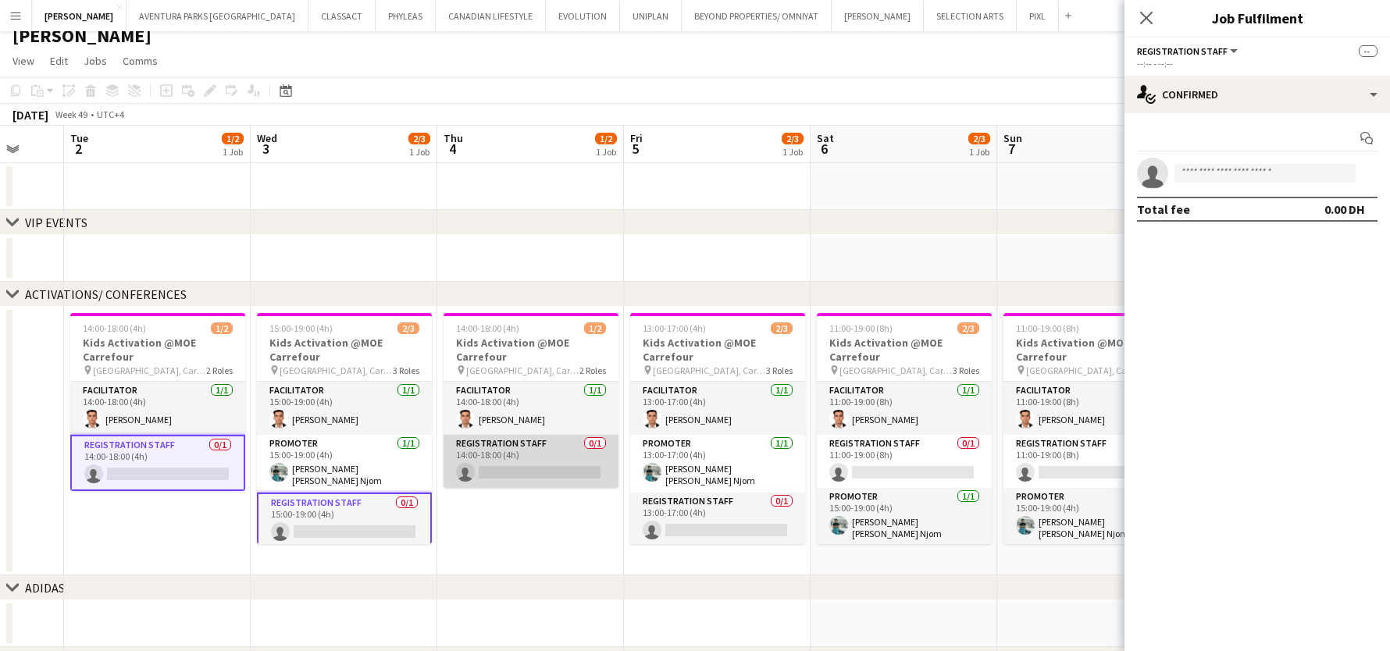
click at [473, 468] on app-card-role "Registration Staff 0/1 14:00-18:00 (4h) single-neutral-actions" at bounding box center [531, 461] width 175 height 53
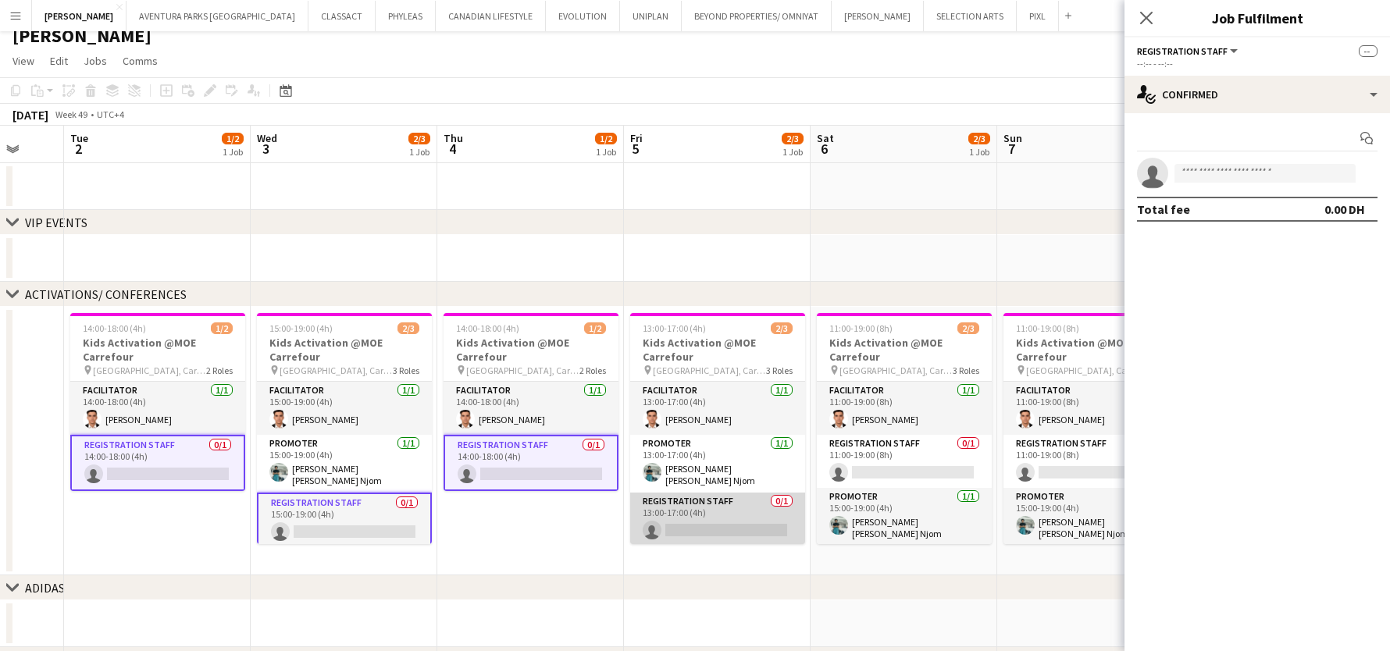
click at [728, 512] on app-card-role "Registration Staff 0/1 13:00-17:00 (4h) single-neutral-actions" at bounding box center [717, 519] width 175 height 53
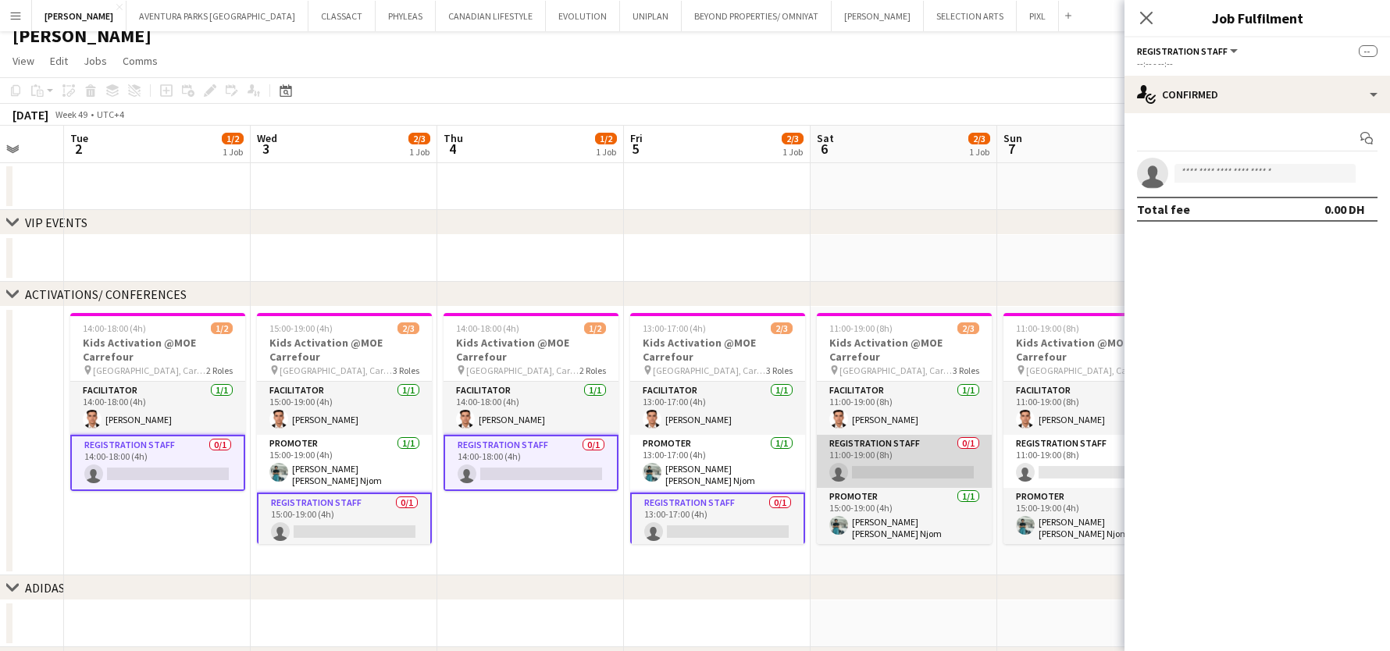
click at [869, 469] on app-card-role "Registration Staff 0/1 11:00-19:00 (8h) single-neutral-actions" at bounding box center [904, 461] width 175 height 53
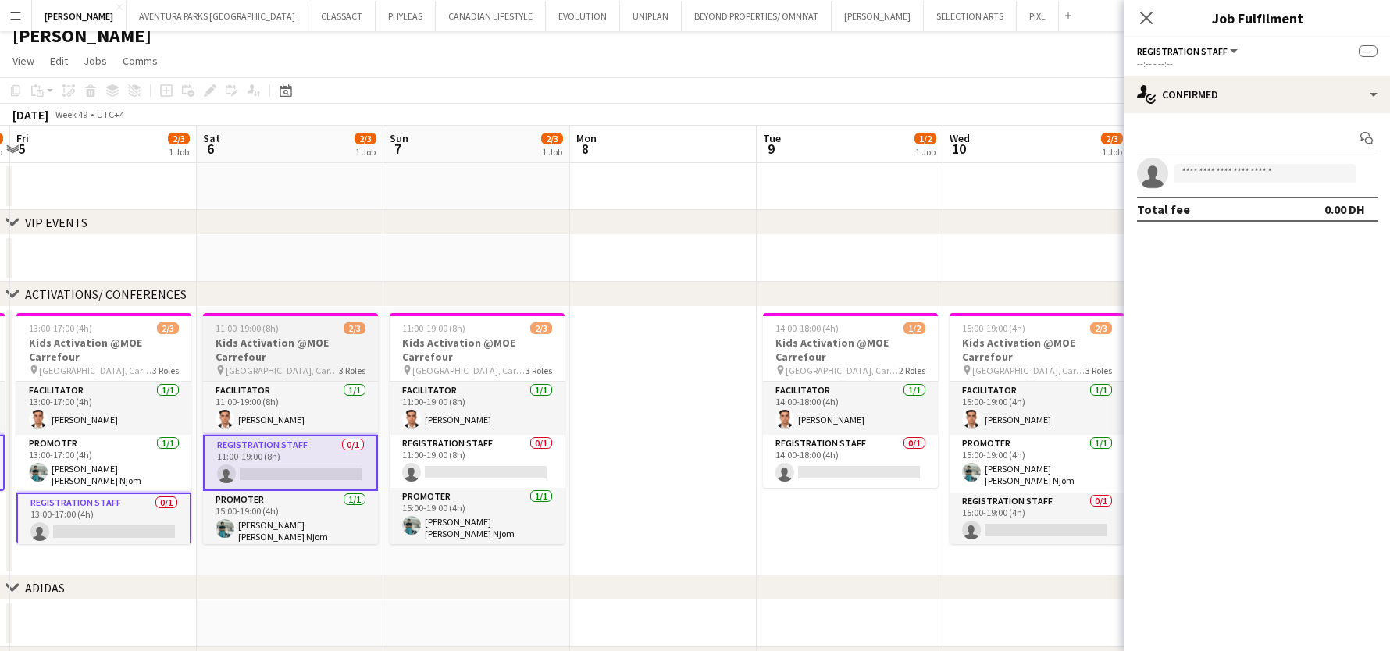
scroll to position [0, 551]
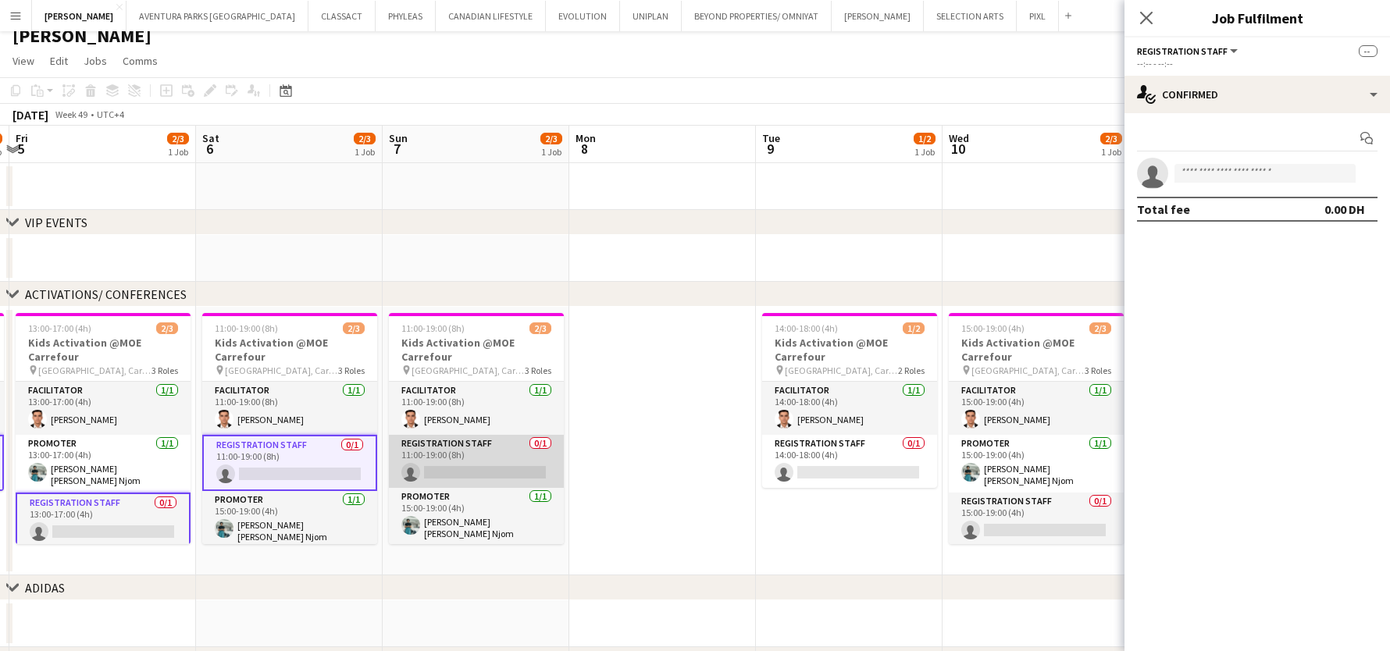
click at [501, 456] on app-card-role "Registration Staff 0/1 11:00-19:00 (8h) single-neutral-actions" at bounding box center [476, 461] width 175 height 53
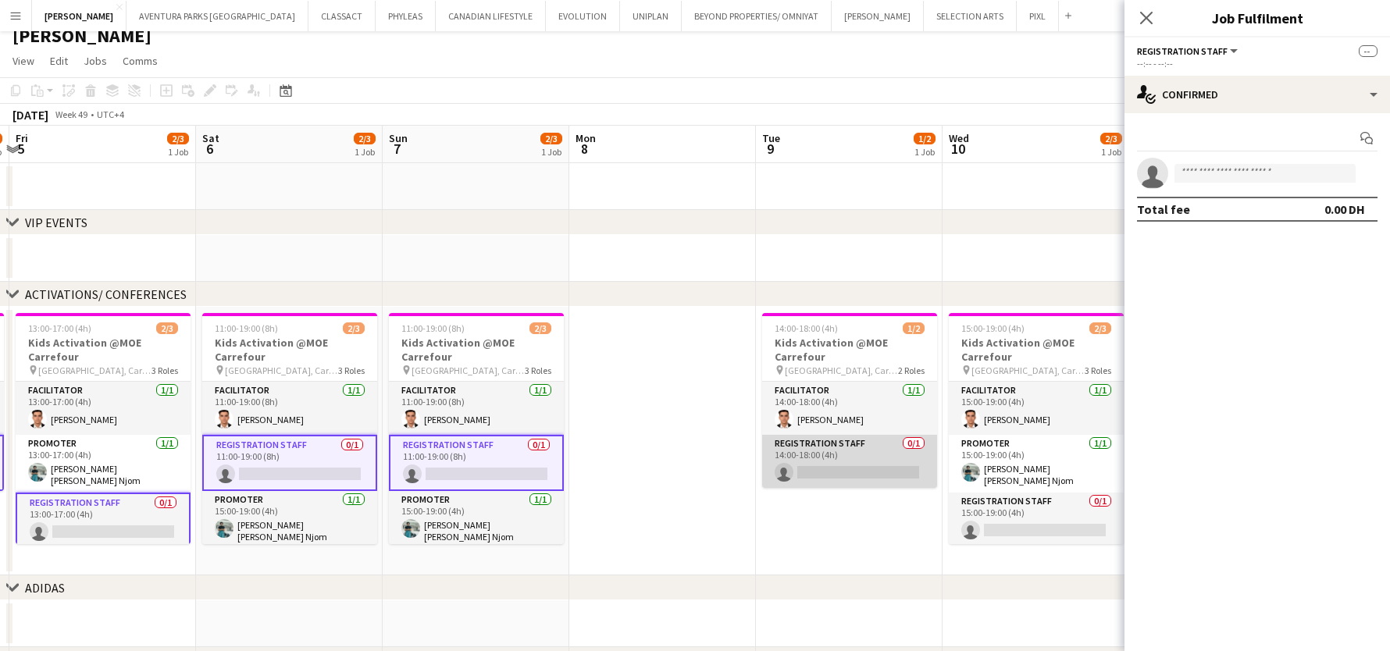
click at [853, 468] on app-card-role "Registration Staff 0/1 14:00-18:00 (4h) single-neutral-actions" at bounding box center [849, 461] width 175 height 53
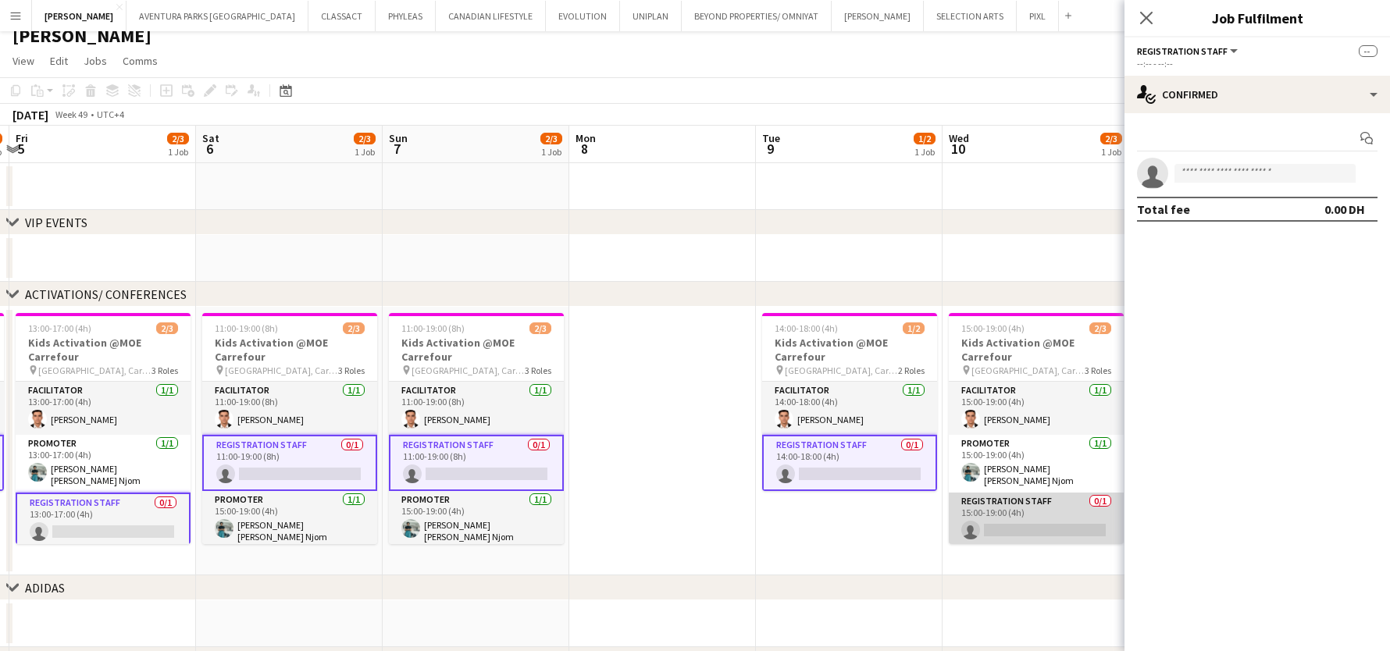
click at [1008, 513] on app-card-role "Registration Staff 0/1 15:00-19:00 (4h) single-neutral-actions" at bounding box center [1036, 519] width 175 height 53
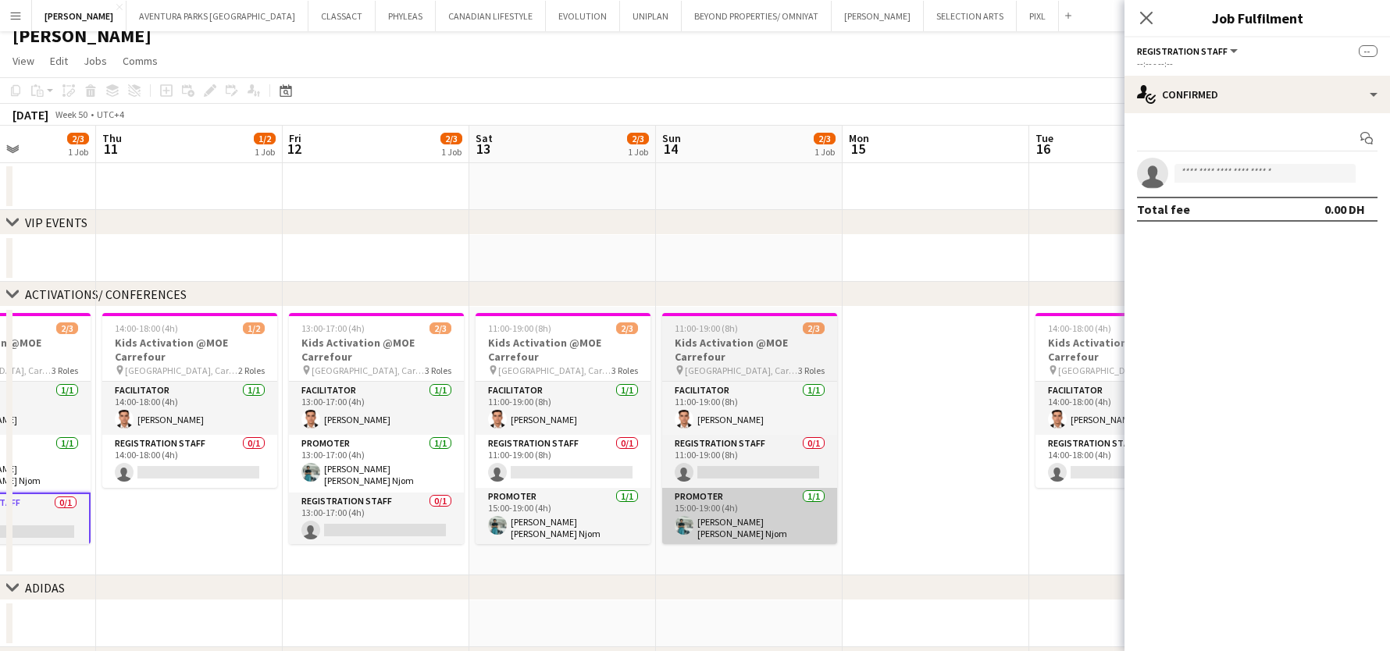
scroll to position [0, 706]
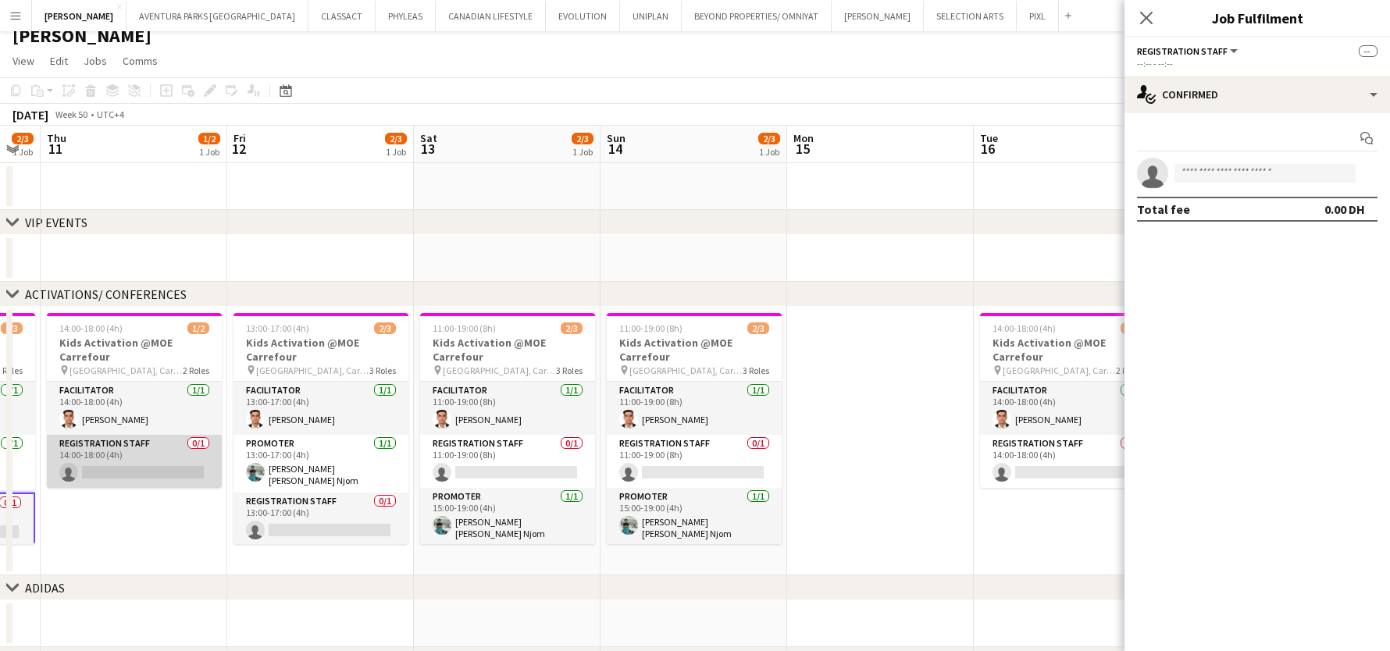
click at [109, 455] on app-card-role "Registration Staff 0/1 14:00-18:00 (4h) single-neutral-actions" at bounding box center [134, 461] width 175 height 53
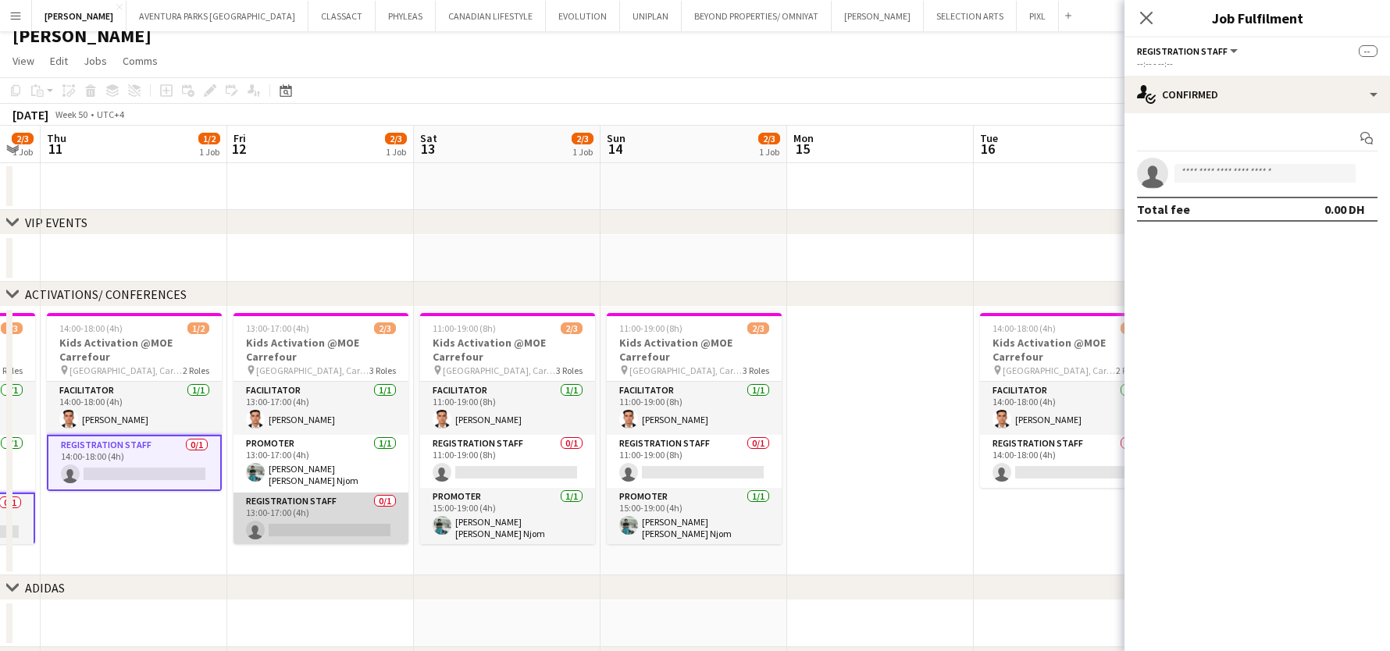
click at [288, 510] on app-card-role "Registration Staff 0/1 13:00-17:00 (4h) single-neutral-actions" at bounding box center [321, 519] width 175 height 53
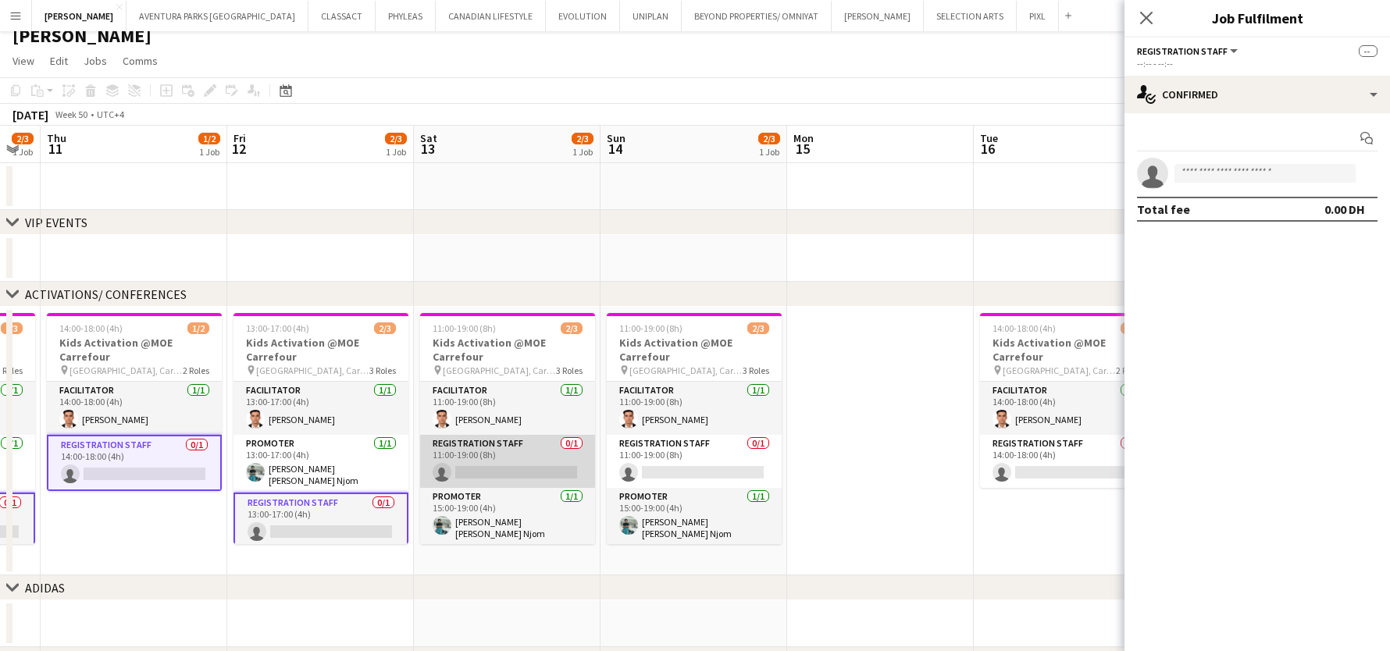
click at [469, 462] on app-card-role "Registration Staff 0/1 11:00-19:00 (8h) single-neutral-actions" at bounding box center [507, 461] width 175 height 53
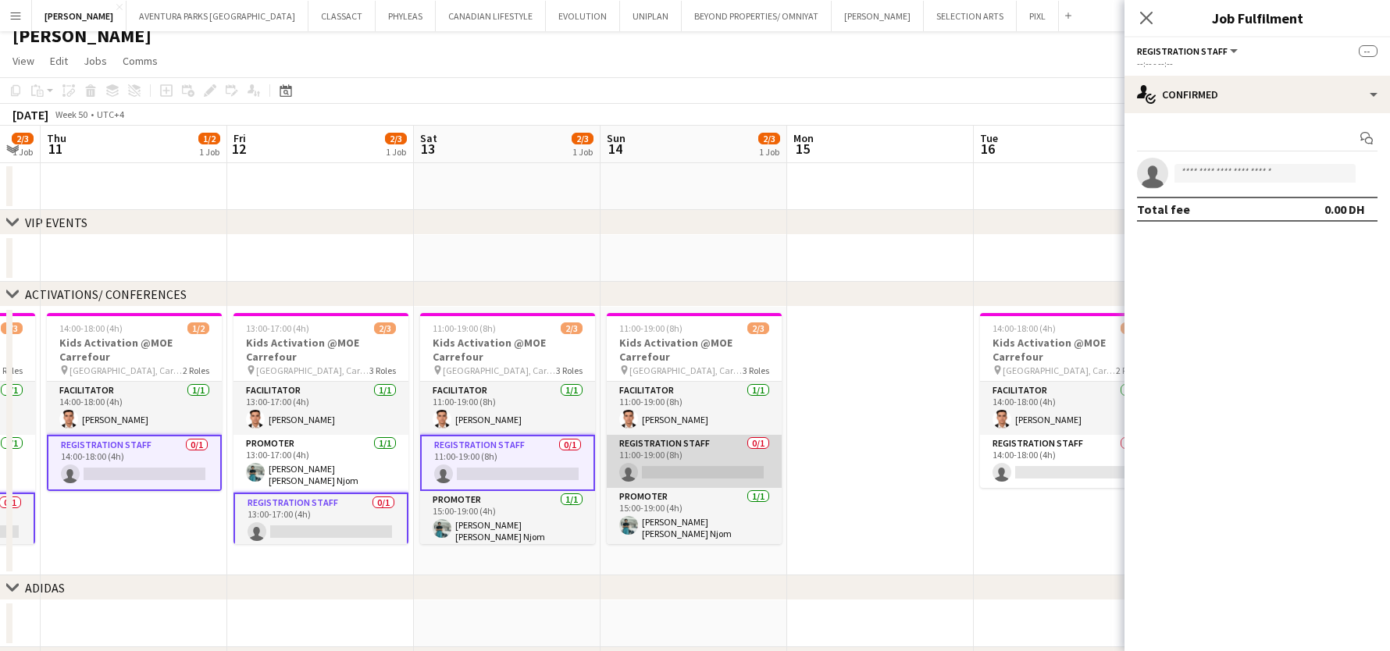
click at [674, 473] on app-card-role "Registration Staff 0/1 11:00-19:00 (8h) single-neutral-actions" at bounding box center [694, 461] width 175 height 53
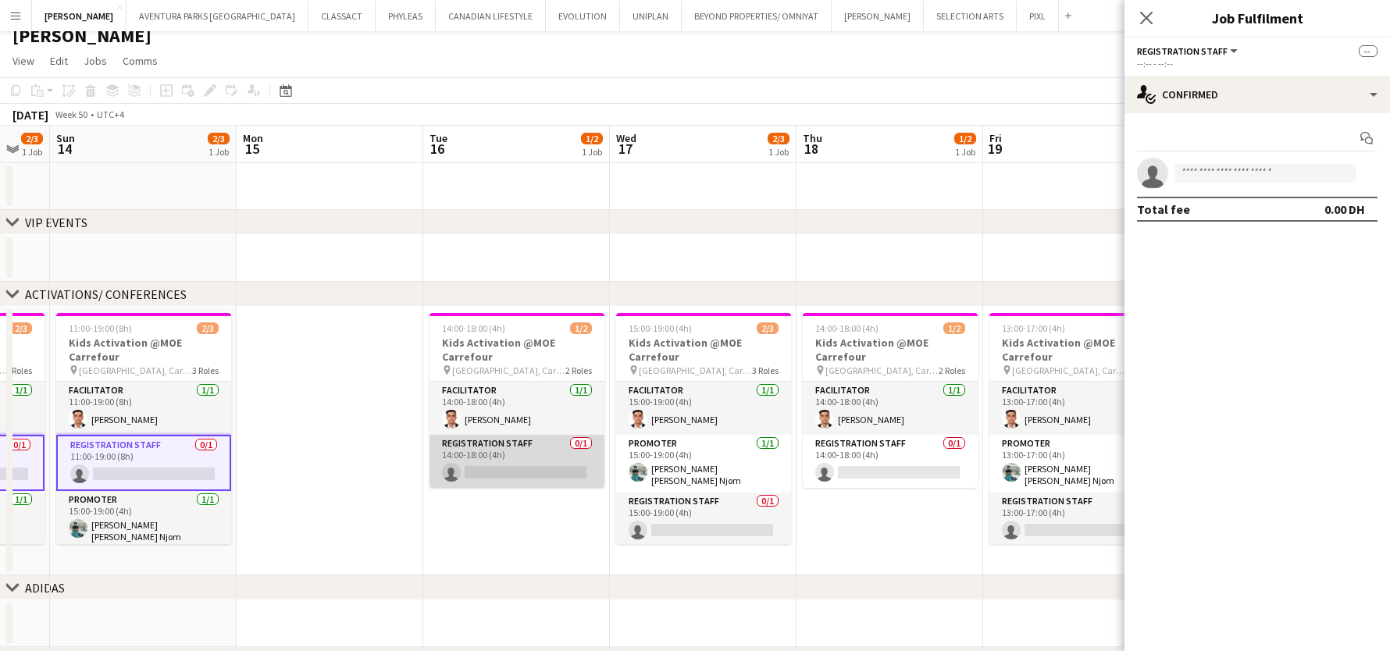
click at [445, 446] on app-card-role "Registration Staff 0/1 14:00-18:00 (4h) single-neutral-actions" at bounding box center [517, 461] width 175 height 53
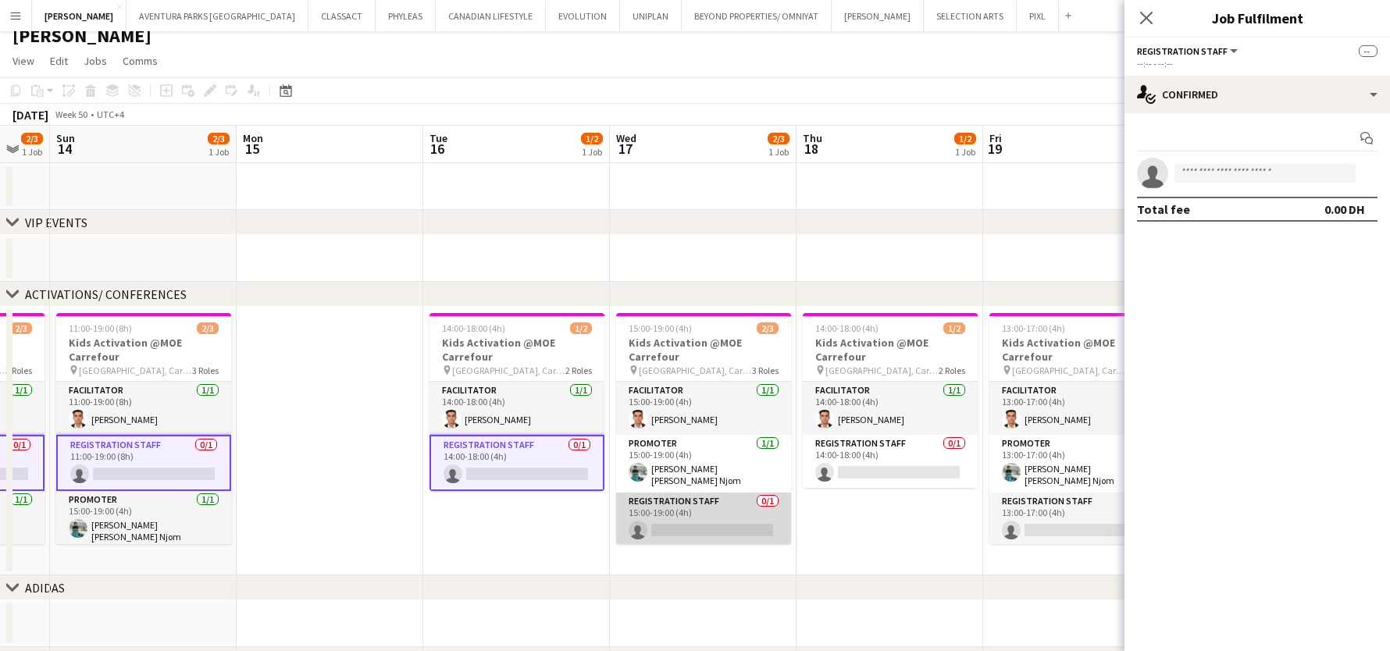
click at [719, 526] on app-card-role "Registration Staff 0/1 15:00-19:00 (4h) single-neutral-actions" at bounding box center [703, 519] width 175 height 53
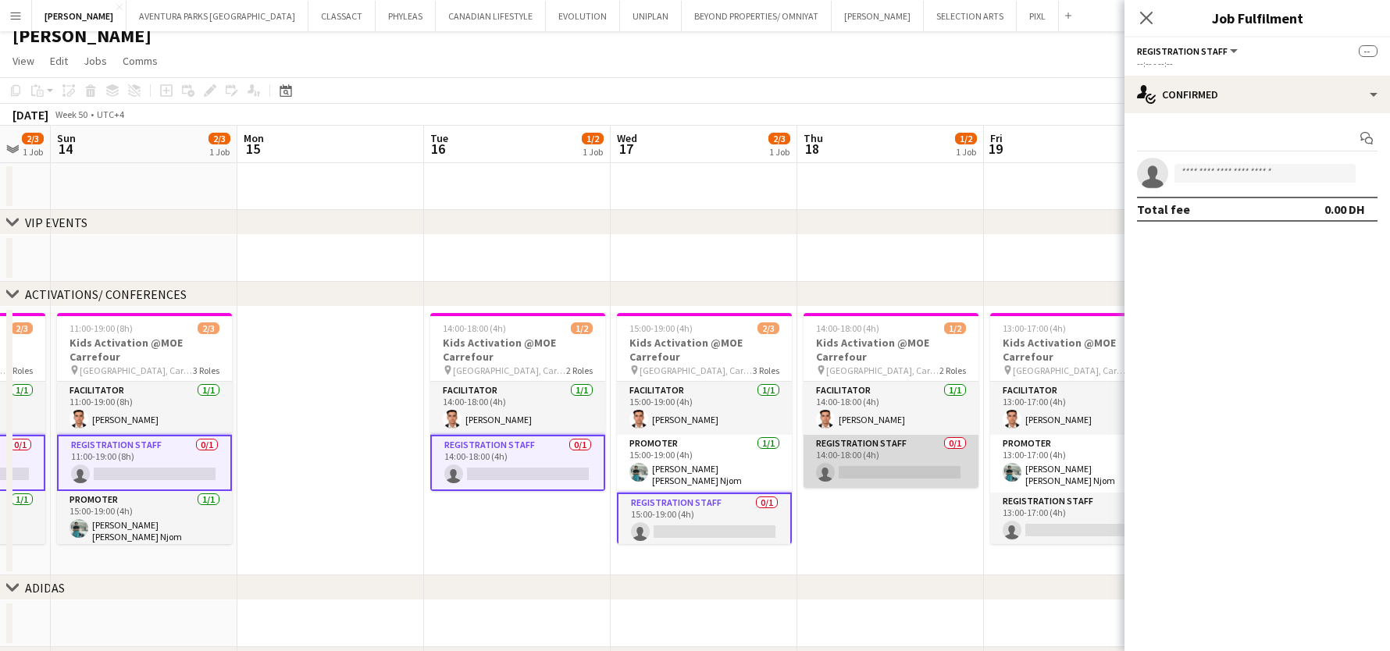
click at [895, 451] on app-card-role "Registration Staff 0/1 14:00-18:00 (4h) single-neutral-actions" at bounding box center [891, 461] width 175 height 53
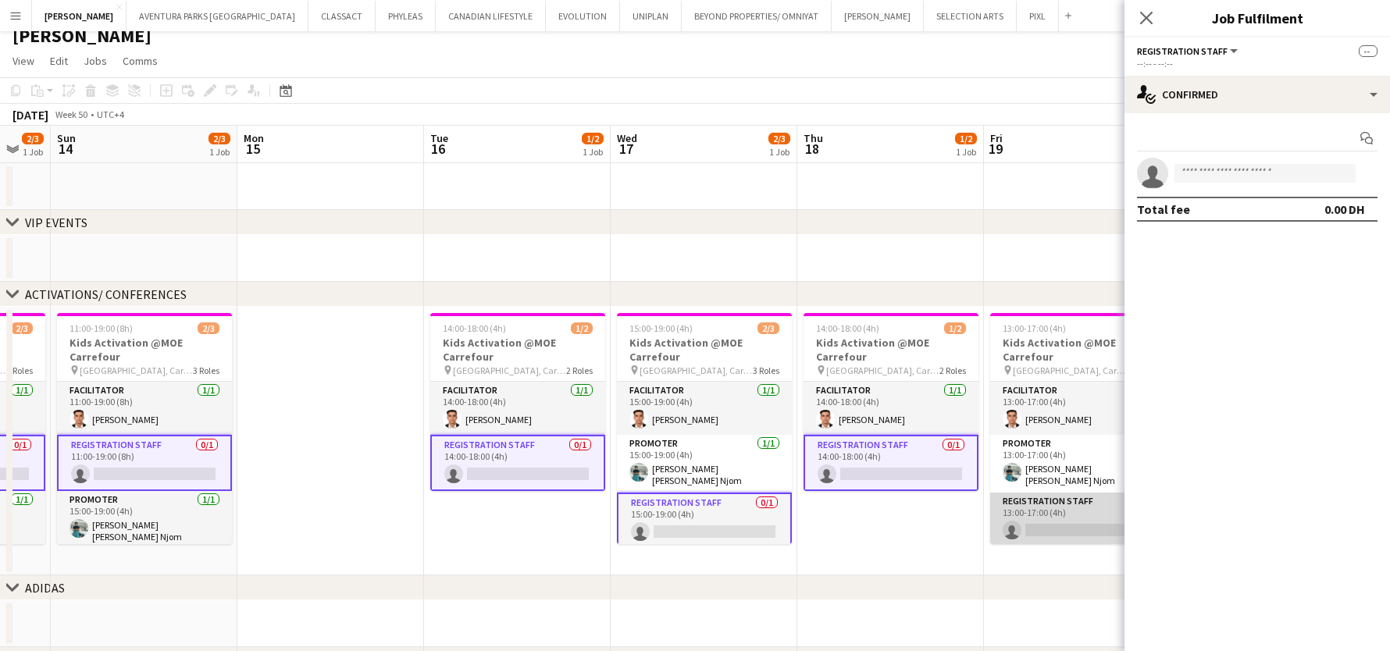
click at [1005, 518] on app-card-role "Registration Staff 0/1 13:00-17:00 (4h) single-neutral-actions" at bounding box center [1077, 519] width 175 height 53
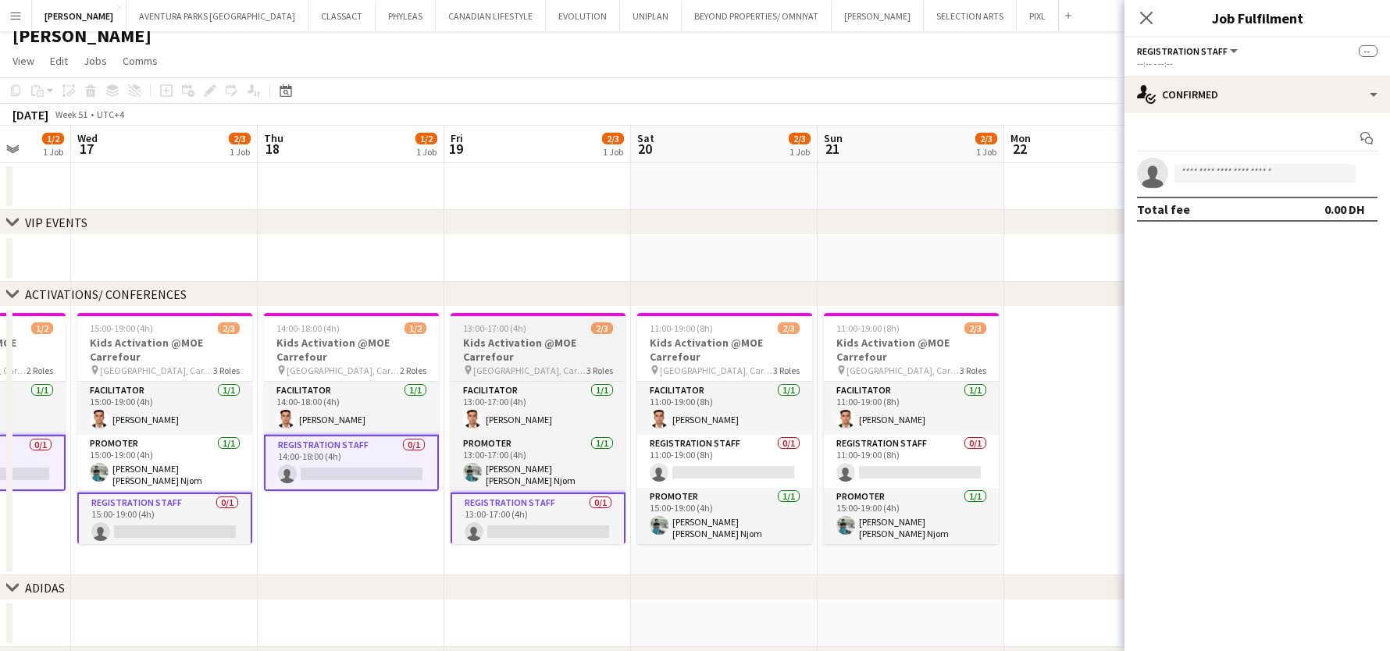
scroll to position [0, 491]
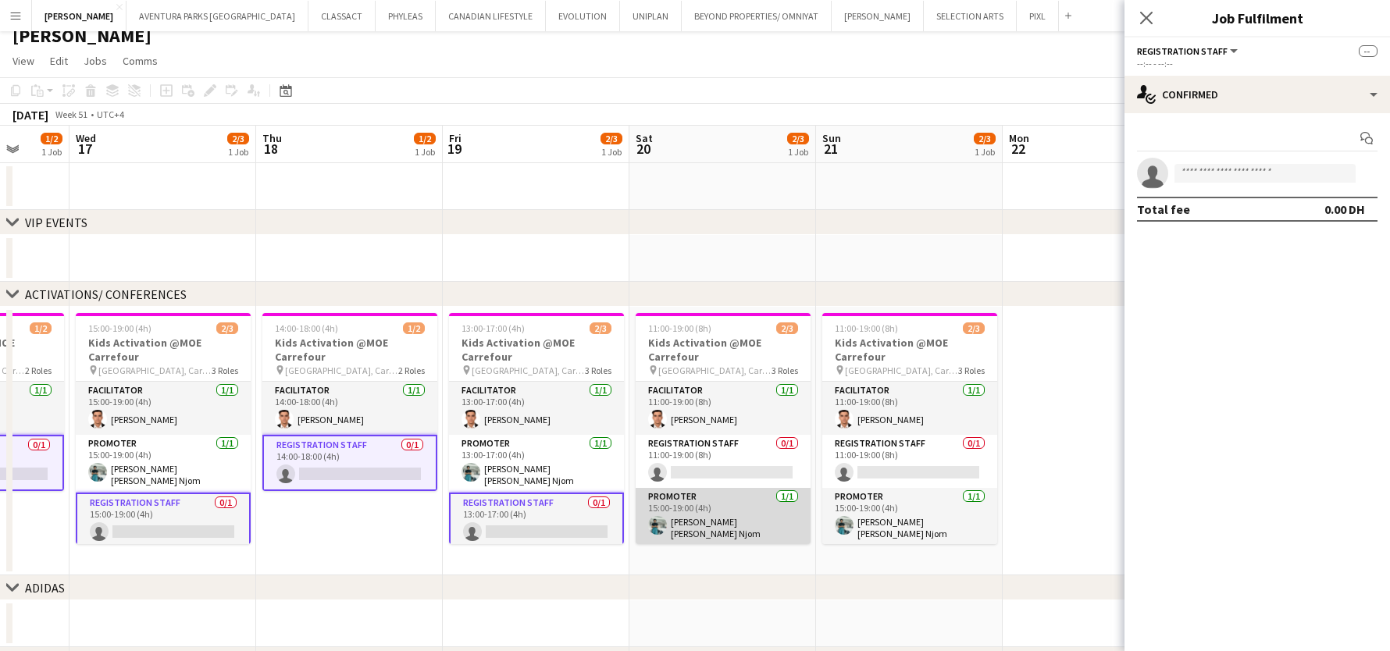
click at [768, 519] on app-card-role "Promoter [DATE] 15:00-19:00 (4h) [PERSON_NAME] [PERSON_NAME] Njom" at bounding box center [723, 517] width 175 height 58
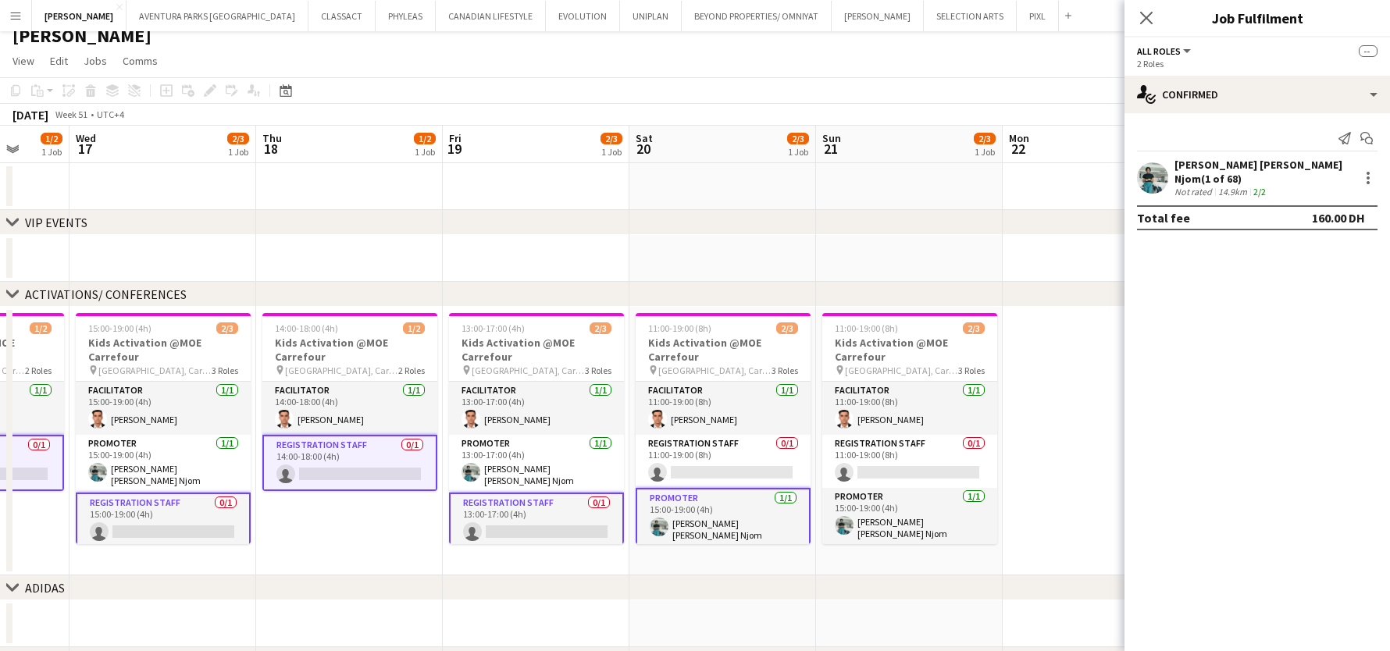
click at [768, 519] on app-card-role "Promoter [DATE] 15:00-19:00 (4h) [PERSON_NAME] [PERSON_NAME] Njom" at bounding box center [723, 518] width 175 height 61
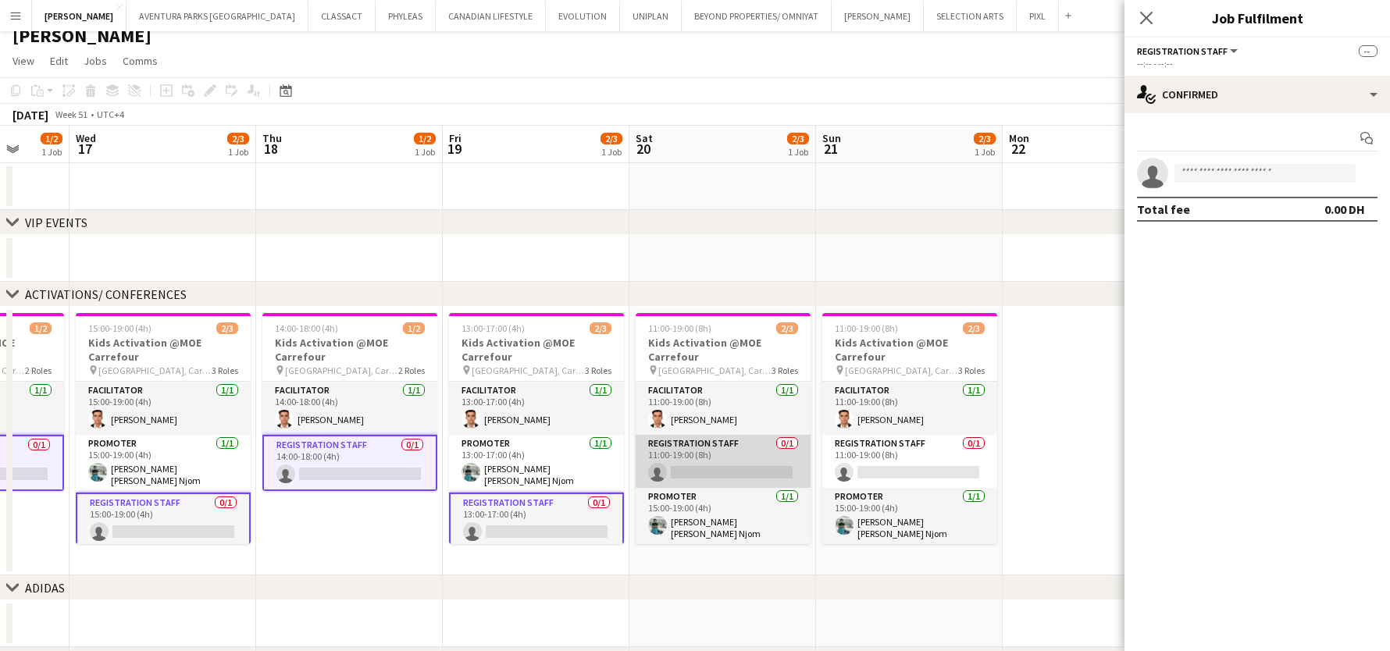
click at [747, 462] on app-card-role "Registration Staff 0/1 11:00-19:00 (8h) single-neutral-actions" at bounding box center [723, 461] width 175 height 53
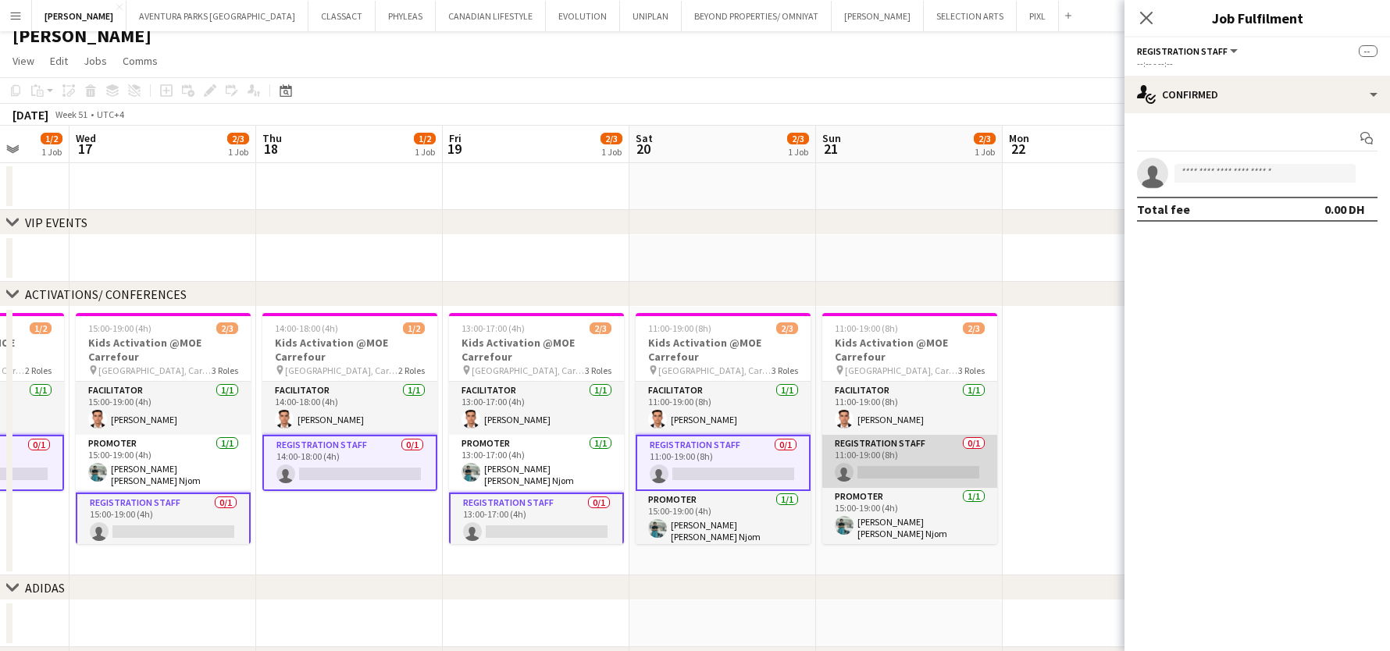
click at [880, 467] on app-card-role "Registration Staff 0/1 11:00-19:00 (8h) single-neutral-actions" at bounding box center [910, 461] width 175 height 53
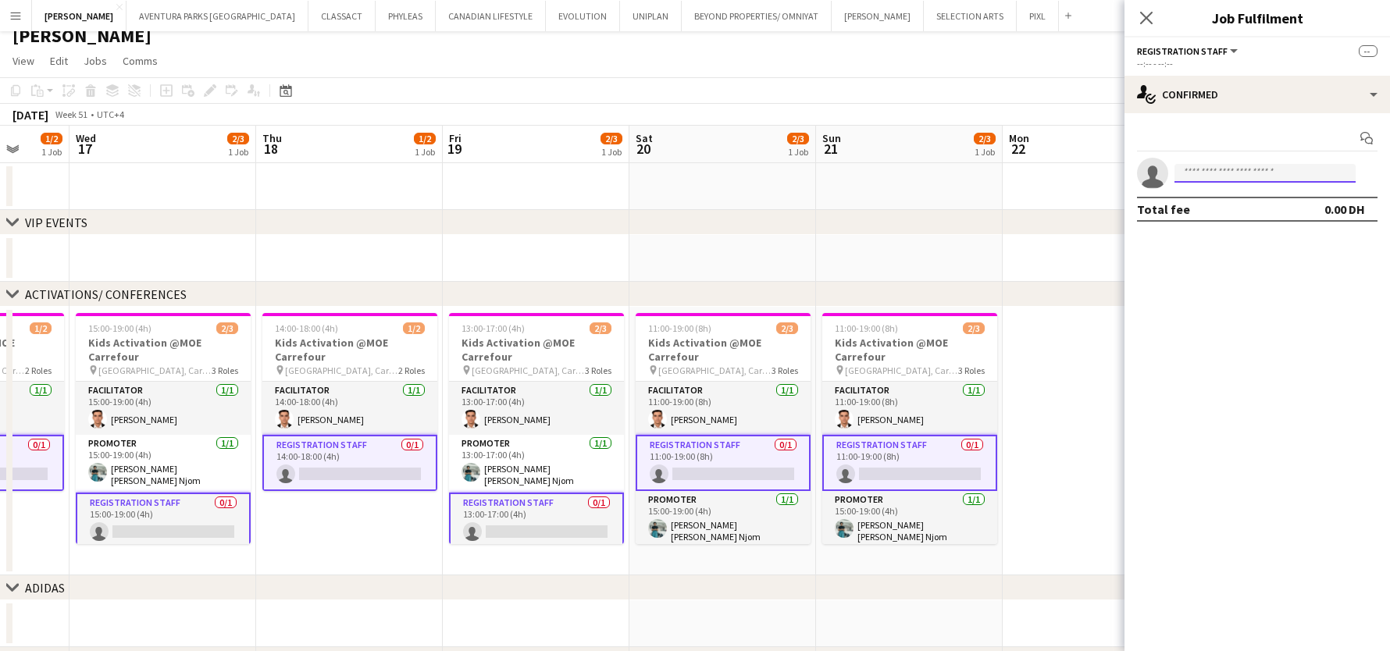
click at [1219, 173] on input at bounding box center [1265, 173] width 181 height 19
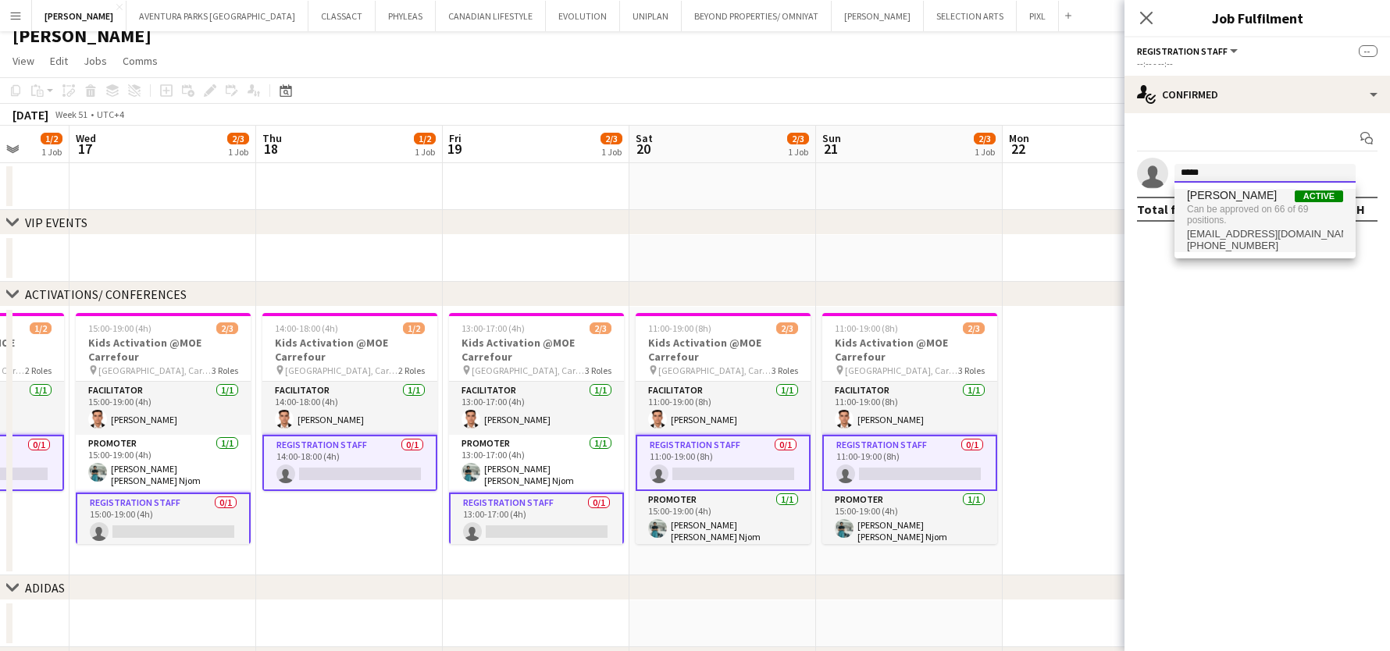
type input "*****"
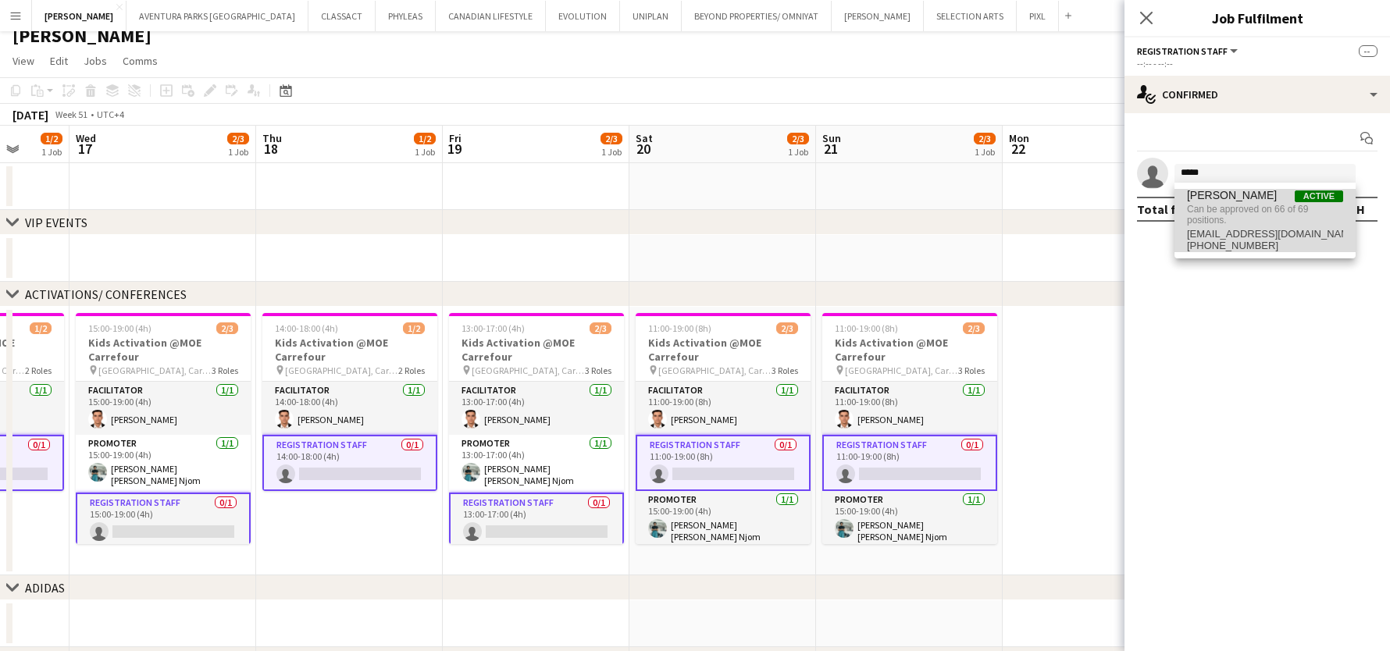
click at [1249, 211] on span "Can be approved on 66 of 69 positions." at bounding box center [1265, 215] width 156 height 26
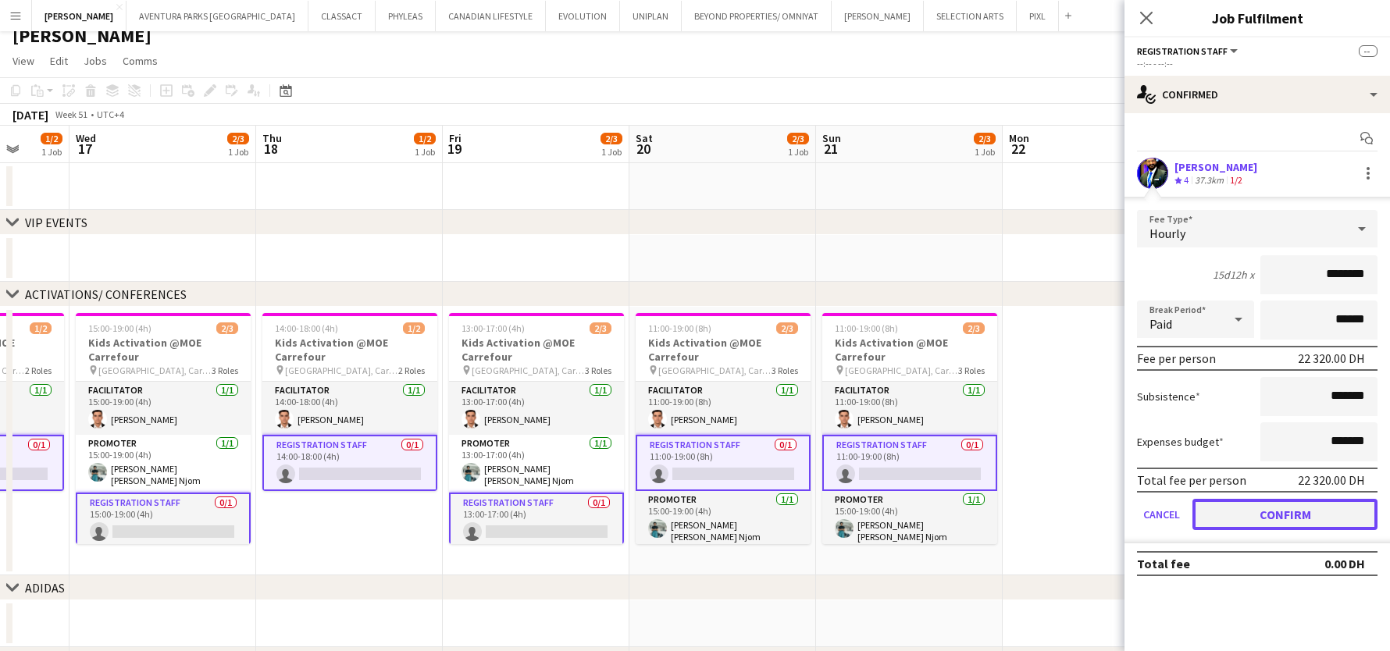
click at [1273, 524] on button "Confirm" at bounding box center [1285, 514] width 185 height 31
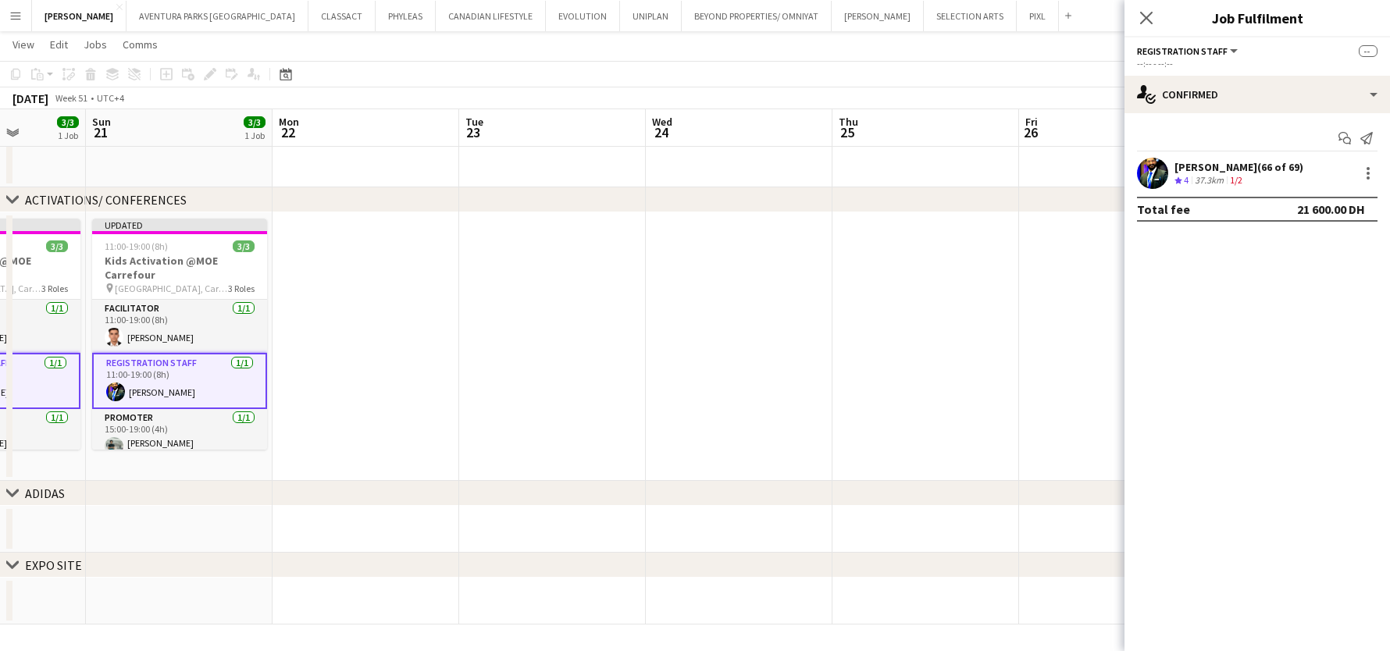
scroll to position [0, 670]
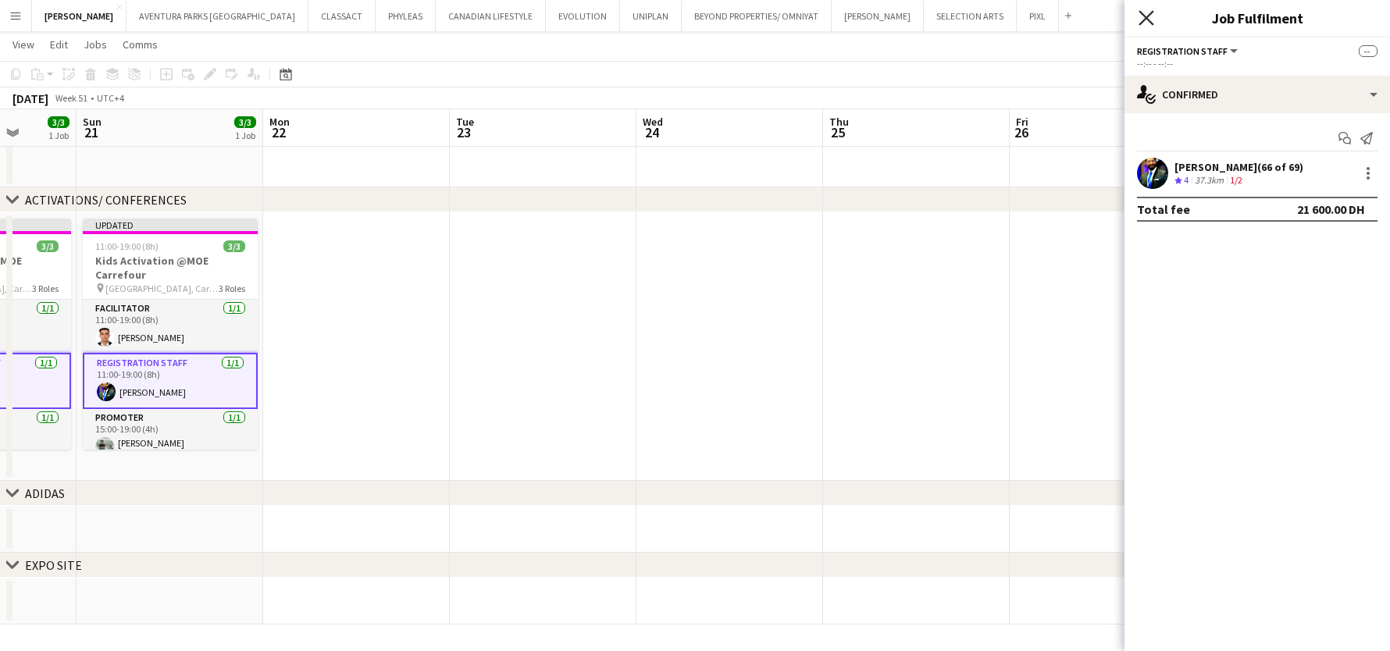
click at [1150, 15] on icon at bounding box center [1146, 17] width 15 height 15
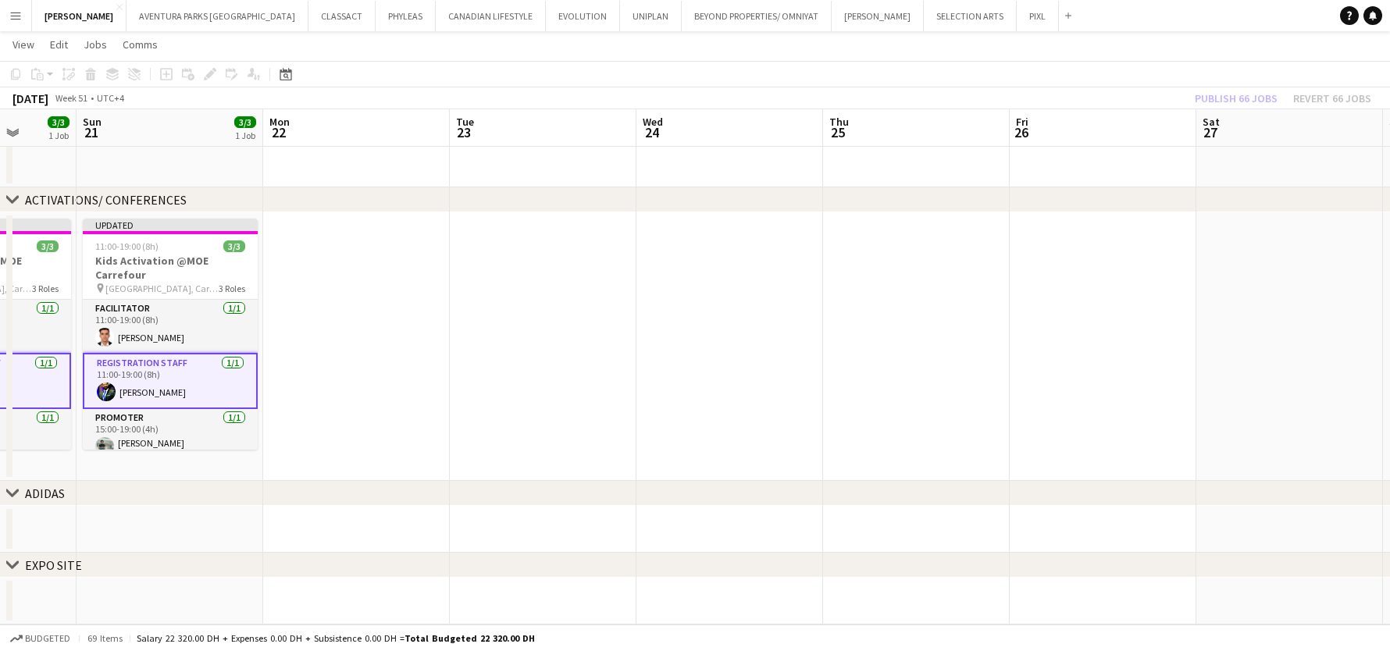
click at [1008, 309] on app-date-cell at bounding box center [916, 346] width 187 height 269
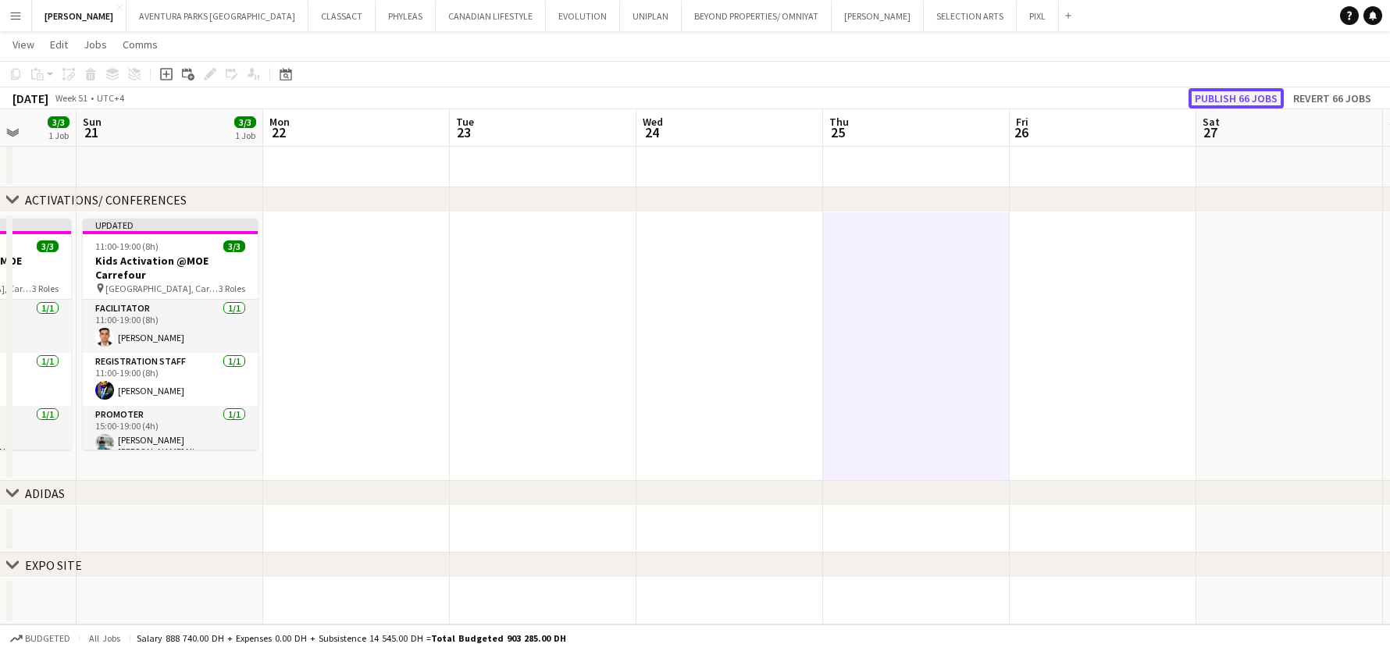
click at [1232, 98] on button "Publish 66 jobs" at bounding box center [1236, 98] width 95 height 20
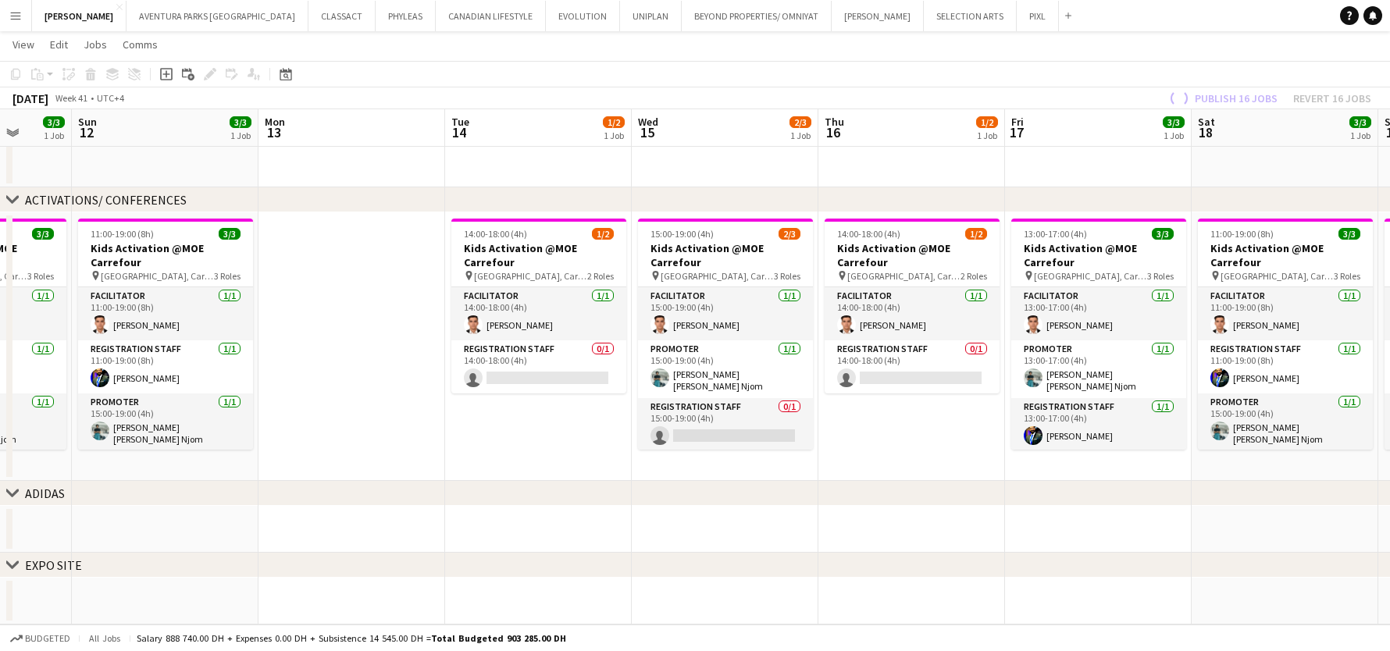
scroll to position [0, 492]
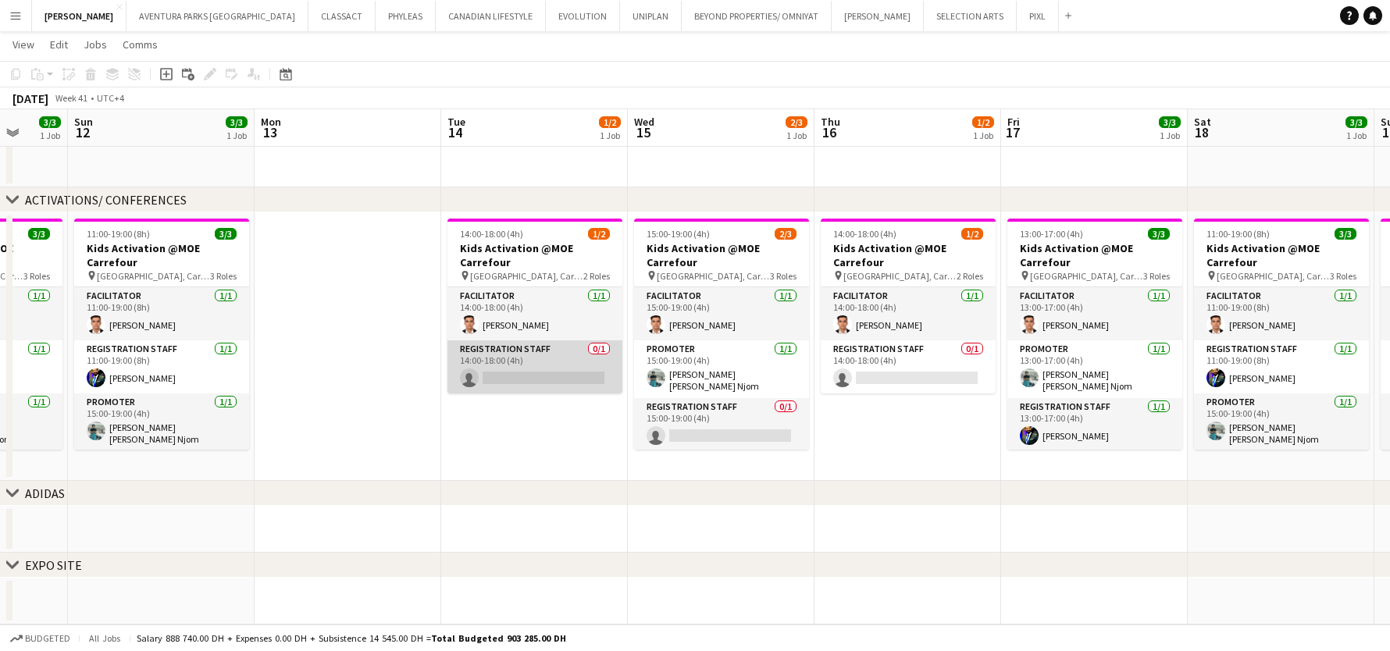
click at [548, 366] on app-card-role "Registration Staff 0/1 14:00-18:00 (4h) single-neutral-actions" at bounding box center [535, 367] width 175 height 53
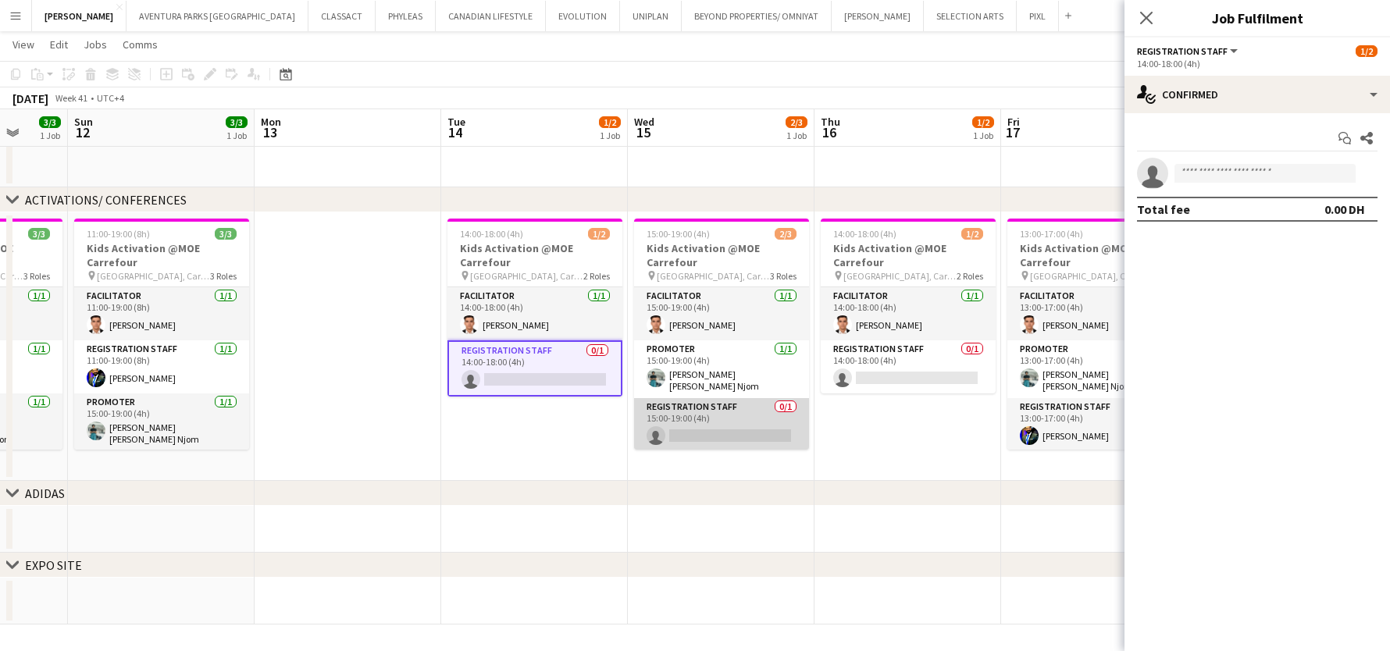
click at [694, 424] on app-card-role "Registration Staff 0/1 15:00-19:00 (4h) single-neutral-actions" at bounding box center [721, 424] width 175 height 53
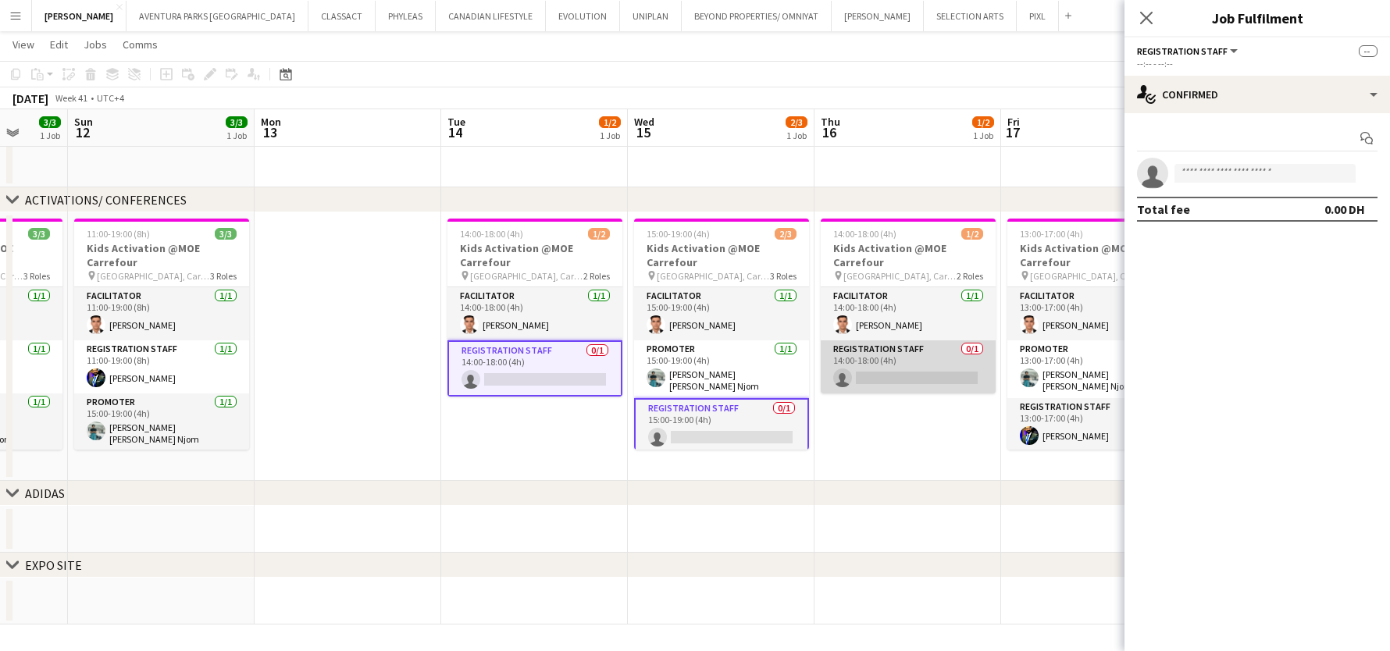
click at [892, 362] on app-card-role "Registration Staff 0/1 14:00-18:00 (4h) single-neutral-actions" at bounding box center [908, 367] width 175 height 53
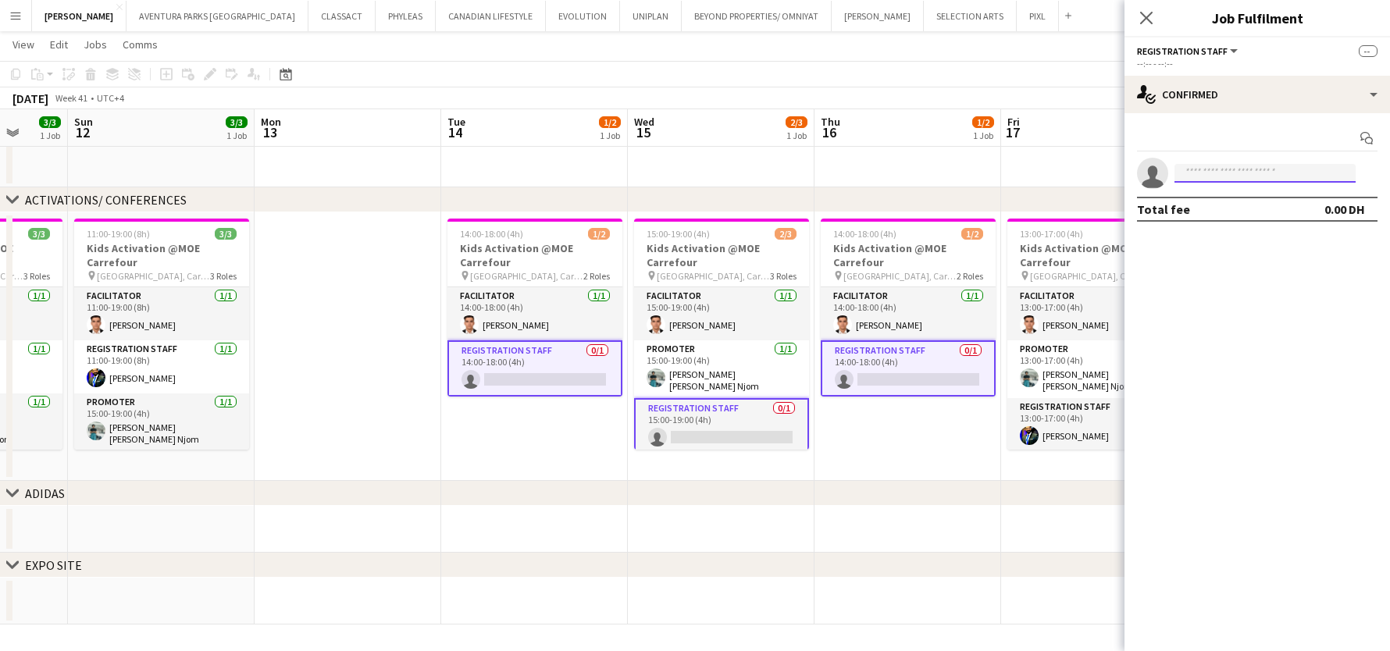
click at [1219, 177] on input at bounding box center [1265, 173] width 181 height 19
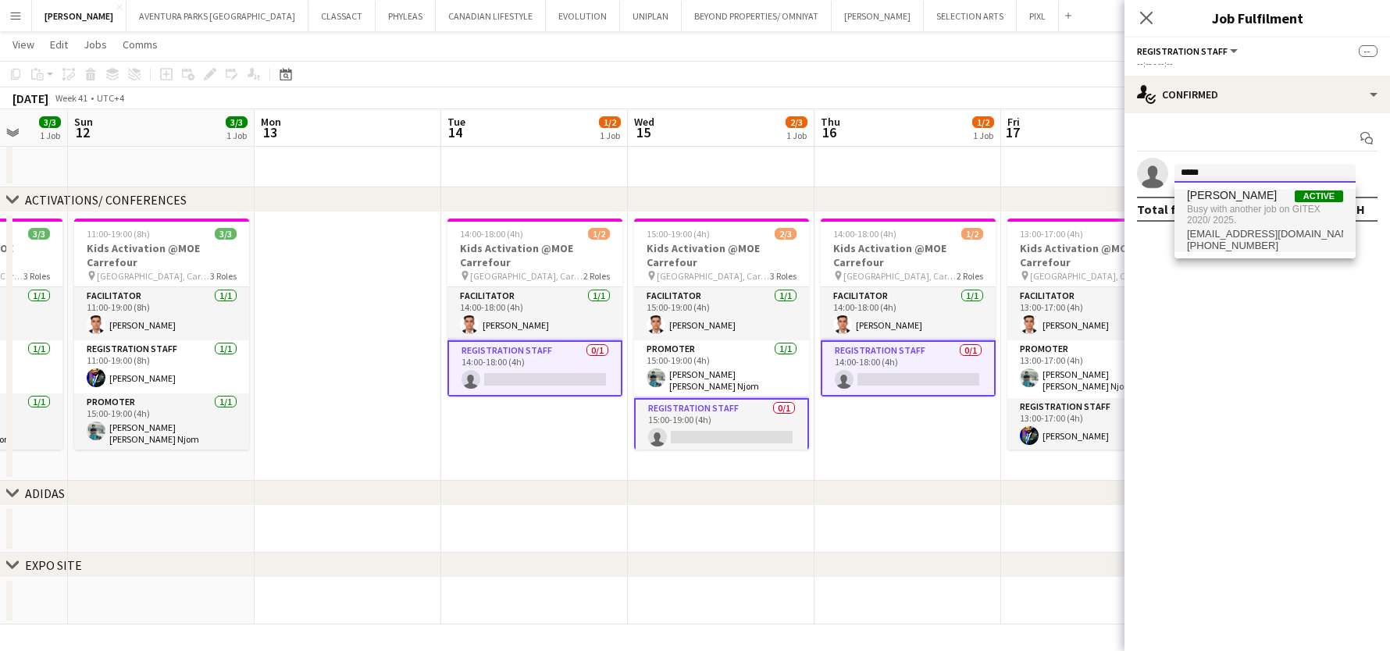
type input "*****"
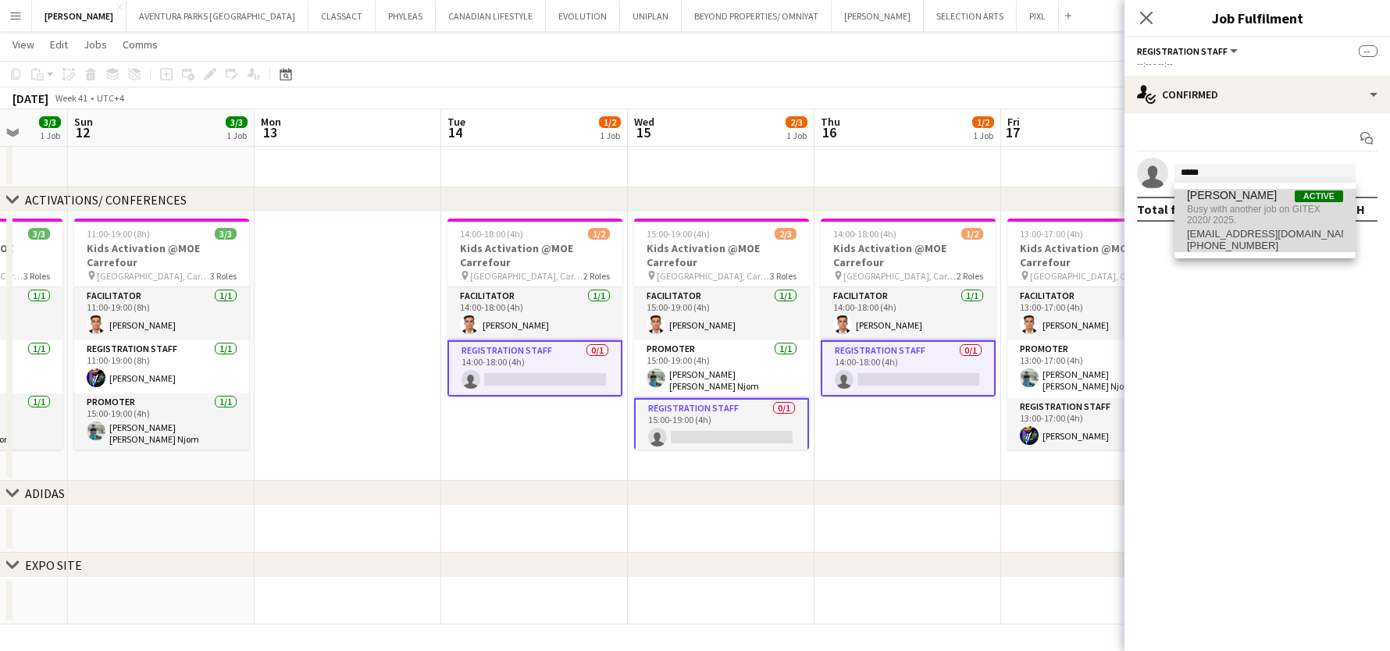
click at [1250, 225] on span "Busy with another job on GITEX 2020/ 2025." at bounding box center [1265, 215] width 156 height 26
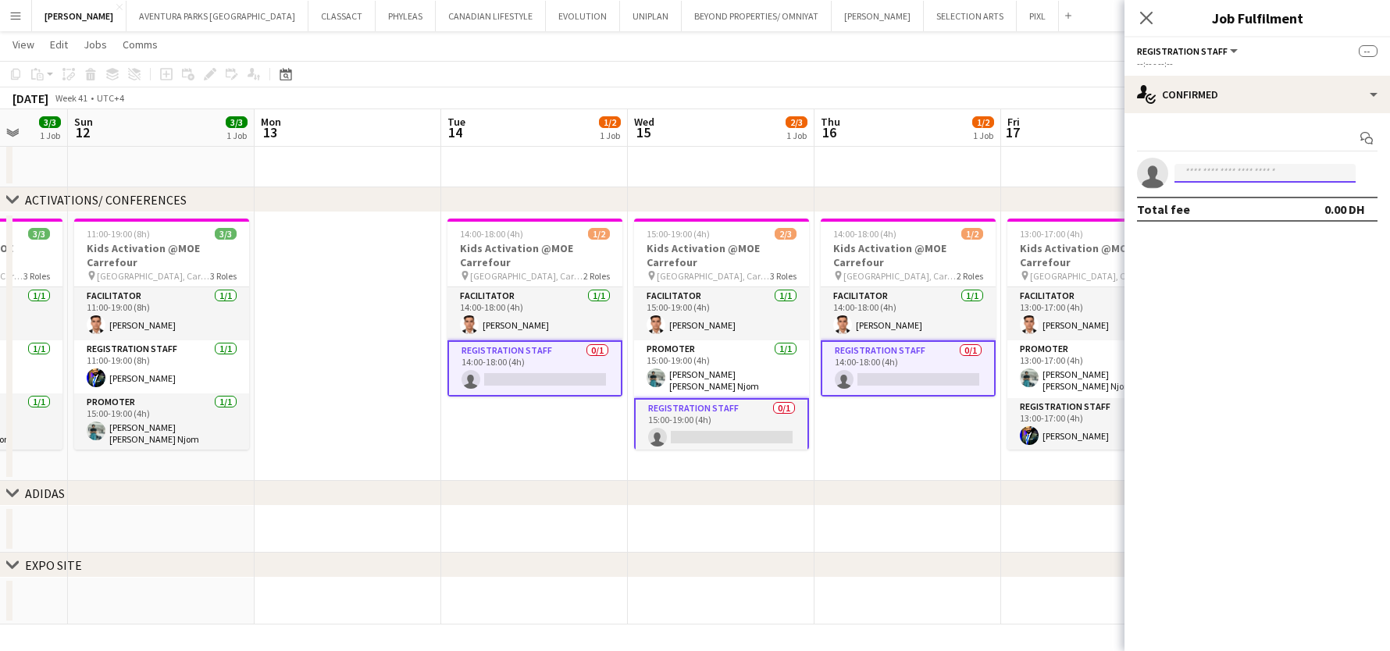
click at [1188, 166] on input at bounding box center [1265, 173] width 181 height 19
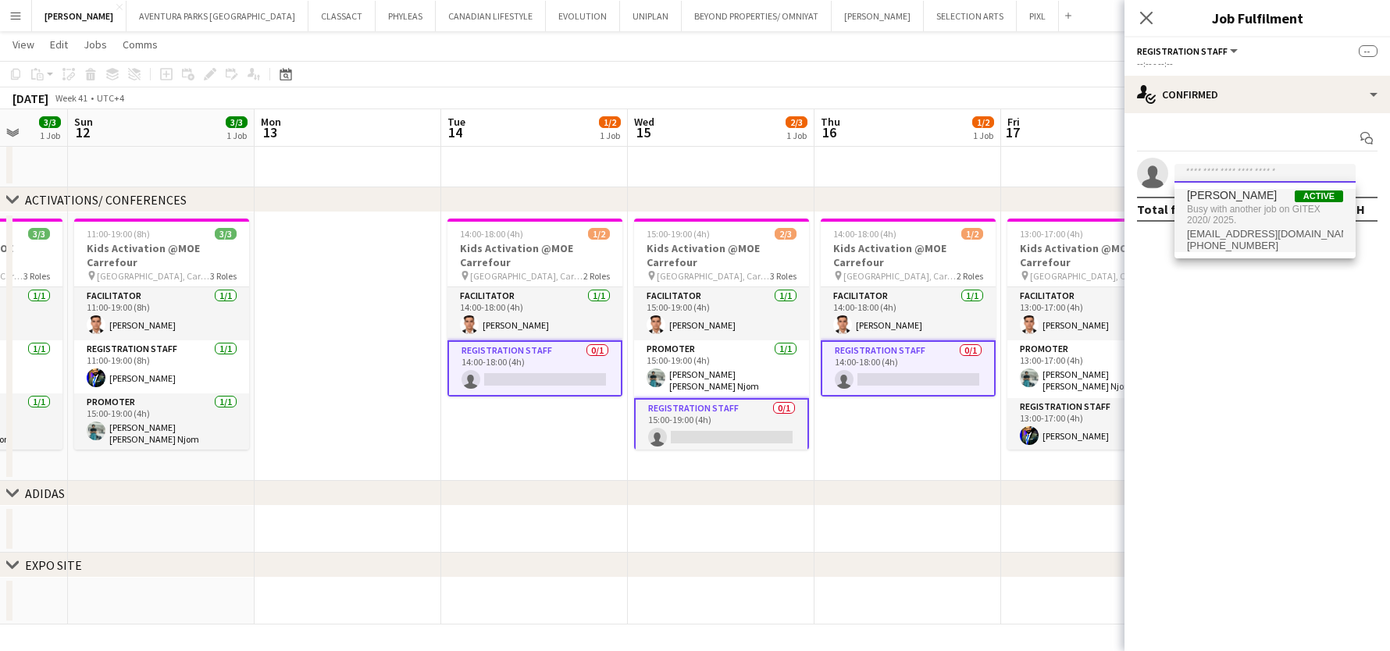
click at [1210, 170] on input at bounding box center [1265, 173] width 181 height 19
type input "*****"
click at [1259, 241] on span "[PHONE_NUMBER]" at bounding box center [1265, 246] width 156 height 12
